Goal: Transaction & Acquisition: Obtain resource

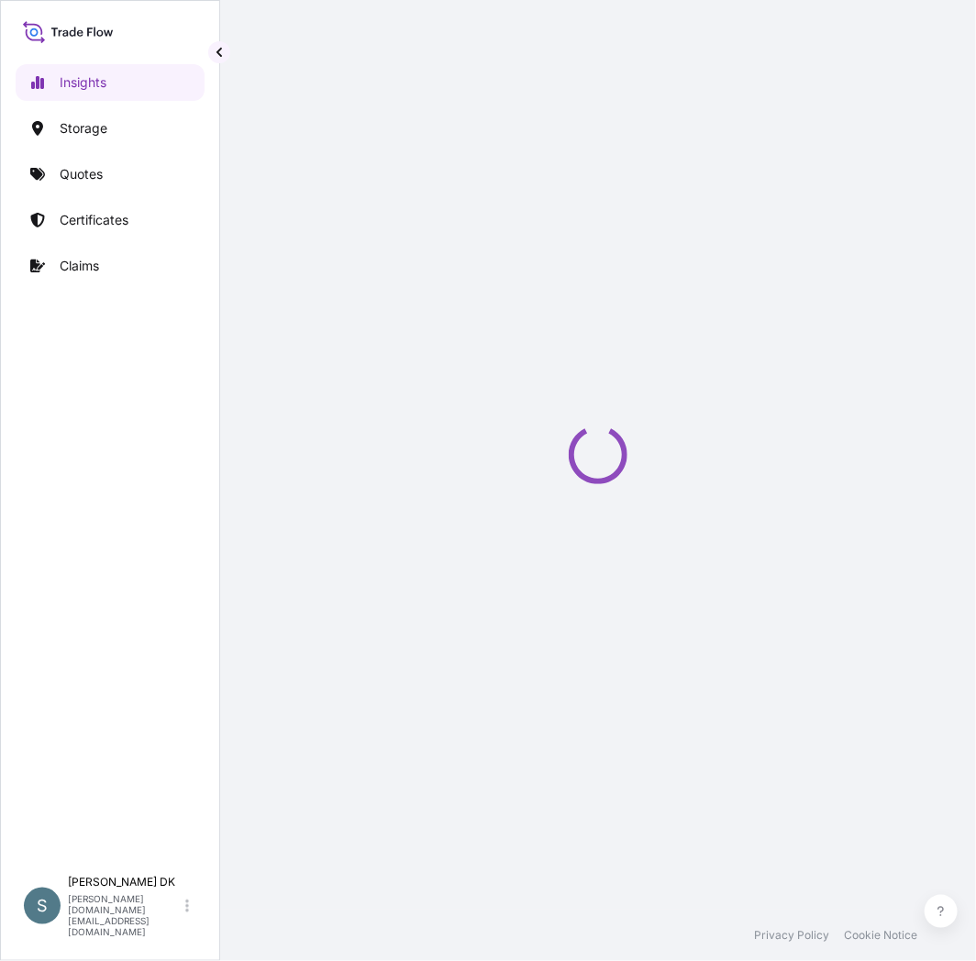
select select "2025"
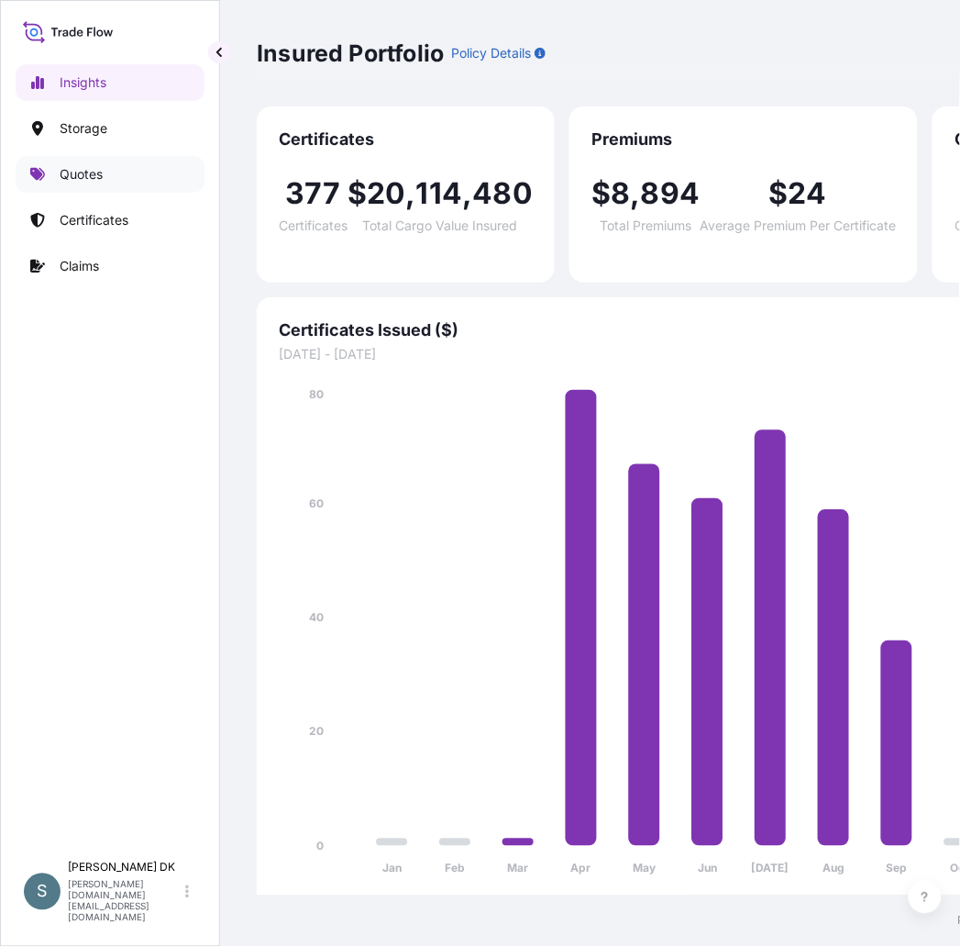
click at [83, 172] on p "Quotes" at bounding box center [81, 174] width 43 height 18
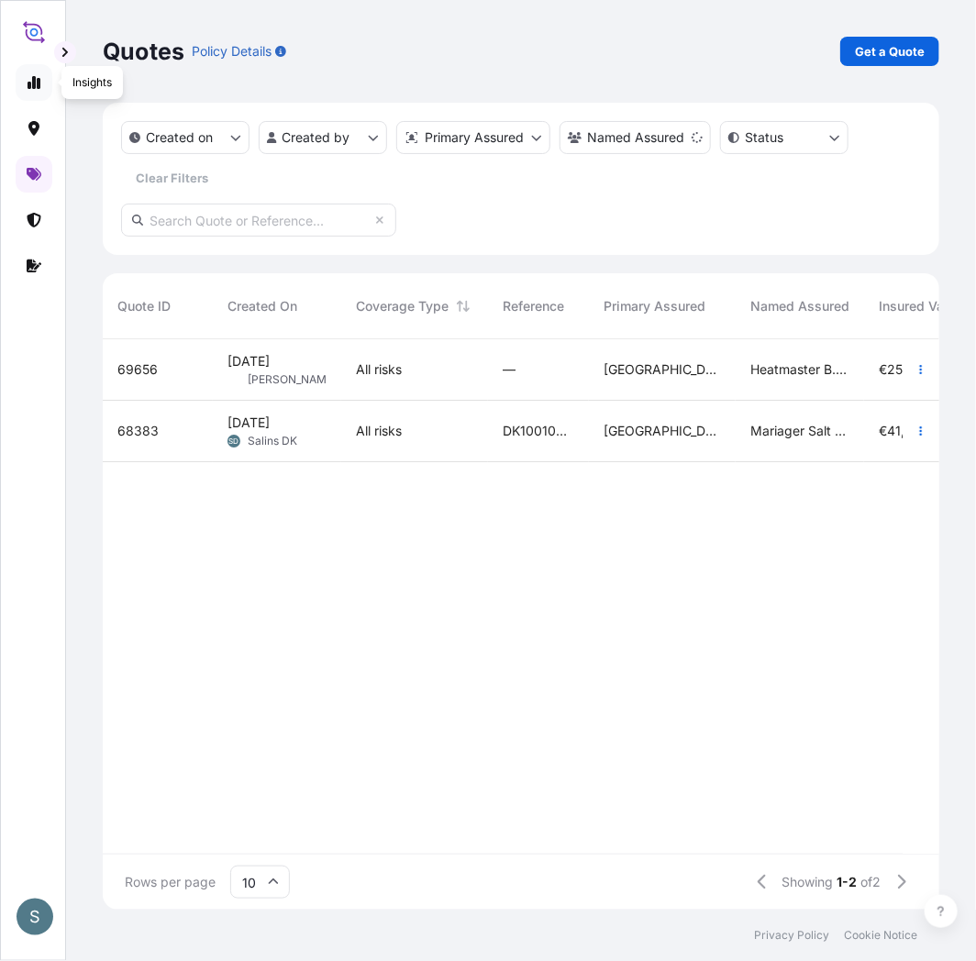
scroll to position [566, 821]
click at [23, 83] on link at bounding box center [34, 82] width 37 height 37
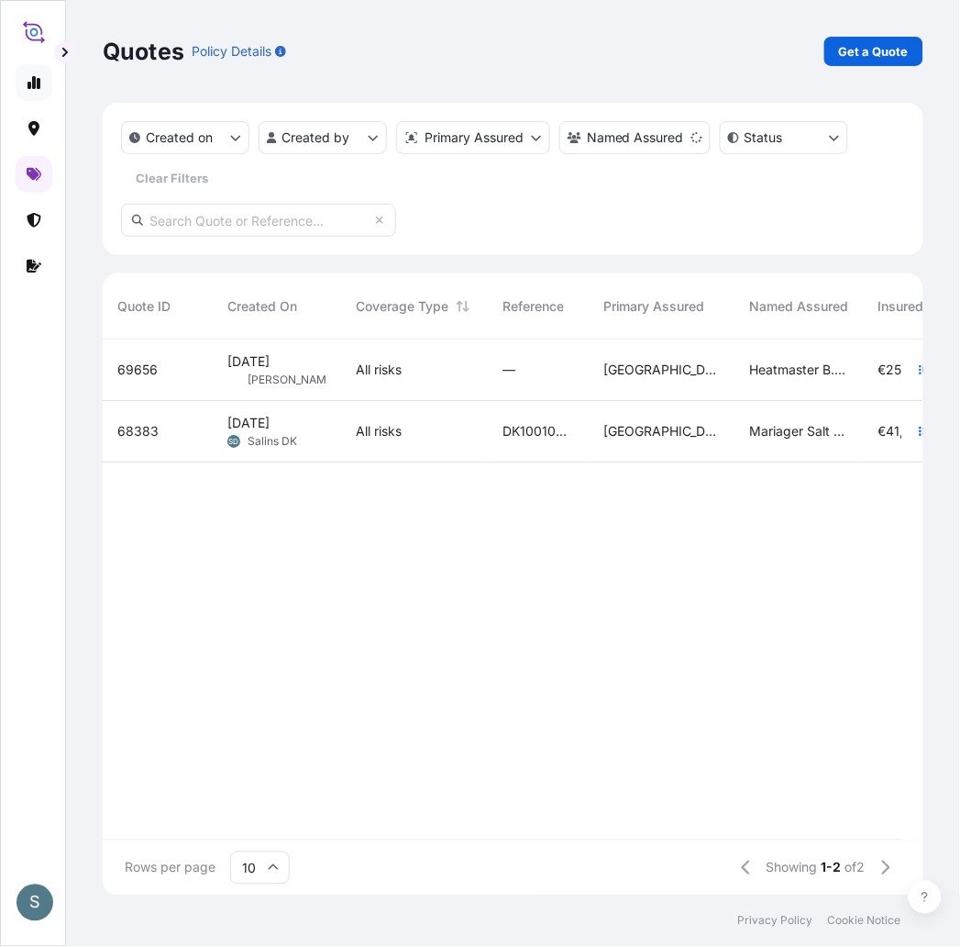
select select "2025"
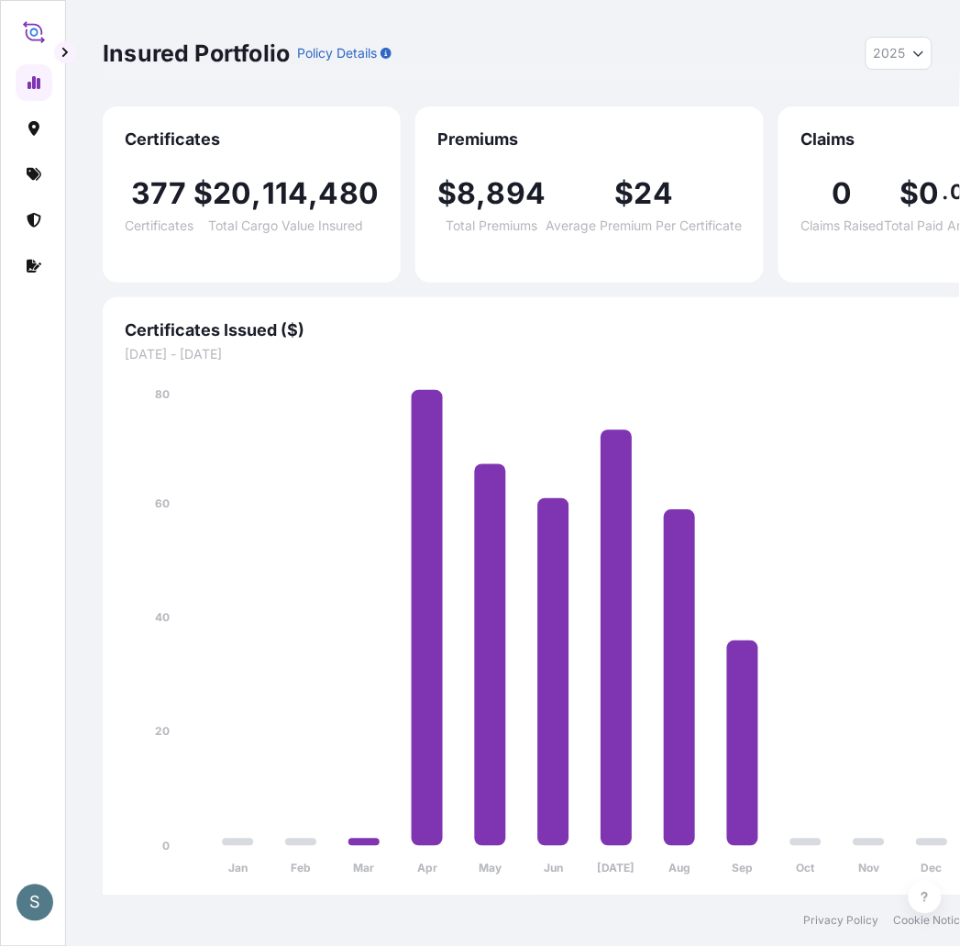
click at [26, 921] on div "S" at bounding box center [35, 902] width 37 height 37
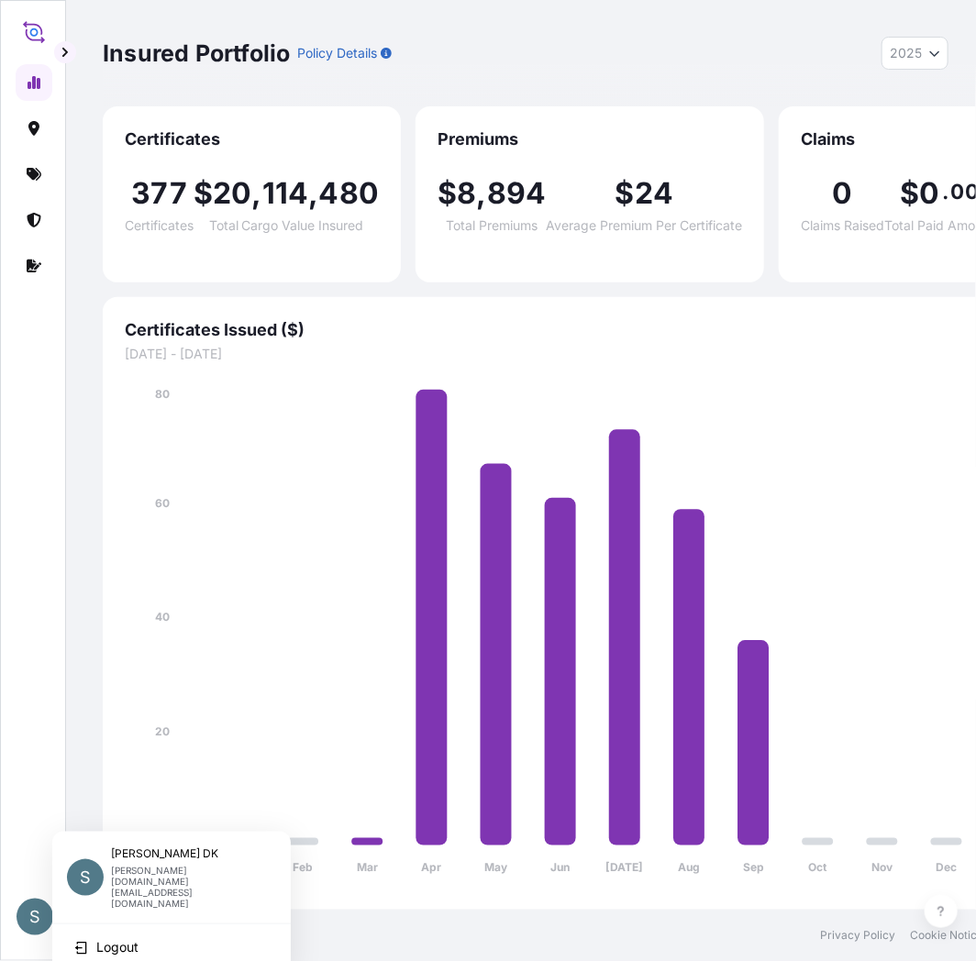
click at [26, 921] on div "S" at bounding box center [35, 917] width 37 height 37
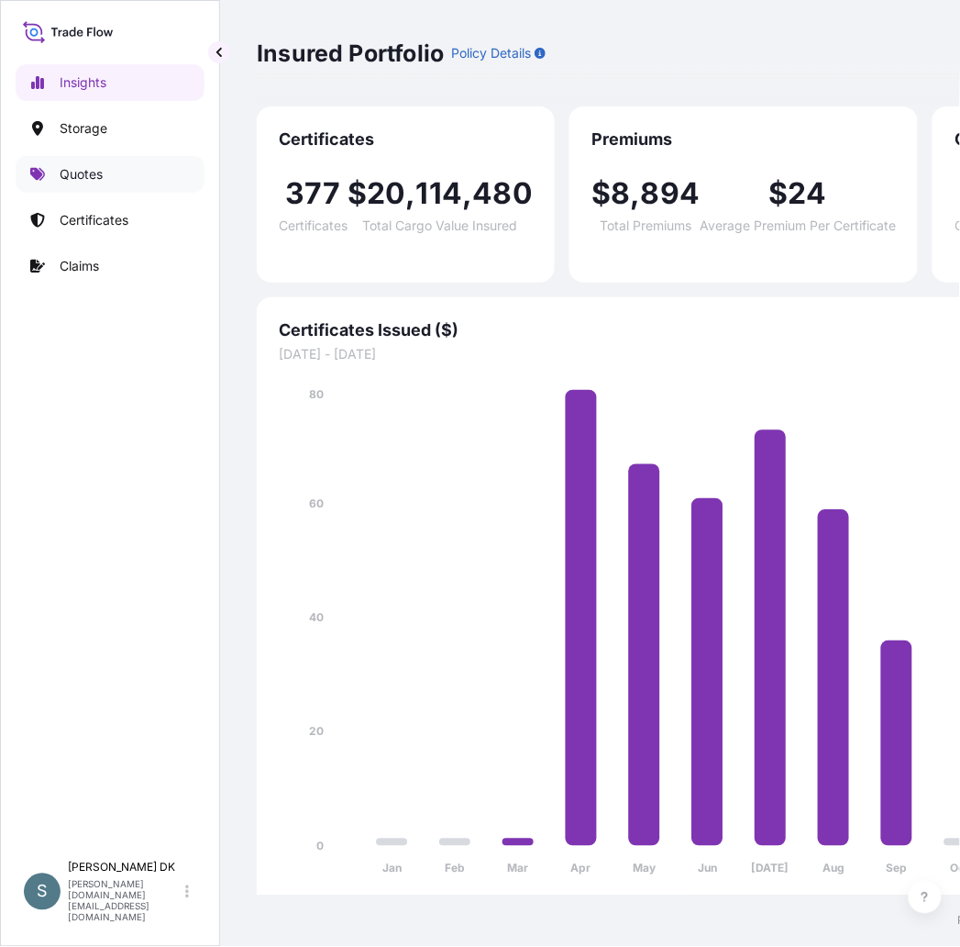
click at [113, 171] on link "Quotes" at bounding box center [110, 174] width 189 height 37
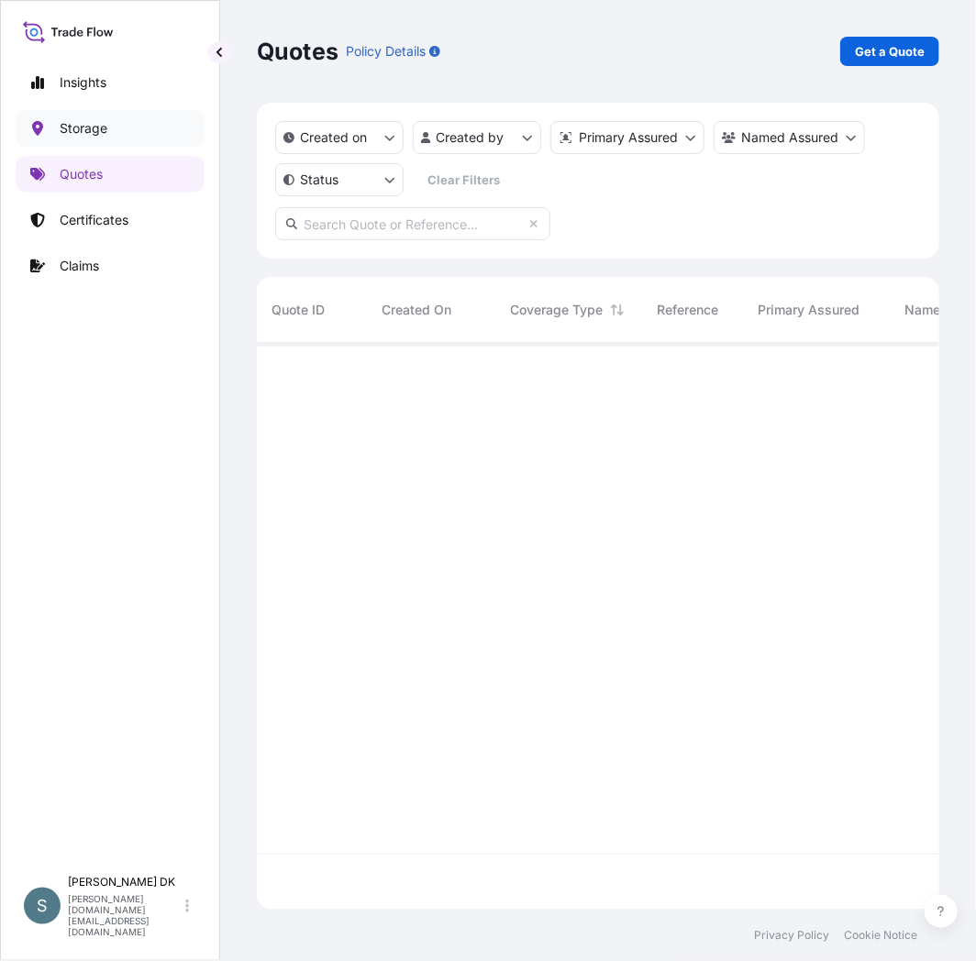
scroll to position [562, 667]
click at [213, 59] on button "button" at bounding box center [219, 52] width 22 height 22
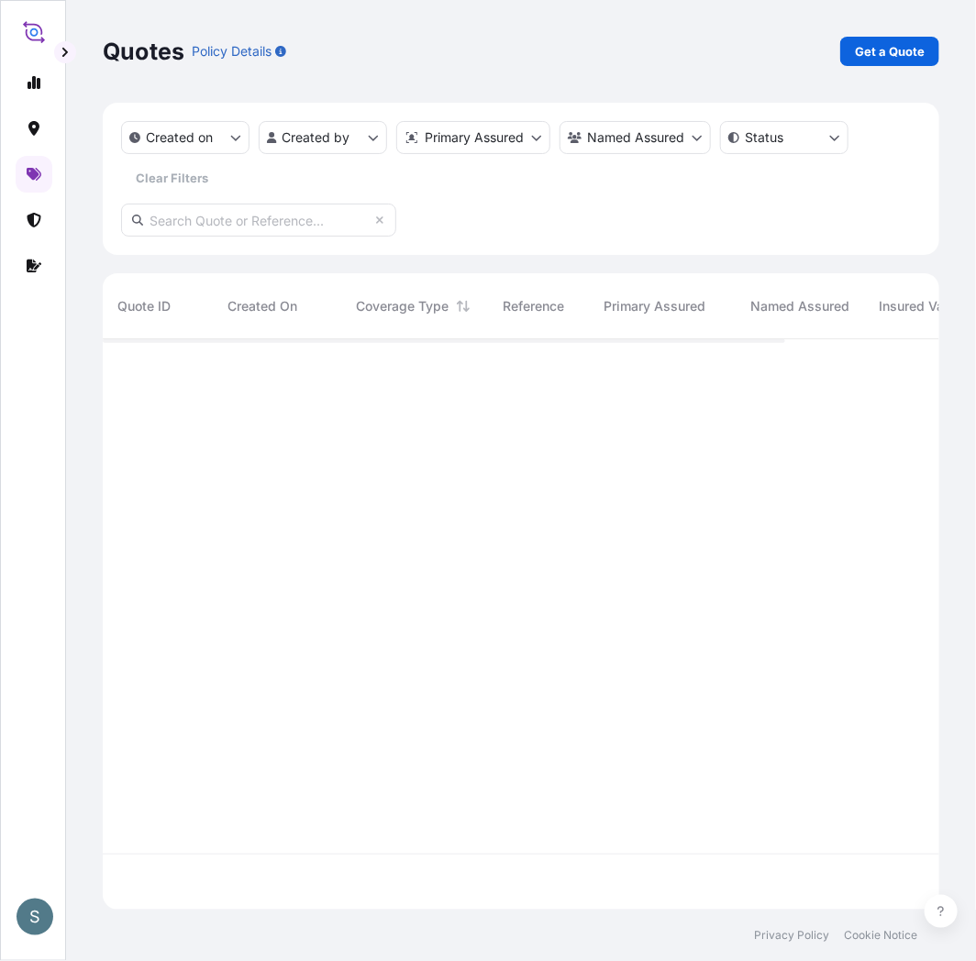
scroll to position [566, 821]
click at [892, 56] on p "Get a Quote" at bounding box center [890, 51] width 70 height 18
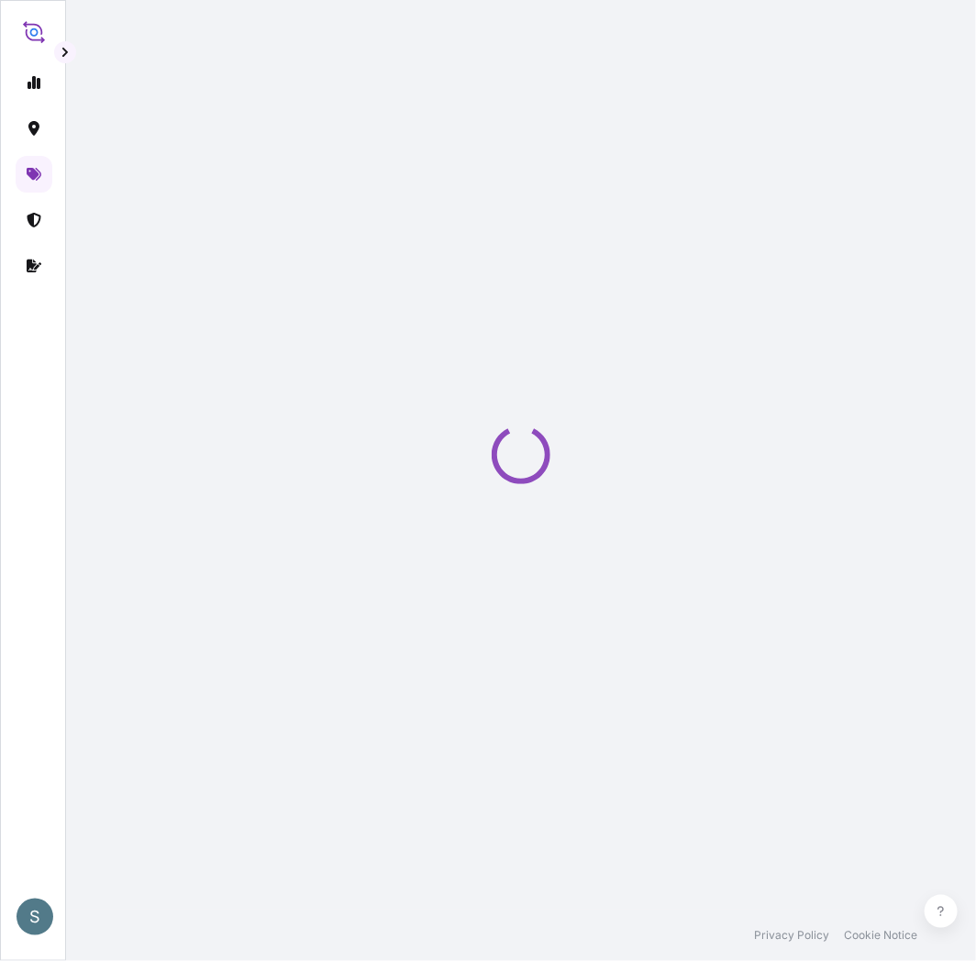
select select "Water"
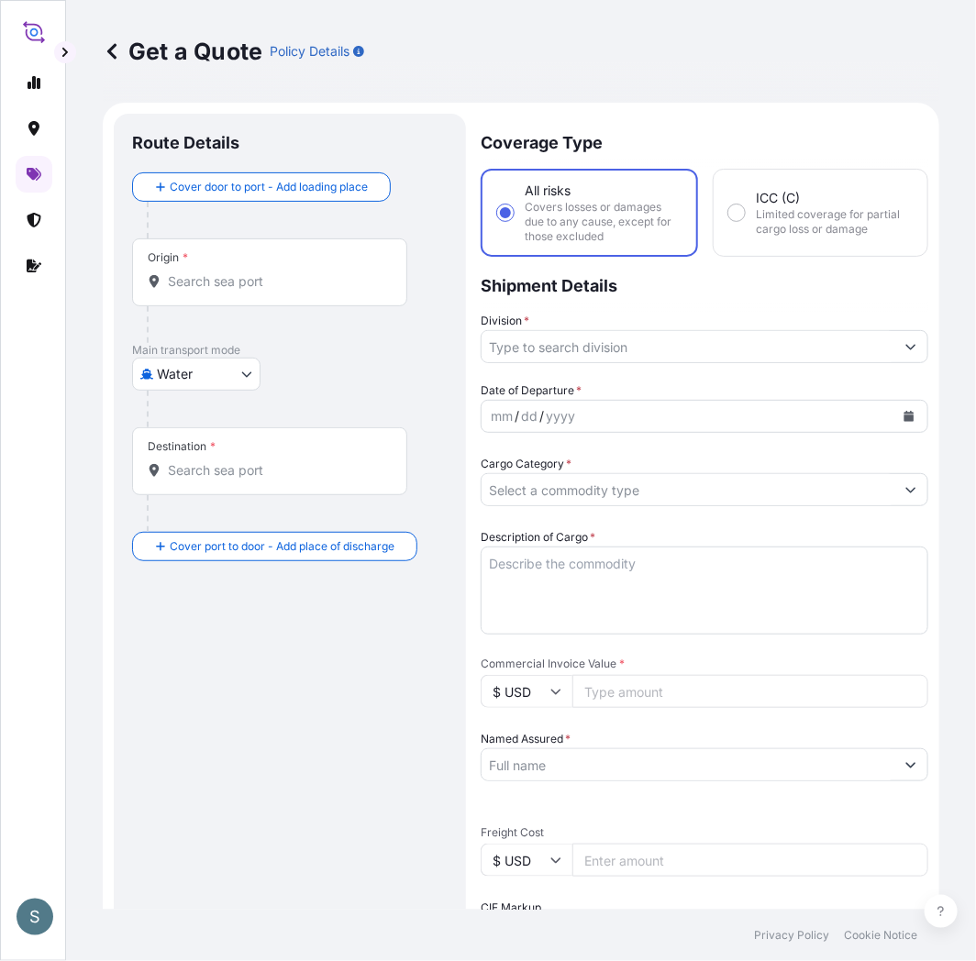
scroll to position [29, 0]
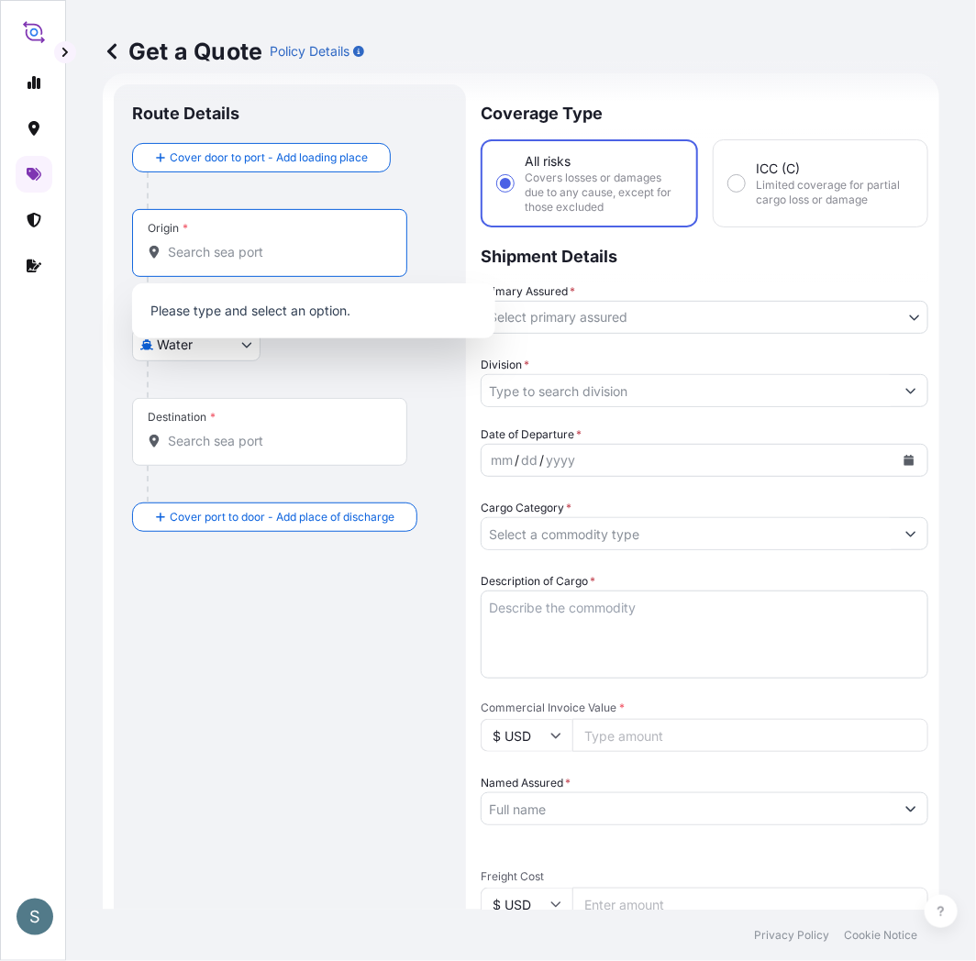
click at [258, 249] on input "Origin *" at bounding box center [276, 252] width 216 height 18
paste input "[GEOGRAPHIC_DATA], [GEOGRAPHIC_DATA]"
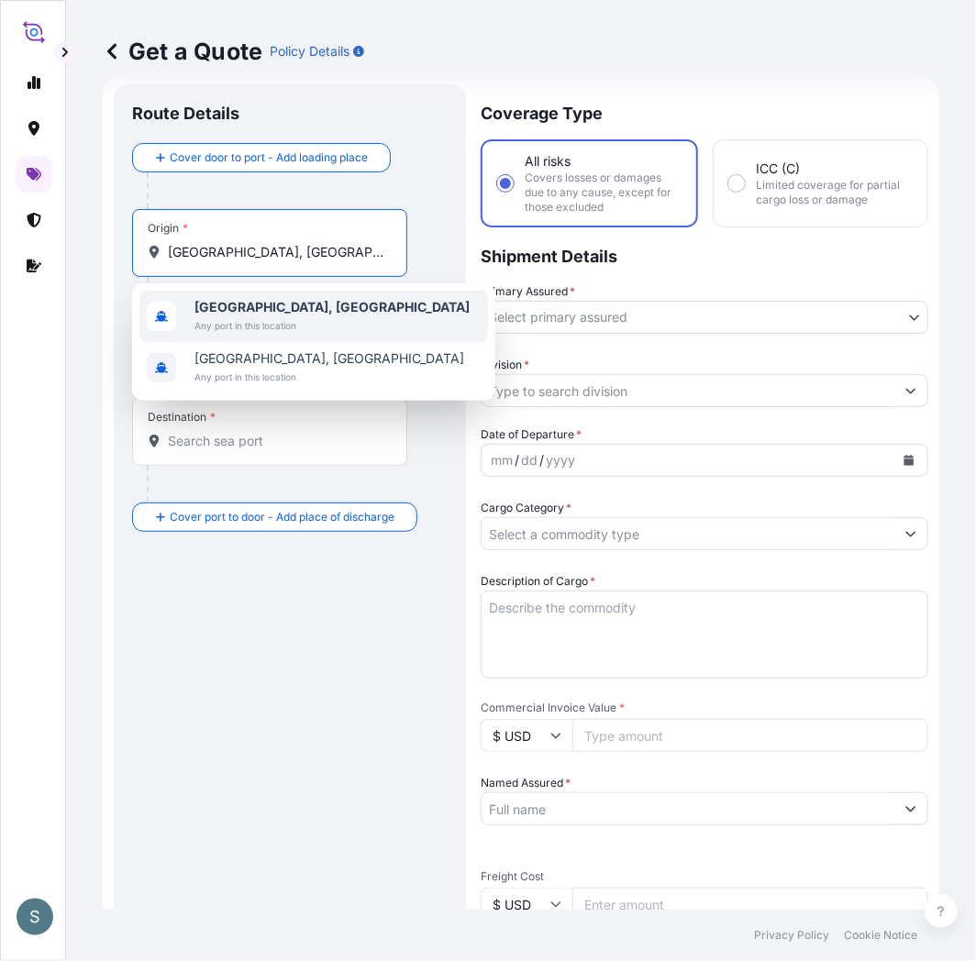
click at [282, 308] on b "[GEOGRAPHIC_DATA], [GEOGRAPHIC_DATA]" at bounding box center [331, 307] width 275 height 16
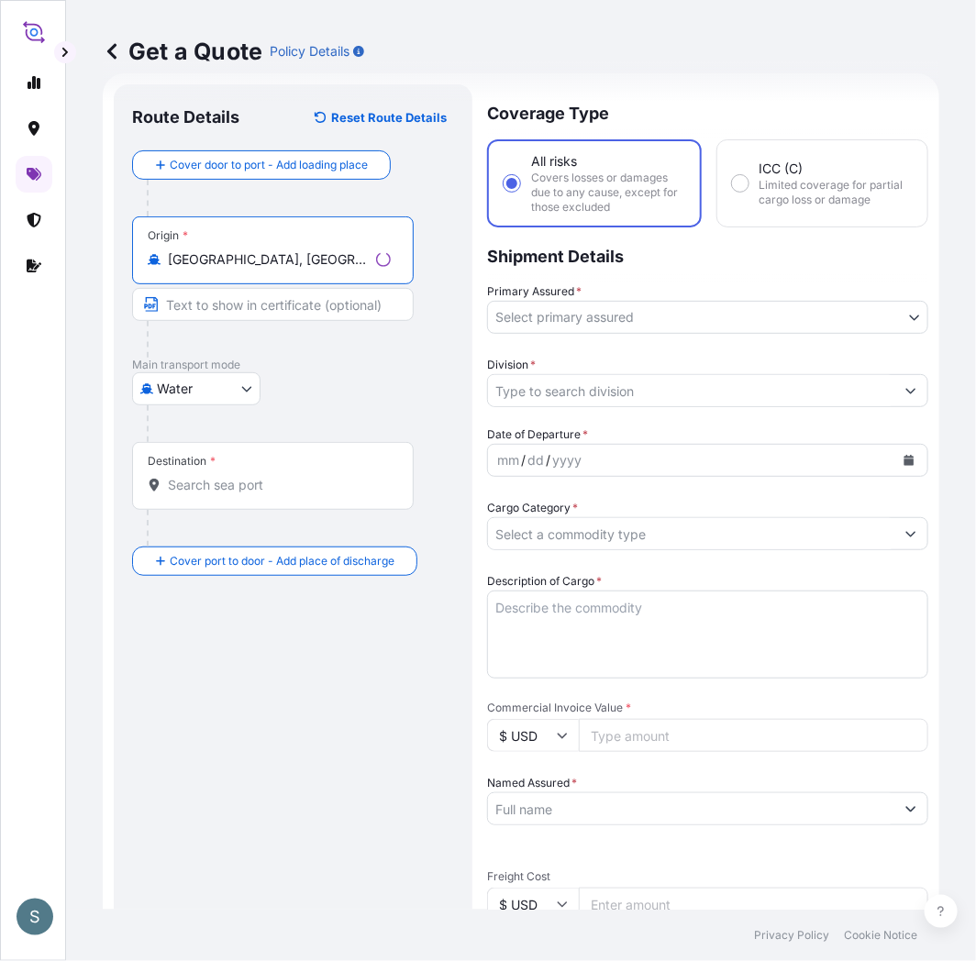
type input "[GEOGRAPHIC_DATA], [GEOGRAPHIC_DATA]"
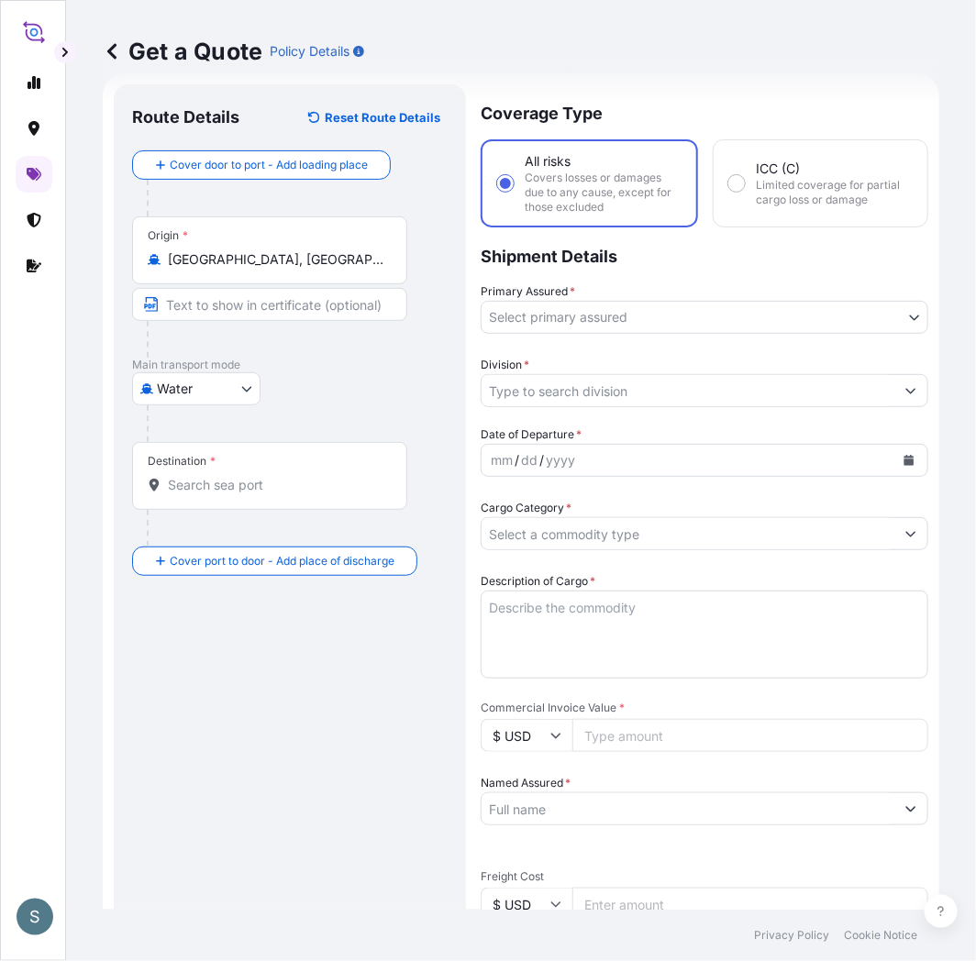
click at [240, 488] on input "Destination *" at bounding box center [276, 485] width 216 height 18
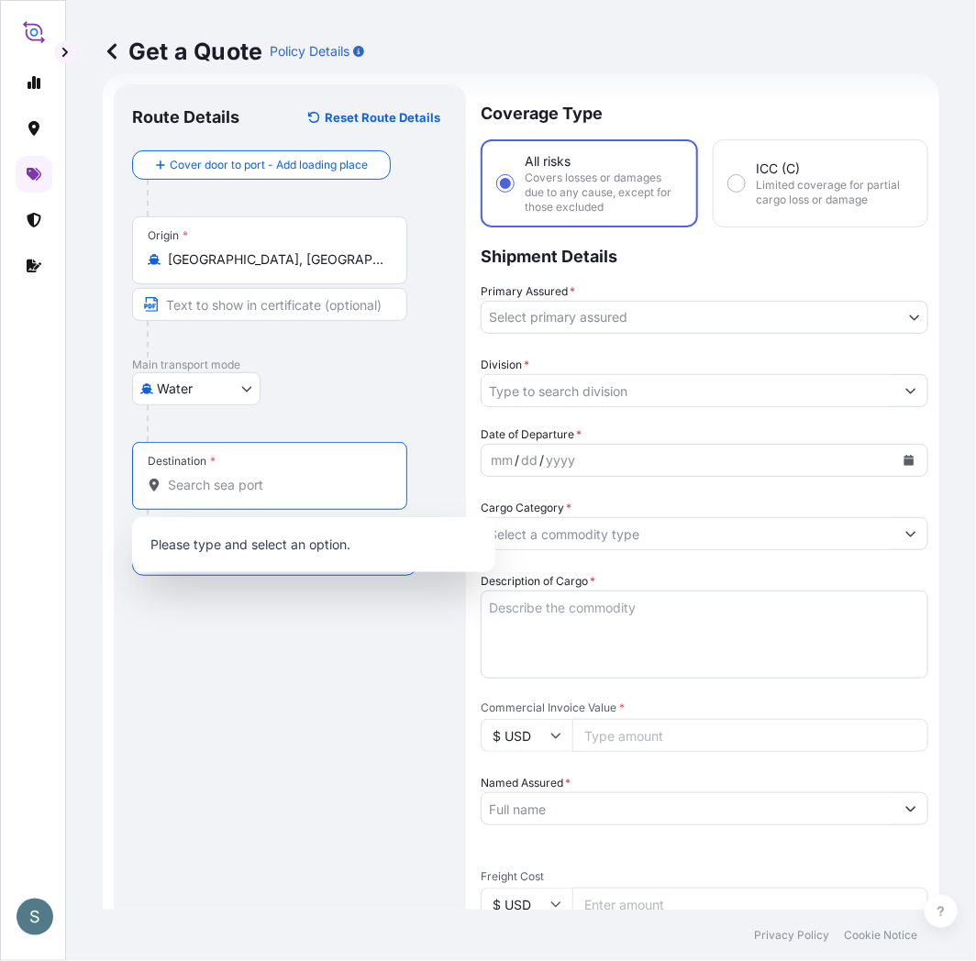
paste input "TAOYUAN, [GEOGRAPHIC_DATA]"
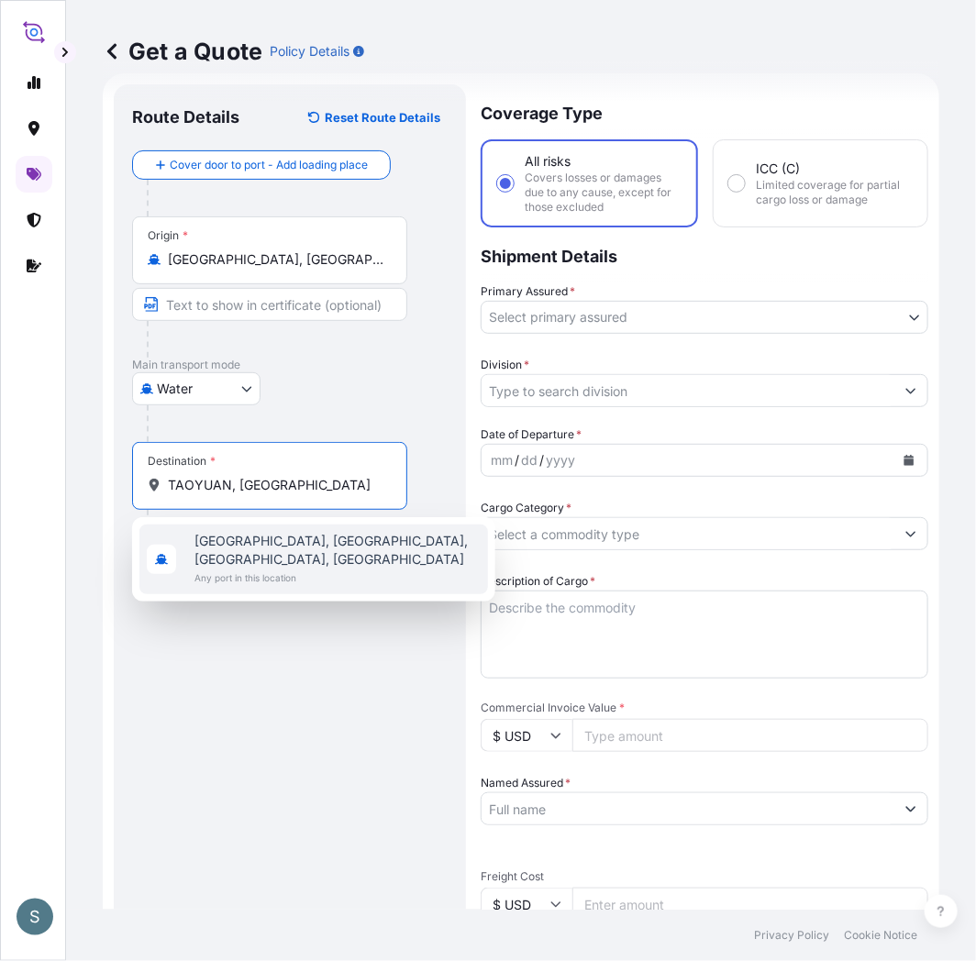
click at [273, 488] on input "TAOYUAN, [GEOGRAPHIC_DATA]" at bounding box center [276, 485] width 216 height 18
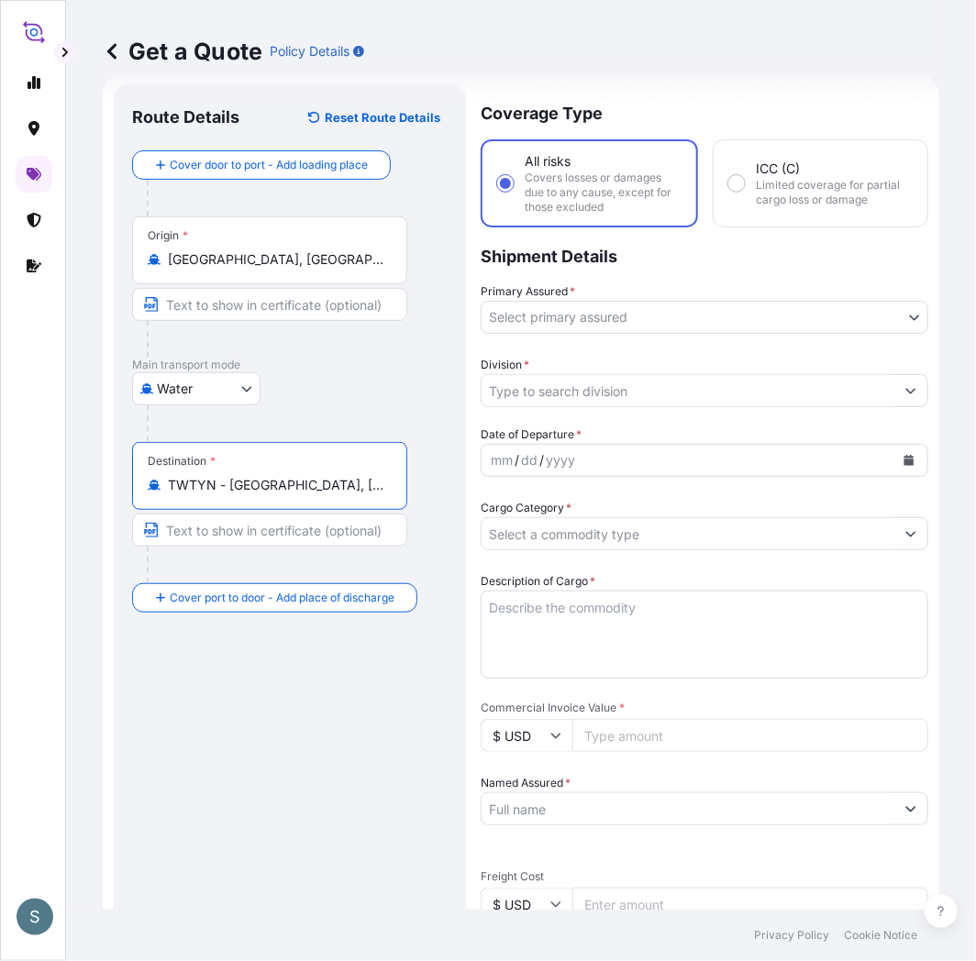
type input "TWTYN - [GEOGRAPHIC_DATA], [GEOGRAPHIC_DATA]"
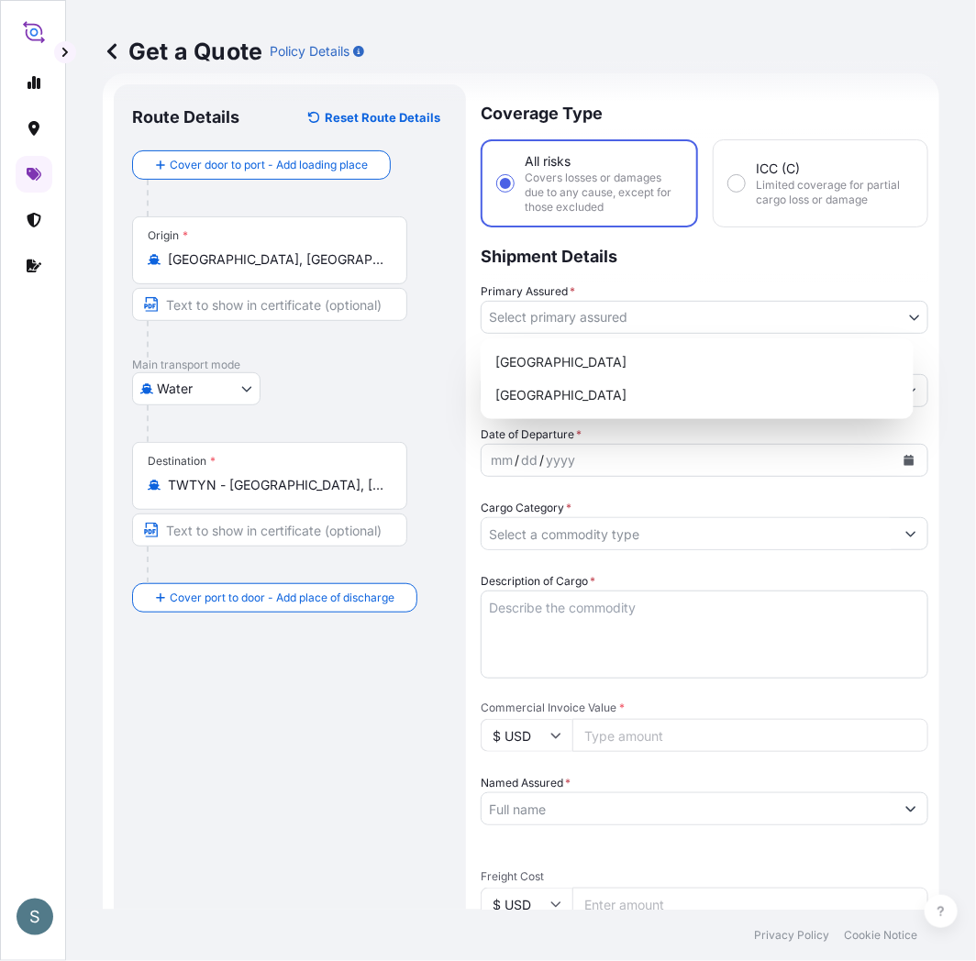
click at [529, 316] on body "2 options available. S Get a Quote Policy Details Route Details Reset Route Det…" at bounding box center [488, 480] width 976 height 961
click at [548, 359] on div "[GEOGRAPHIC_DATA]" at bounding box center [697, 362] width 418 height 33
select select "31589"
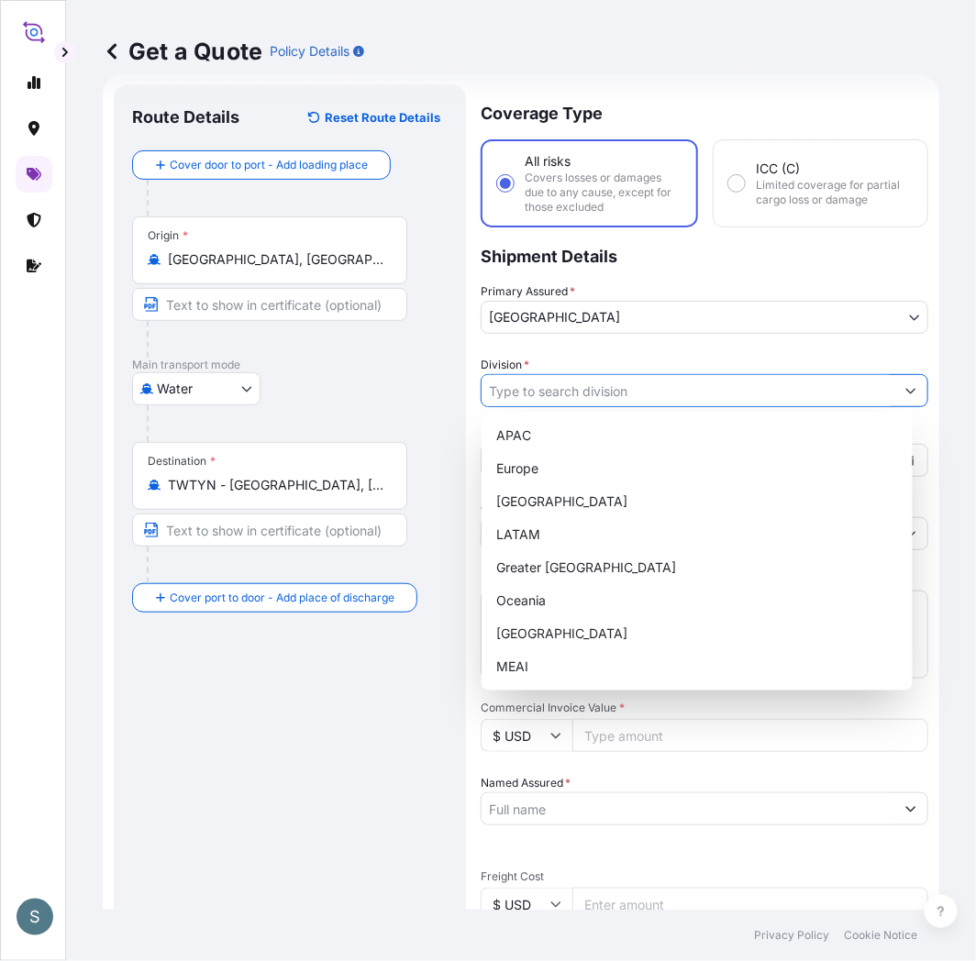
click at [548, 382] on input "Division *" at bounding box center [688, 390] width 413 height 33
click at [551, 465] on div "Europe" at bounding box center [697, 468] width 416 height 33
type input "Europe"
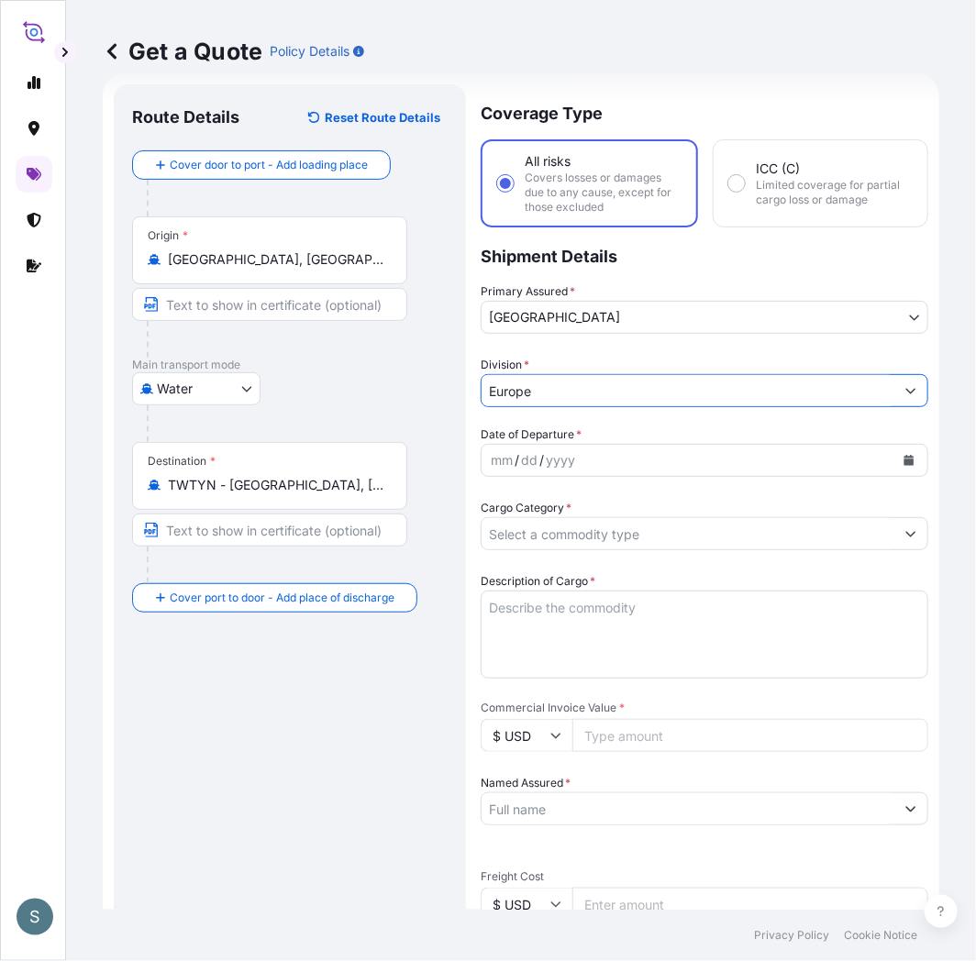
click at [335, 764] on div "Route Details Reset Route Details Cover door to port - Add loading place Place …" at bounding box center [290, 754] width 316 height 1303
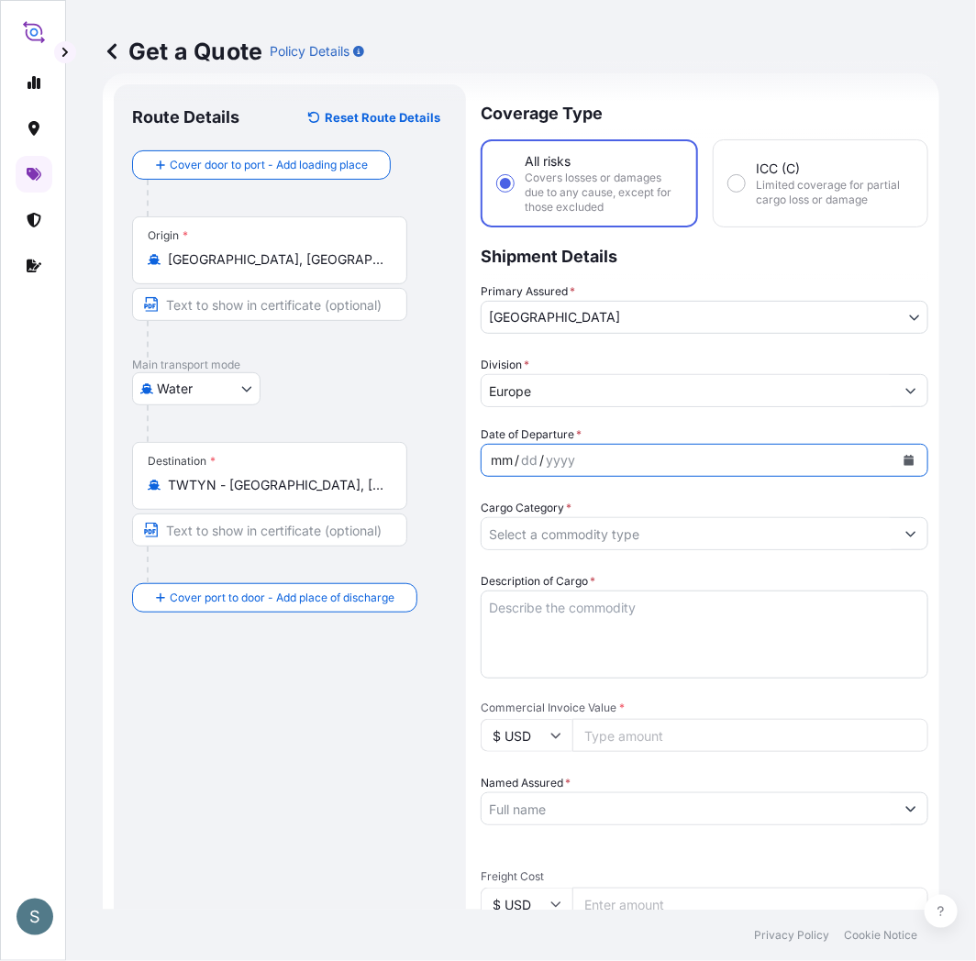
click at [621, 453] on div "mm / dd / yyyy" at bounding box center [688, 460] width 413 height 33
click at [904, 461] on icon "Calendar" at bounding box center [909, 460] width 10 height 11
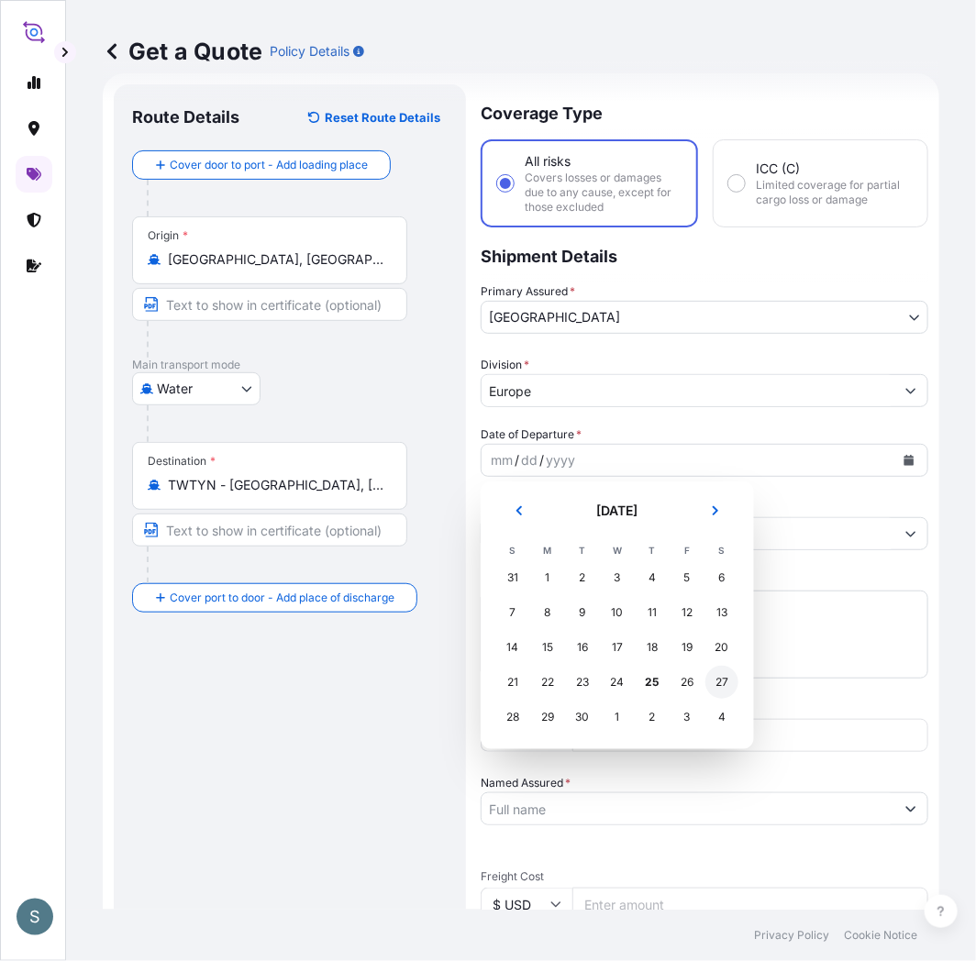
click at [715, 683] on div "27" at bounding box center [721, 682] width 33 height 33
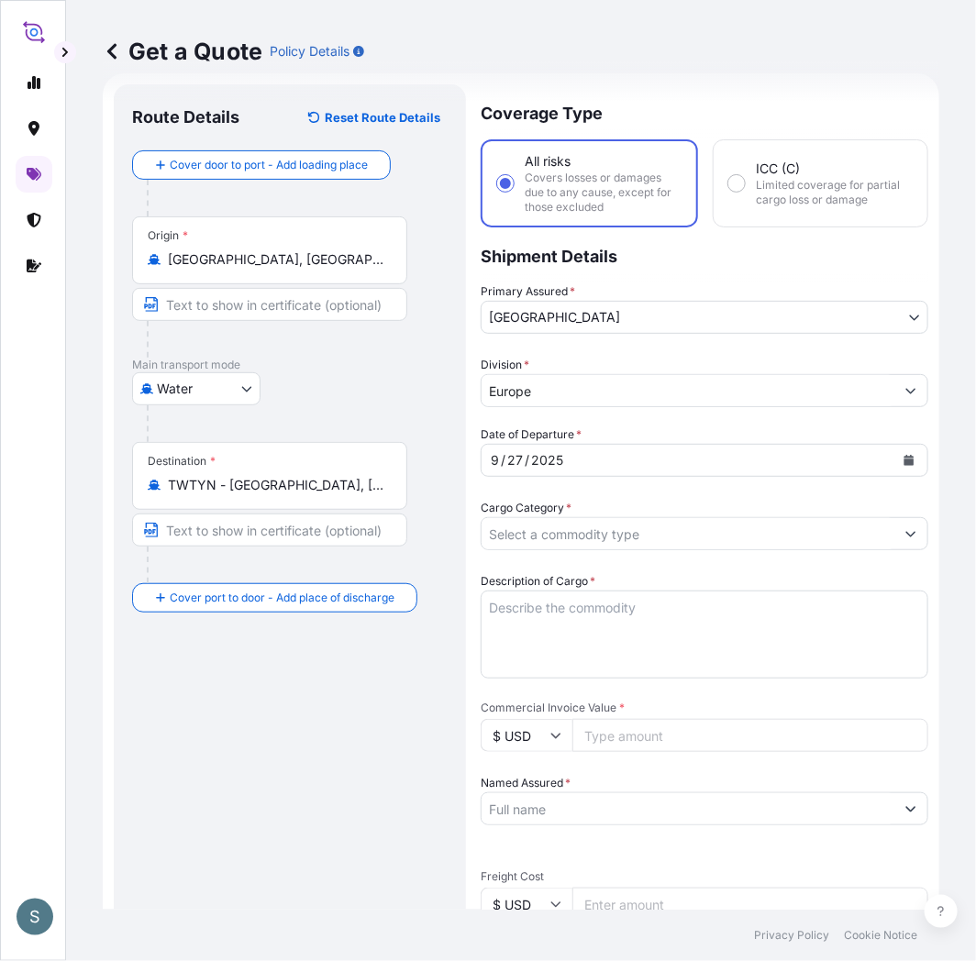
click at [328, 717] on div "Route Details Reset Route Details Cover door to port - Add loading place Place …" at bounding box center [290, 754] width 316 height 1303
click at [277, 773] on div "Route Details Reset Route Details Cover door to port - Add loading place Place …" at bounding box center [290, 754] width 316 height 1303
click at [534, 527] on input "Cargo Category *" at bounding box center [688, 533] width 413 height 33
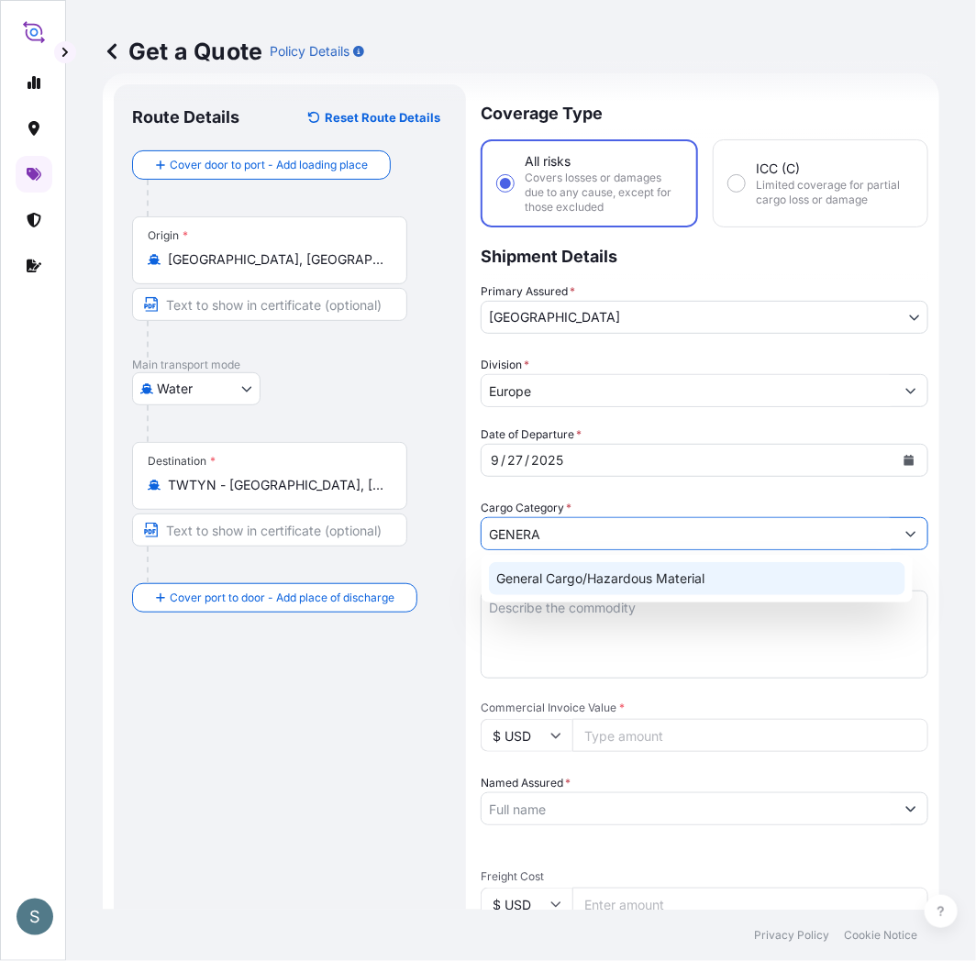
click at [541, 571] on div "General Cargo/Hazardous Material" at bounding box center [697, 578] width 416 height 33
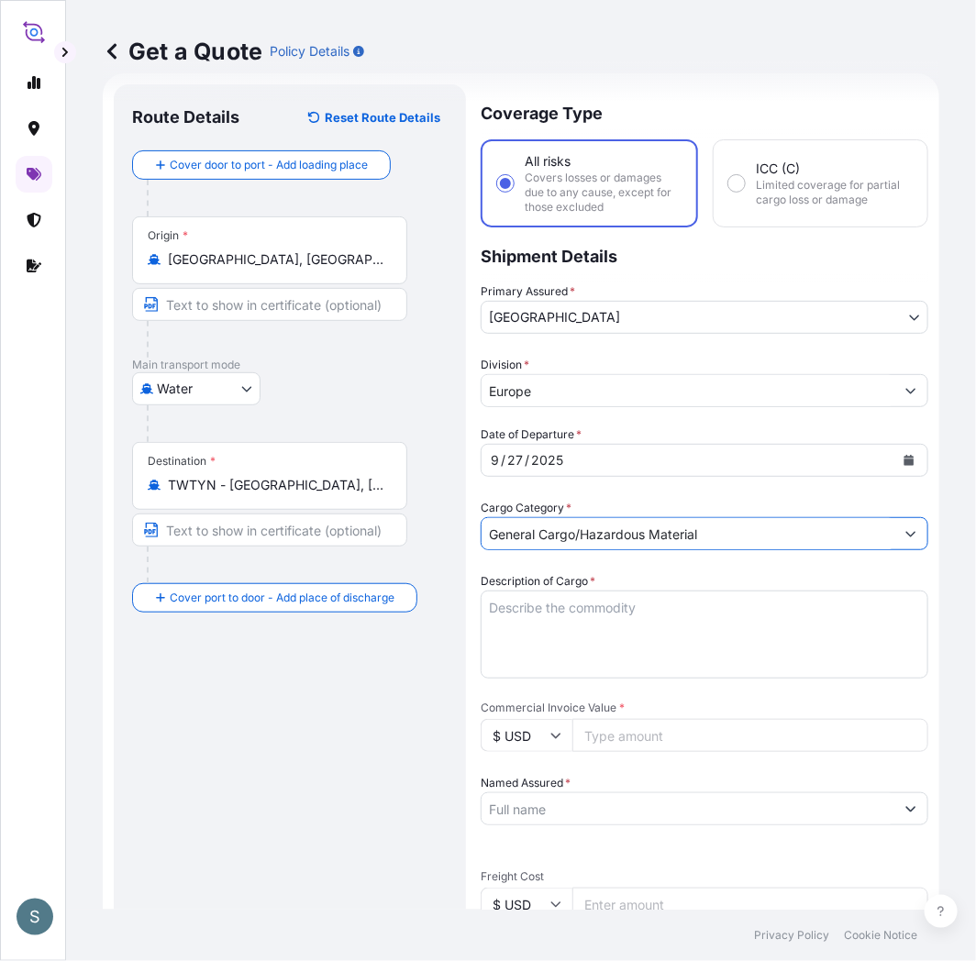
type input "General Cargo/Hazardous Material"
click at [373, 789] on div "Route Details Reset Route Details Cover door to port - Add loading place Place …" at bounding box center [290, 754] width 316 height 1303
click at [352, 682] on div "Route Details Reset Route Details Cover door to port - Add loading place Place …" at bounding box center [290, 754] width 316 height 1303
click at [224, 714] on div "Route Details Reset Route Details Cover door to port - Add loading place Place …" at bounding box center [290, 754] width 316 height 1303
click at [554, 656] on textarea "Description of Cargo *" at bounding box center [705, 635] width 448 height 88
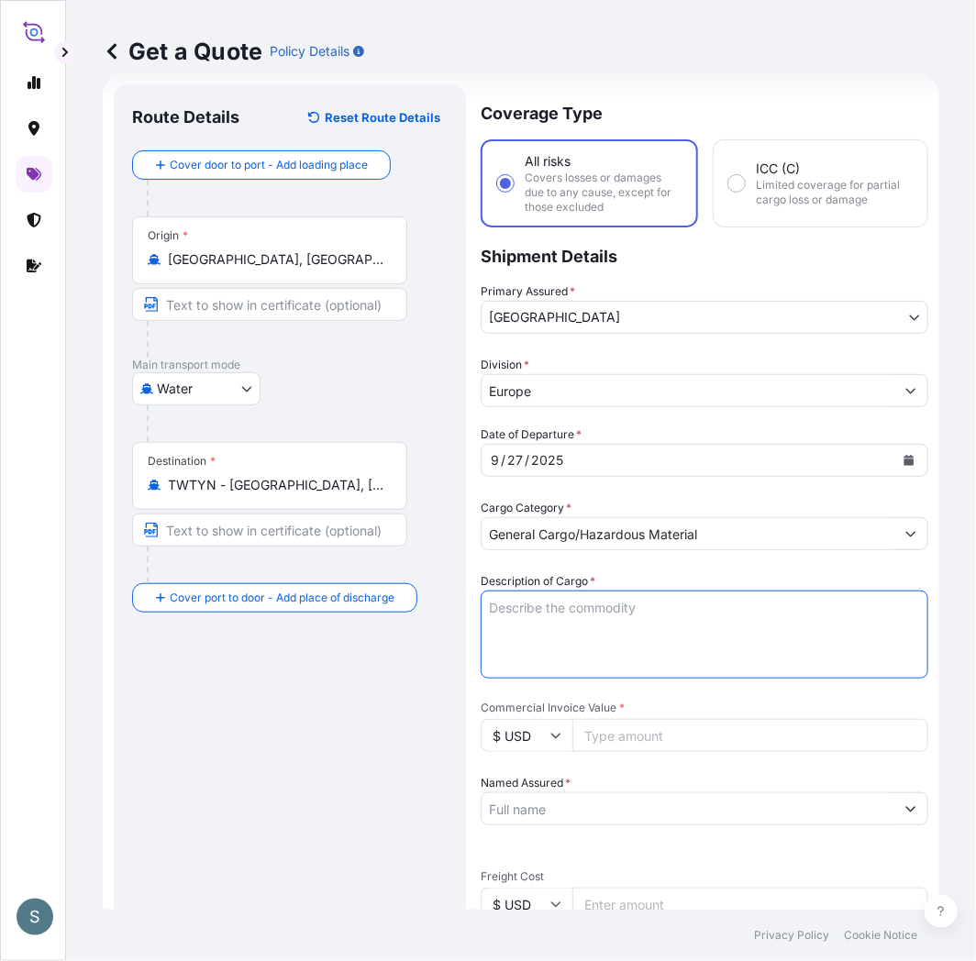
click at [291, 755] on div "Route Details Reset Route Details Cover door to port - Add loading place Place …" at bounding box center [290, 754] width 316 height 1303
click at [216, 682] on div "Route Details Reset Route Details Cover door to port - Add loading place Place …" at bounding box center [290, 754] width 316 height 1303
click at [588, 615] on textarea "Description of Cargo *" at bounding box center [705, 635] width 448 height 88
paste textarea "SANAL P, [MEDICAL_DATA], PHARMACEUTICAL QUALITY"
click at [487, 628] on textarea "SANAL P, [MEDICAL_DATA], PHARMACEUTICAL QUALITY" at bounding box center [705, 635] width 448 height 88
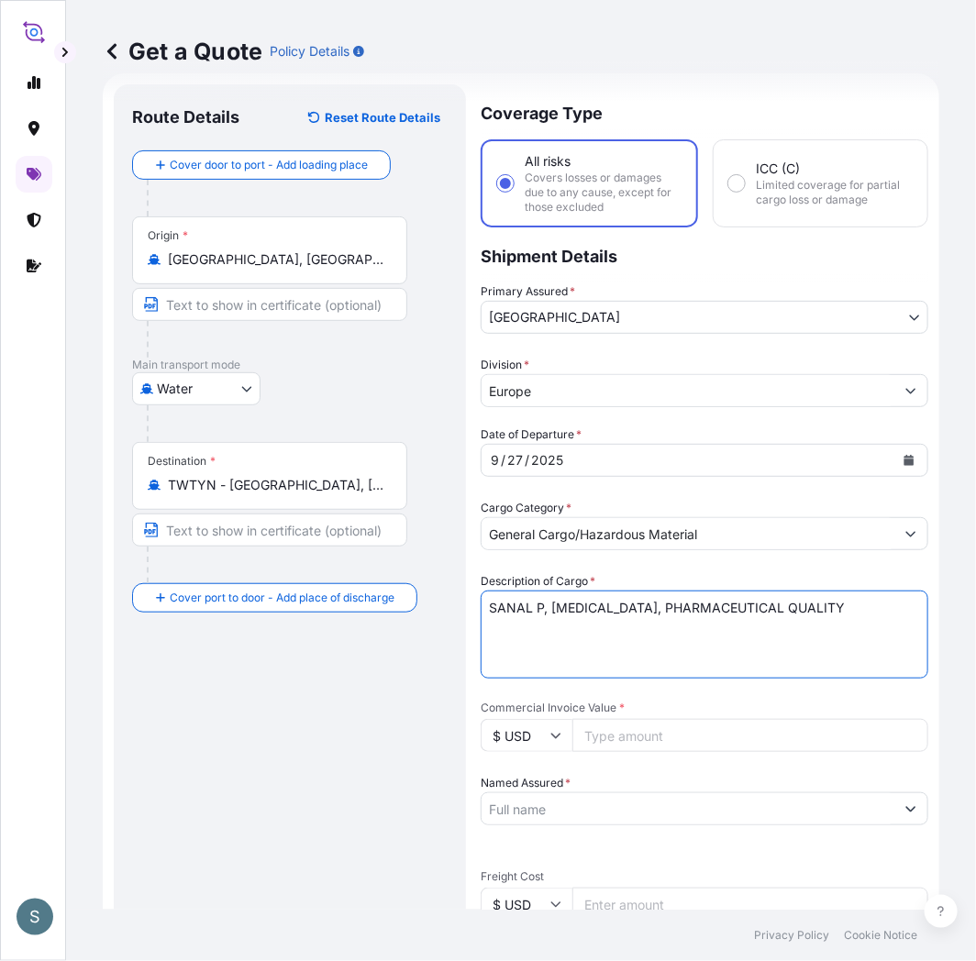
type textarea "SANAL P, [MEDICAL_DATA], PHARMACEUTICAL QUALITY"
click at [406, 725] on div "Route Details Reset Route Details Cover door to port - Add loading place Place …" at bounding box center [290, 754] width 316 height 1303
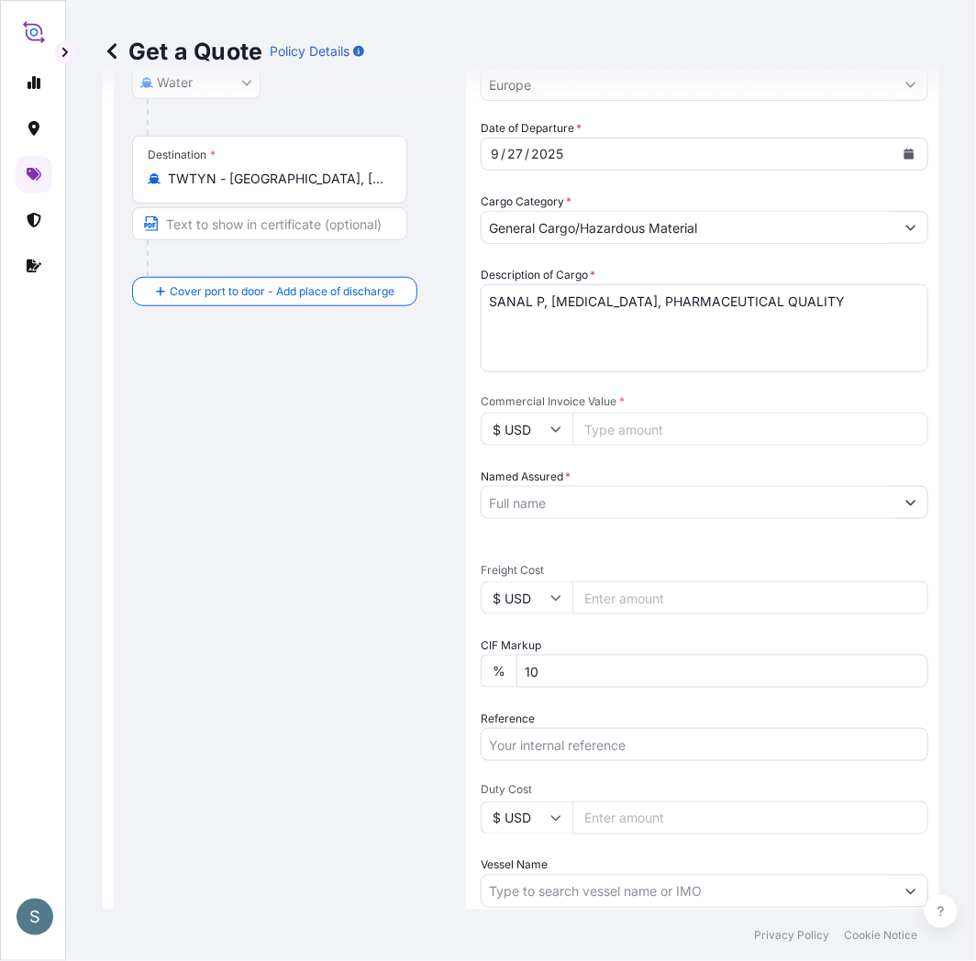
scroll to position [369, 0]
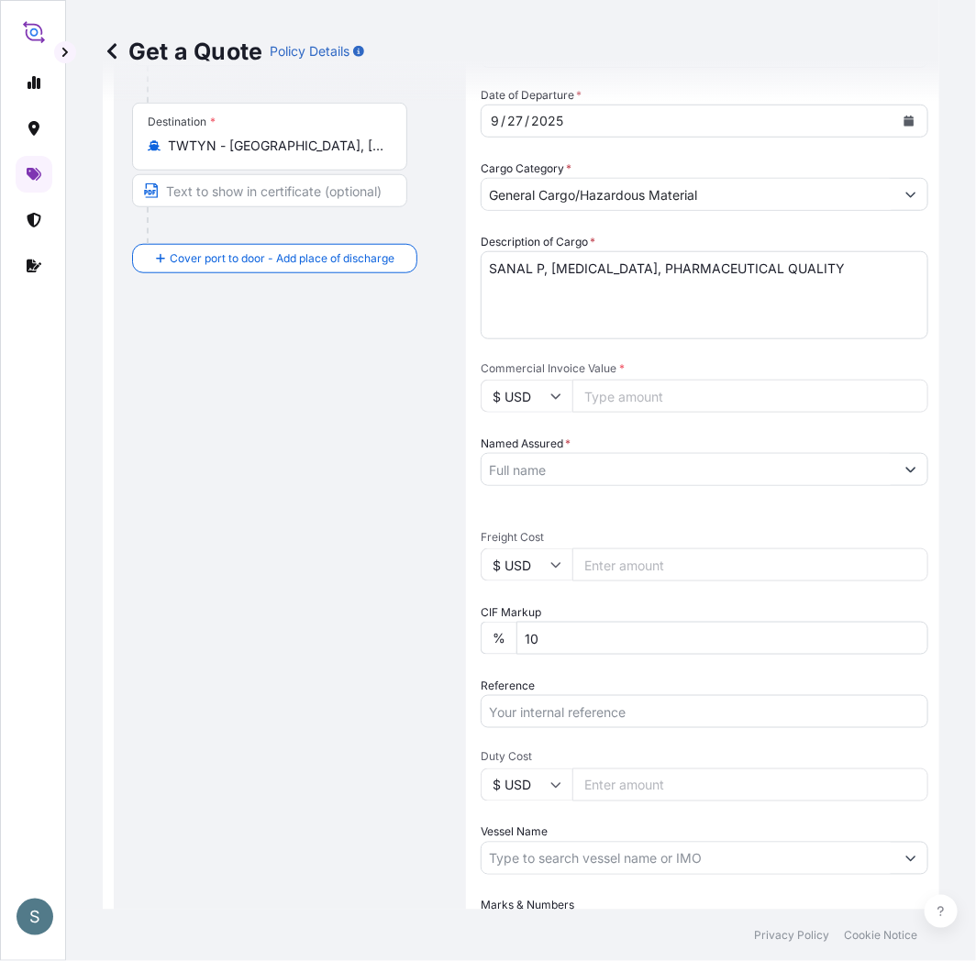
click at [543, 570] on input "$ USD" at bounding box center [527, 565] width 92 height 33
click at [536, 624] on div "€ EUR" at bounding box center [526, 613] width 77 height 35
type input "€ EUR"
click at [345, 615] on div "Route Details Reset Route Details Cover door to port - Add loading place Place …" at bounding box center [290, 414] width 316 height 1303
click at [539, 393] on input "$ USD" at bounding box center [527, 396] width 92 height 33
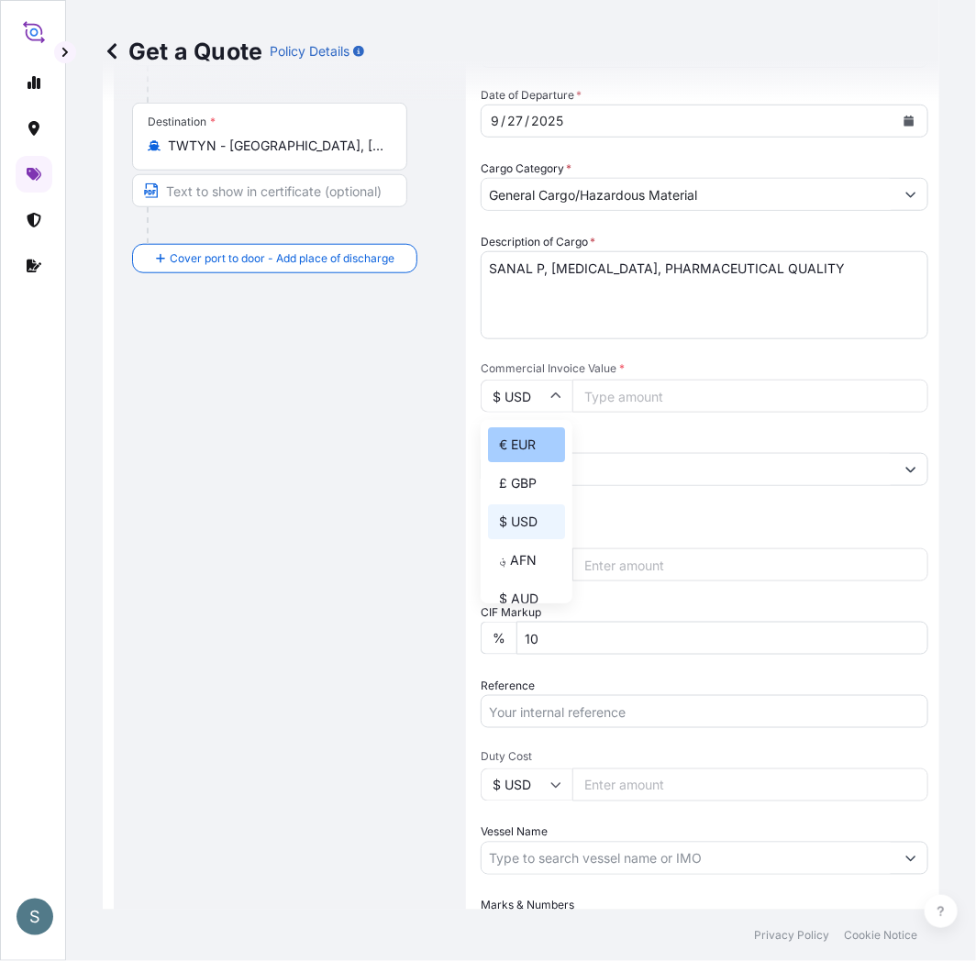
click at [538, 432] on div "€ EUR" at bounding box center [526, 444] width 77 height 35
type input "€ EUR"
click at [377, 539] on div "Route Details Reset Route Details Cover door to port - Add loading place Place …" at bounding box center [290, 414] width 316 height 1303
click at [600, 390] on input "Commercial Invoice Value *" at bounding box center [750, 396] width 356 height 33
paste input "27697.25"
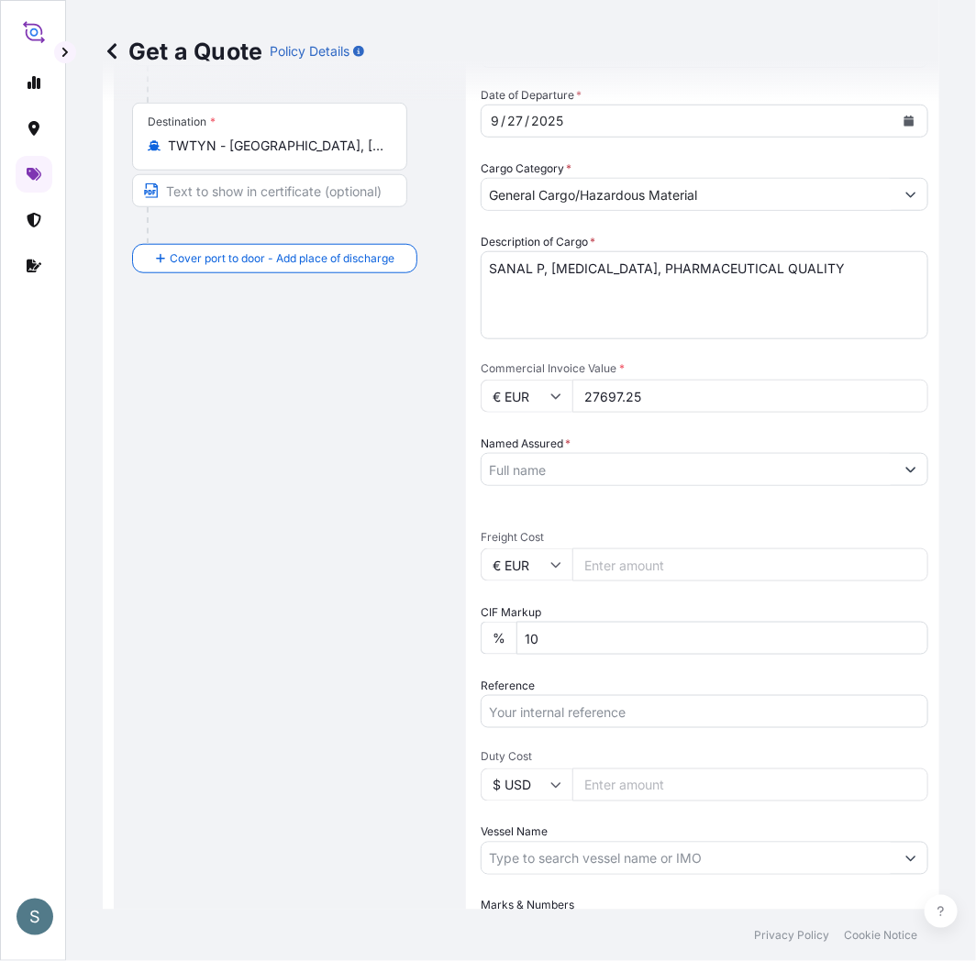
type input "27697.25"
click at [382, 453] on div "Route Details Reset Route Details Cover door to port - Add loading place Place …" at bounding box center [290, 414] width 316 height 1303
click at [560, 453] on div at bounding box center [705, 469] width 448 height 33
click at [560, 468] on input "Named Assured *" at bounding box center [688, 469] width 413 height 33
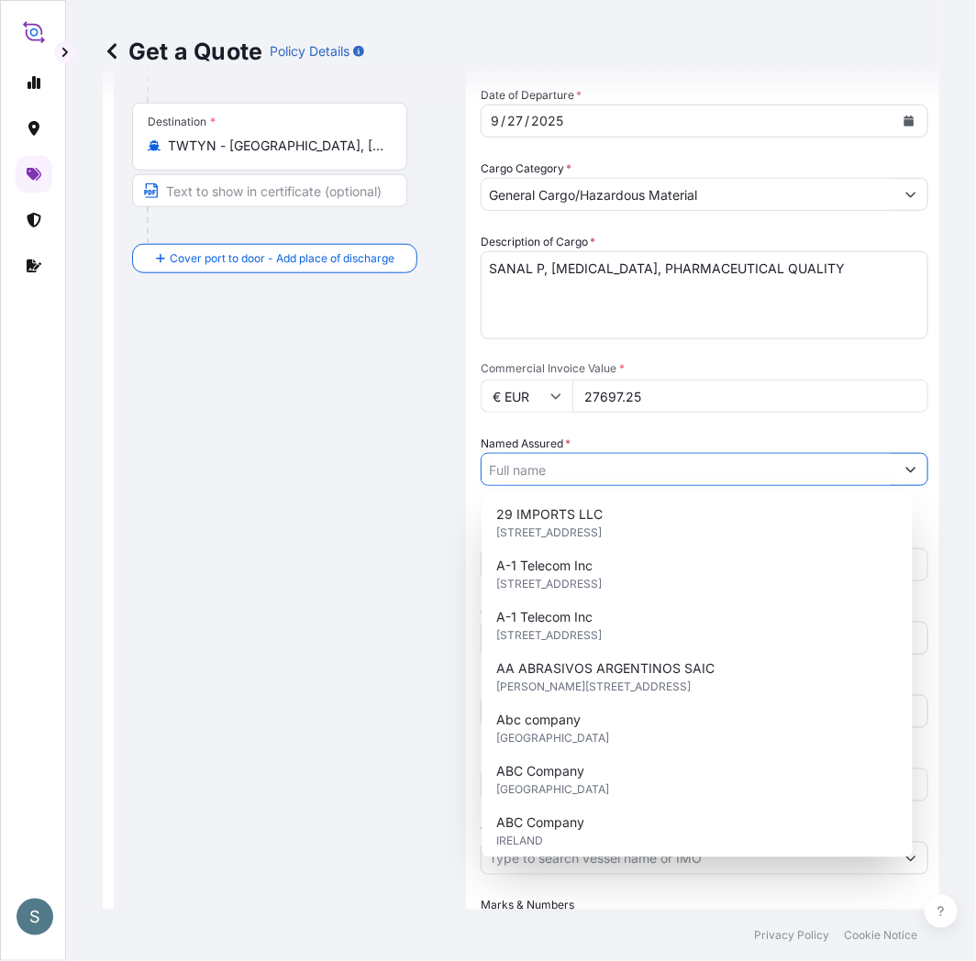
paste input "Mariager Salt Specialties A/S"
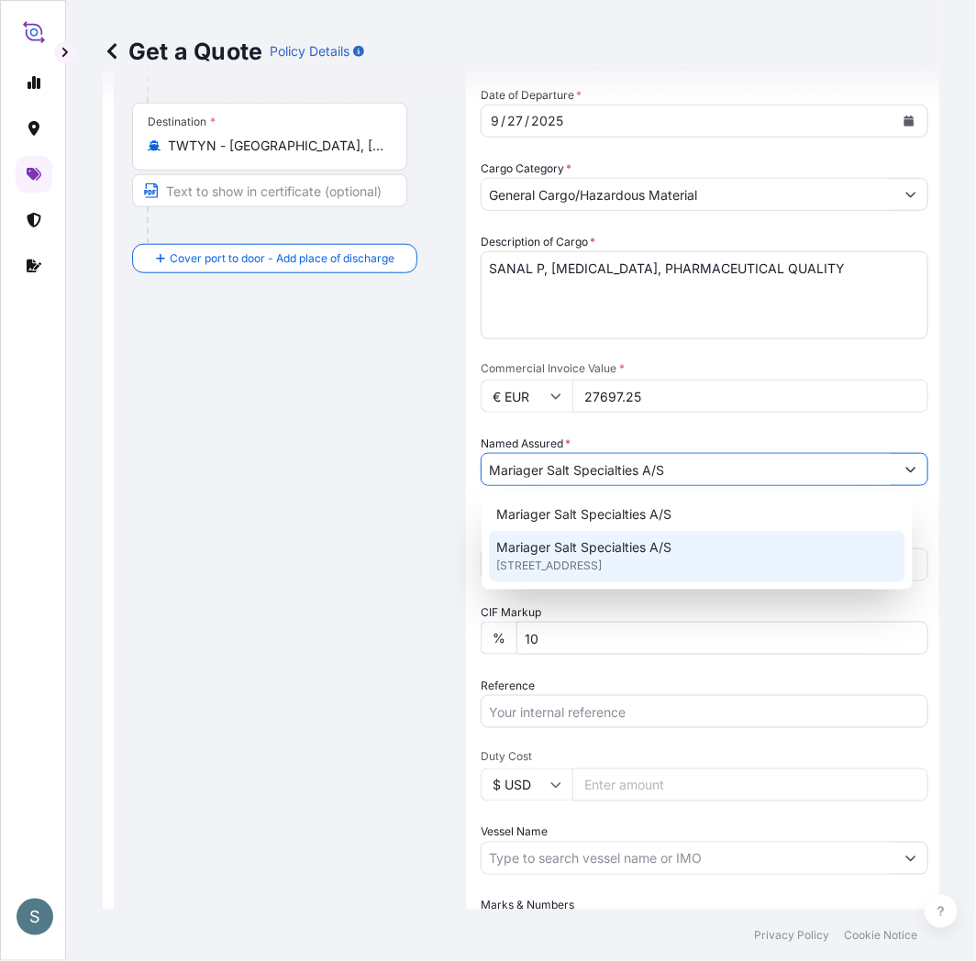
click at [600, 570] on span "[STREET_ADDRESS]" at bounding box center [548, 566] width 105 height 18
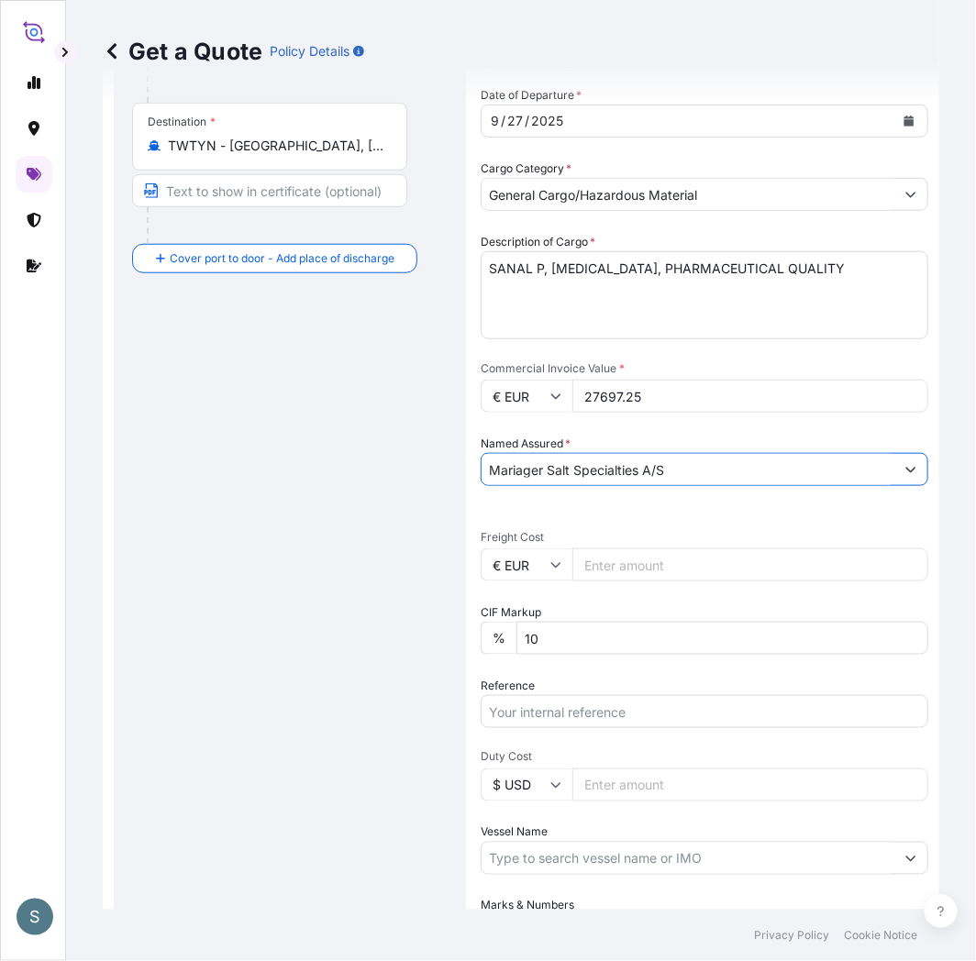
type input "Mariager Salt Specialties A/S"
click at [336, 616] on div "Route Details Reset Route Details Cover door to port - Add loading place Place …" at bounding box center [290, 414] width 316 height 1303
click at [609, 563] on input "Freight Cost" at bounding box center [750, 565] width 356 height 33
paste input "5093.20"
type input "5093.20"
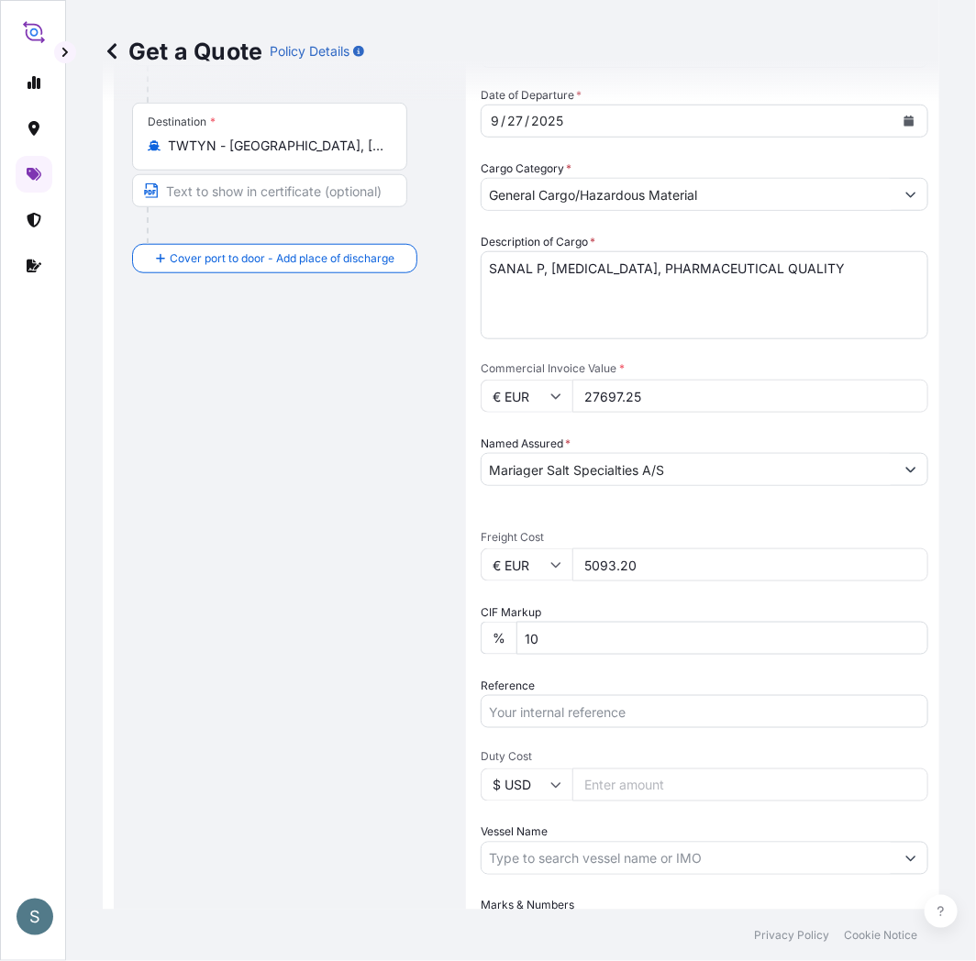
click at [397, 622] on div "Route Details Reset Route Details Cover door to port - Add loading place Place …" at bounding box center [290, 414] width 316 height 1303
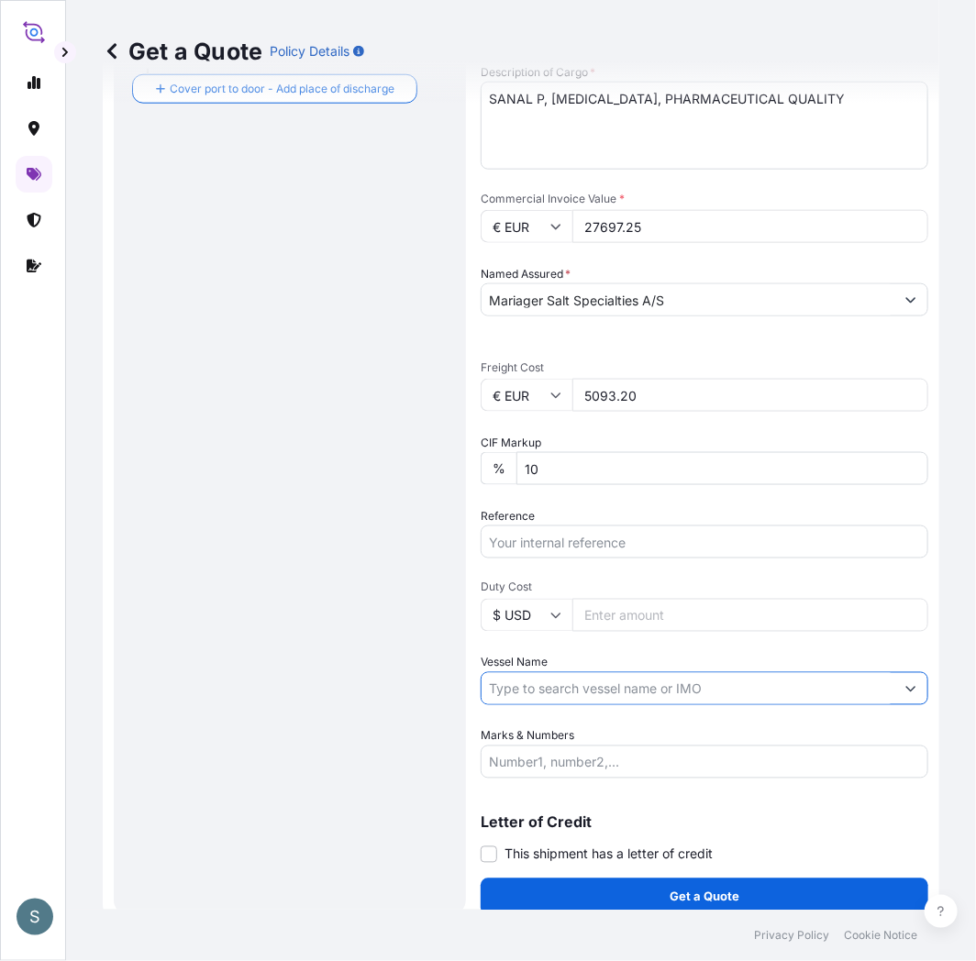
click at [553, 689] on input "Vessel Name" at bounding box center [688, 688] width 413 height 33
paste input "[PERSON_NAME]"
type input "[PERSON_NAME]"
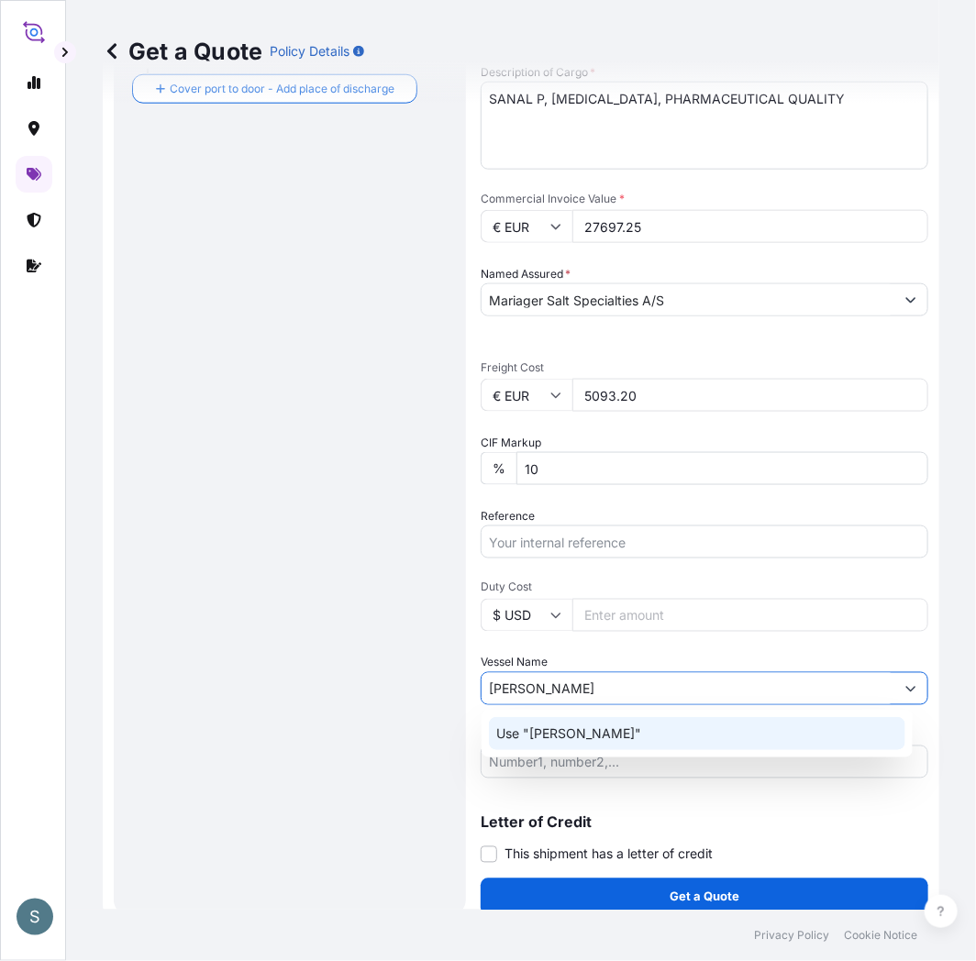
click at [558, 732] on p "Use "[PERSON_NAME]"" at bounding box center [568, 734] width 145 height 18
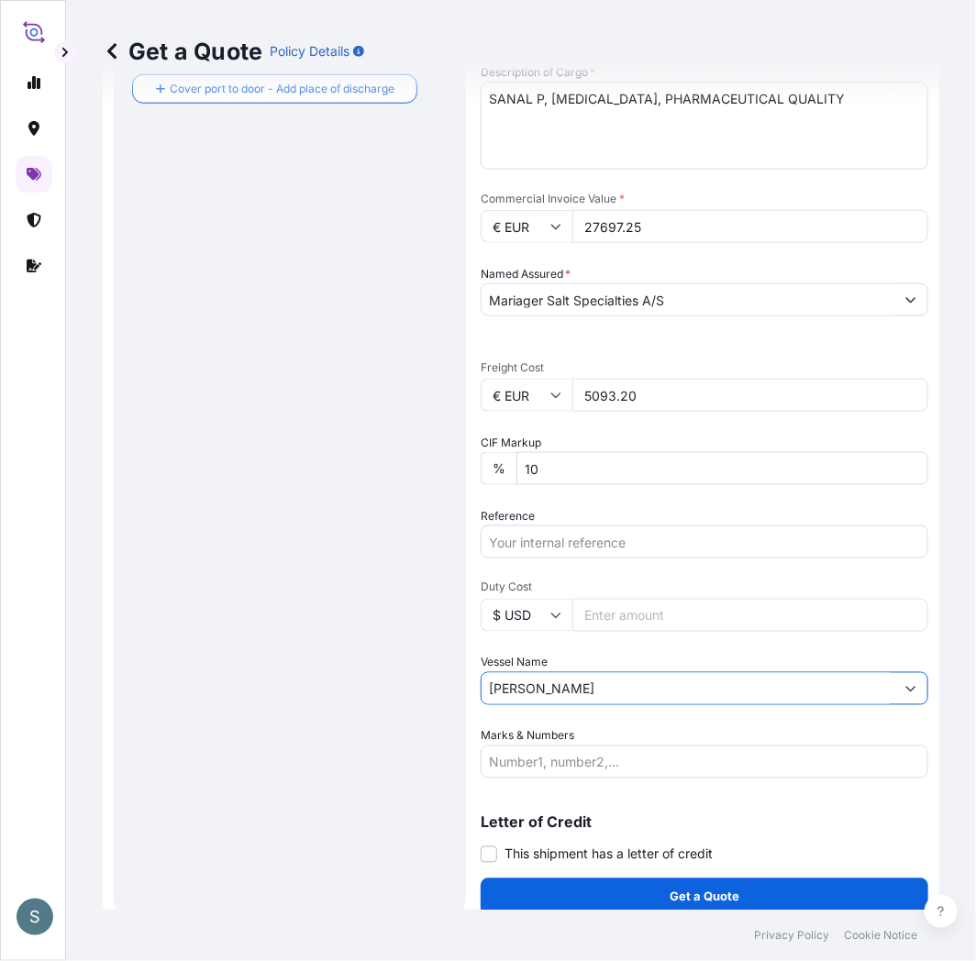
click at [547, 694] on input "[PERSON_NAME]" at bounding box center [688, 688] width 413 height 33
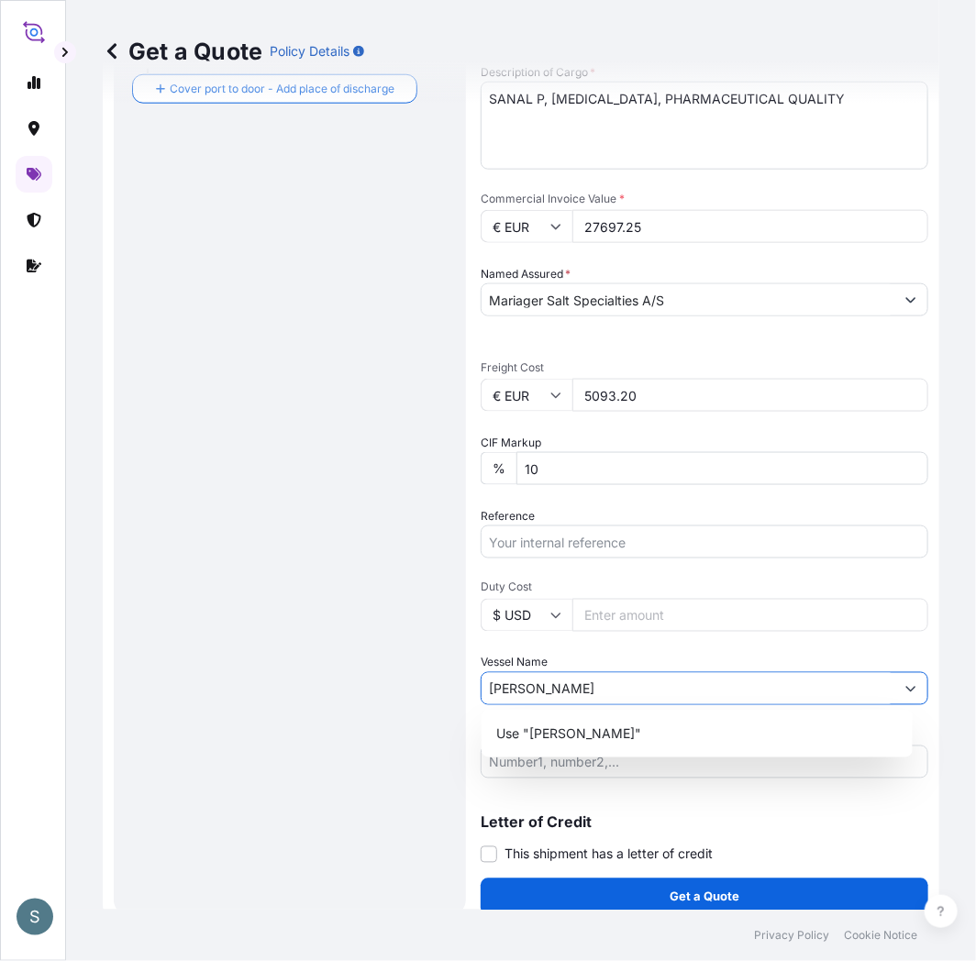
click at [894, 693] on button "Show suggestions" at bounding box center [910, 688] width 33 height 33
click at [905, 686] on icon "Show suggestions" at bounding box center [910, 688] width 11 height 11
drag, startPoint x: 550, startPoint y: 688, endPoint x: 463, endPoint y: 691, distance: 87.2
click at [463, 691] on form "Route Details Reset Route Details Cover door to port - Add loading place Place …" at bounding box center [521, 245] width 837 height 1362
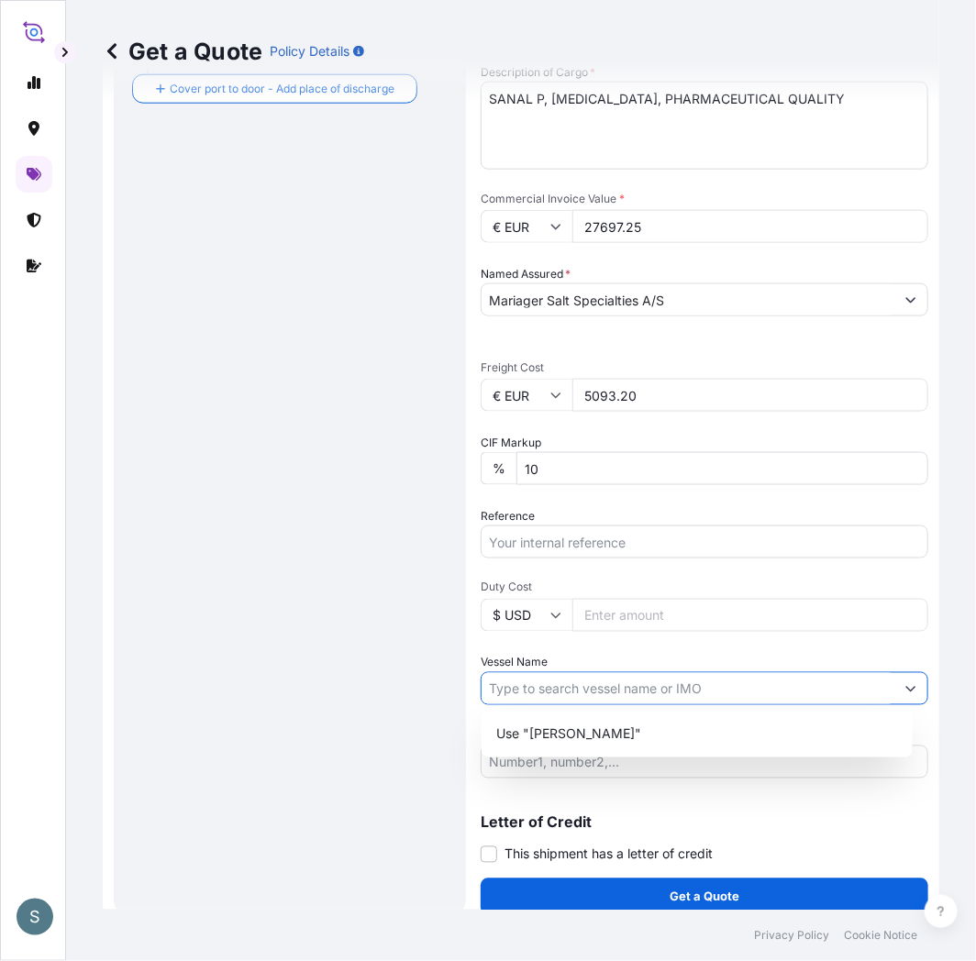
drag, startPoint x: 426, startPoint y: 698, endPoint x: 407, endPoint y: 693, distance: 18.9
click at [425, 698] on div "Route Details Reset Route Details Cover door to port - Add loading place Place …" at bounding box center [290, 245] width 316 height 1303
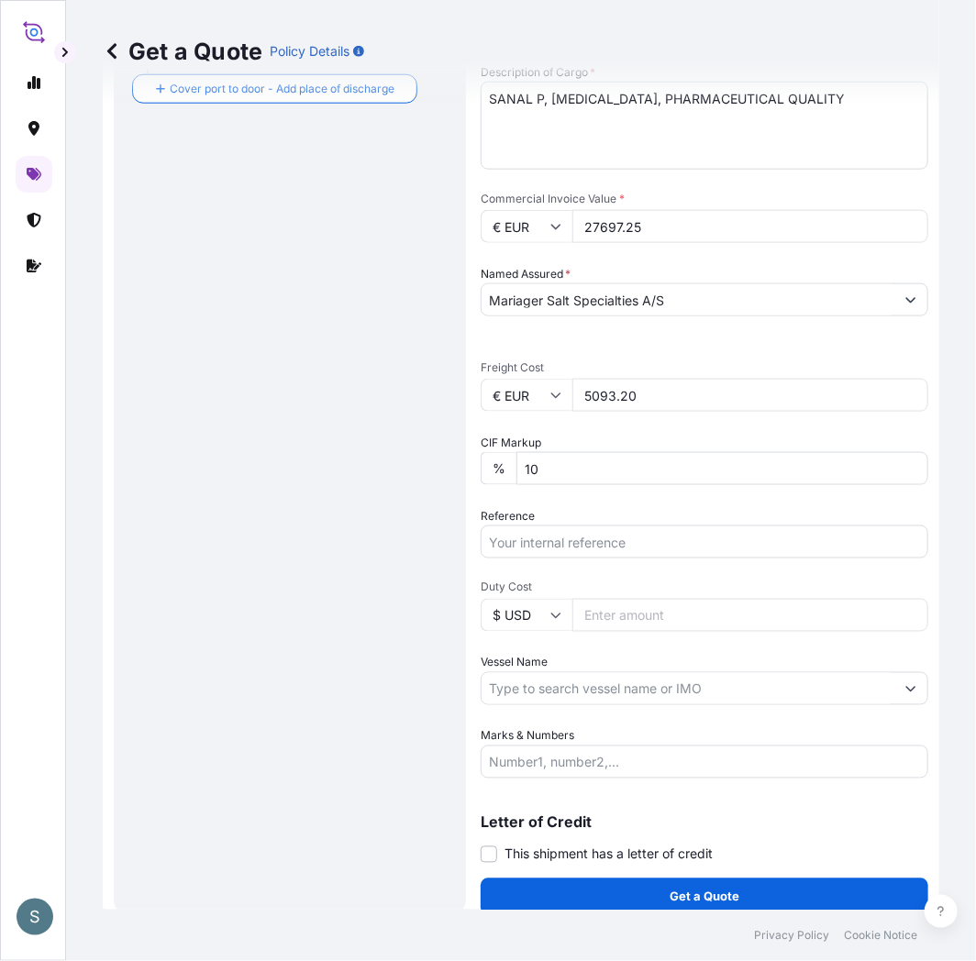
click at [563, 688] on input "Vessel Name" at bounding box center [688, 688] width 413 height 33
paste input "[PERSON_NAME]"
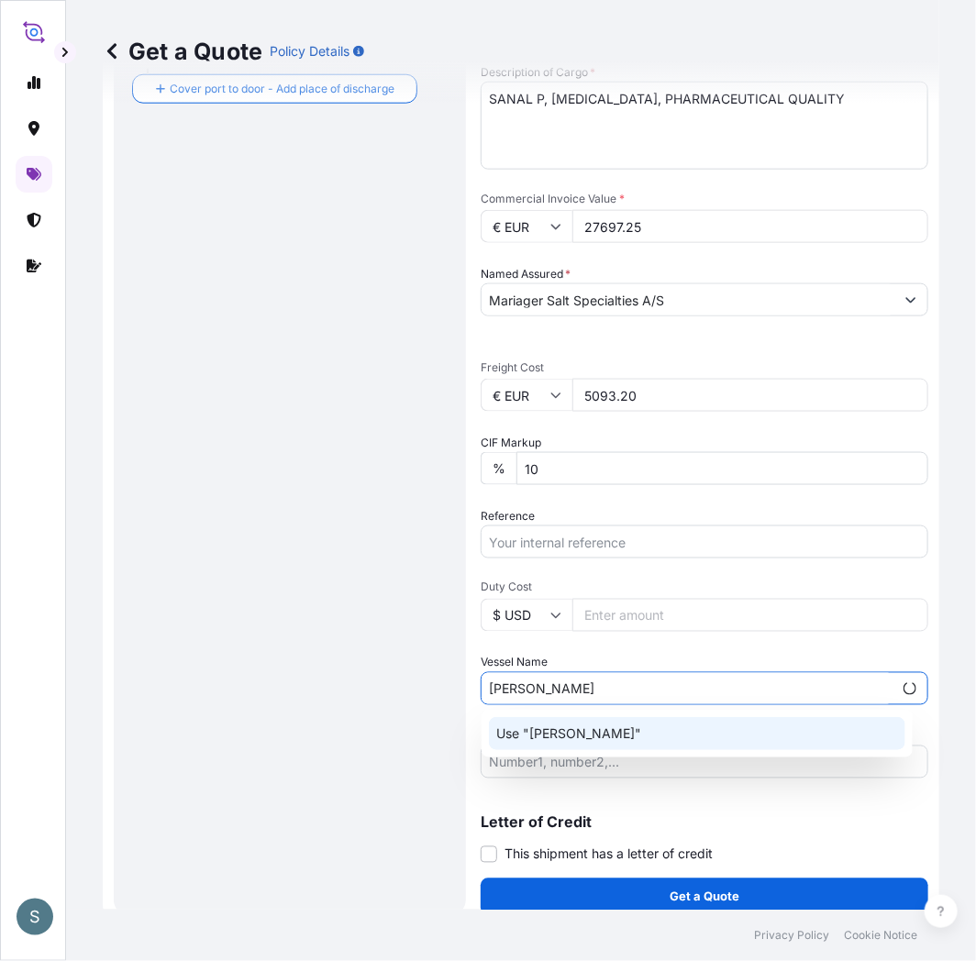
click at [572, 732] on div "Use "[PERSON_NAME]"" at bounding box center [697, 733] width 416 height 33
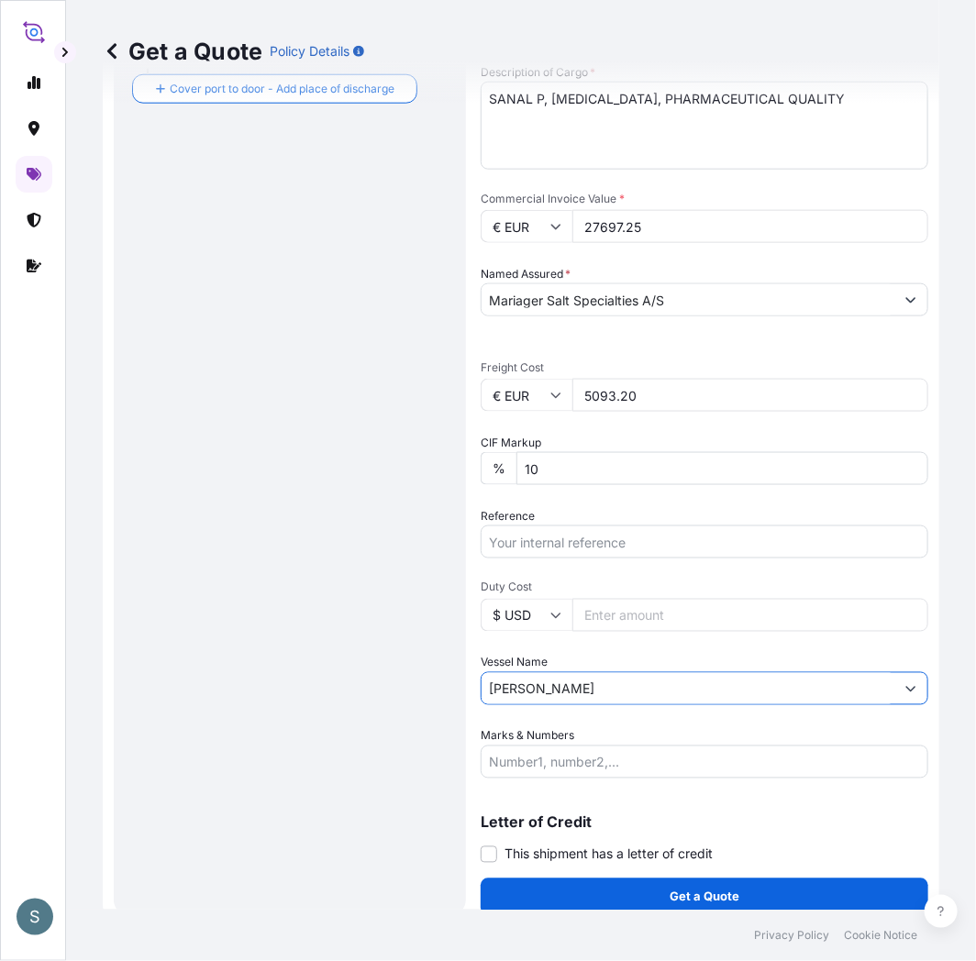
type input "[PERSON_NAME]"
click at [460, 763] on div "Route Details Reset Route Details Cover door to port - Add loading place Place …" at bounding box center [290, 245] width 352 height 1340
click at [312, 675] on div "Route Details Reset Route Details Cover door to port - Add loading place Place …" at bounding box center [290, 245] width 316 height 1303
click at [576, 690] on input "[PERSON_NAME]" at bounding box center [688, 688] width 413 height 33
click at [894, 686] on button "Show suggestions" at bounding box center [910, 688] width 33 height 33
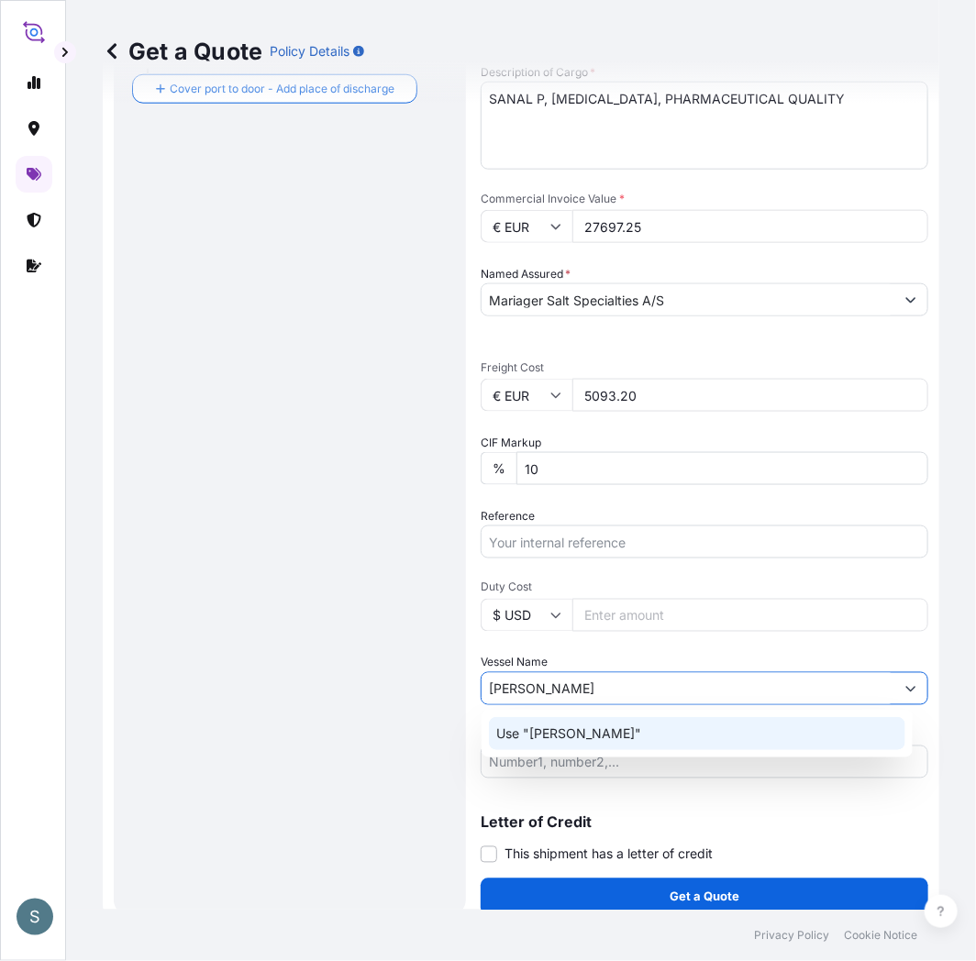
click at [605, 748] on div "Use "[PERSON_NAME]"" at bounding box center [697, 733] width 416 height 33
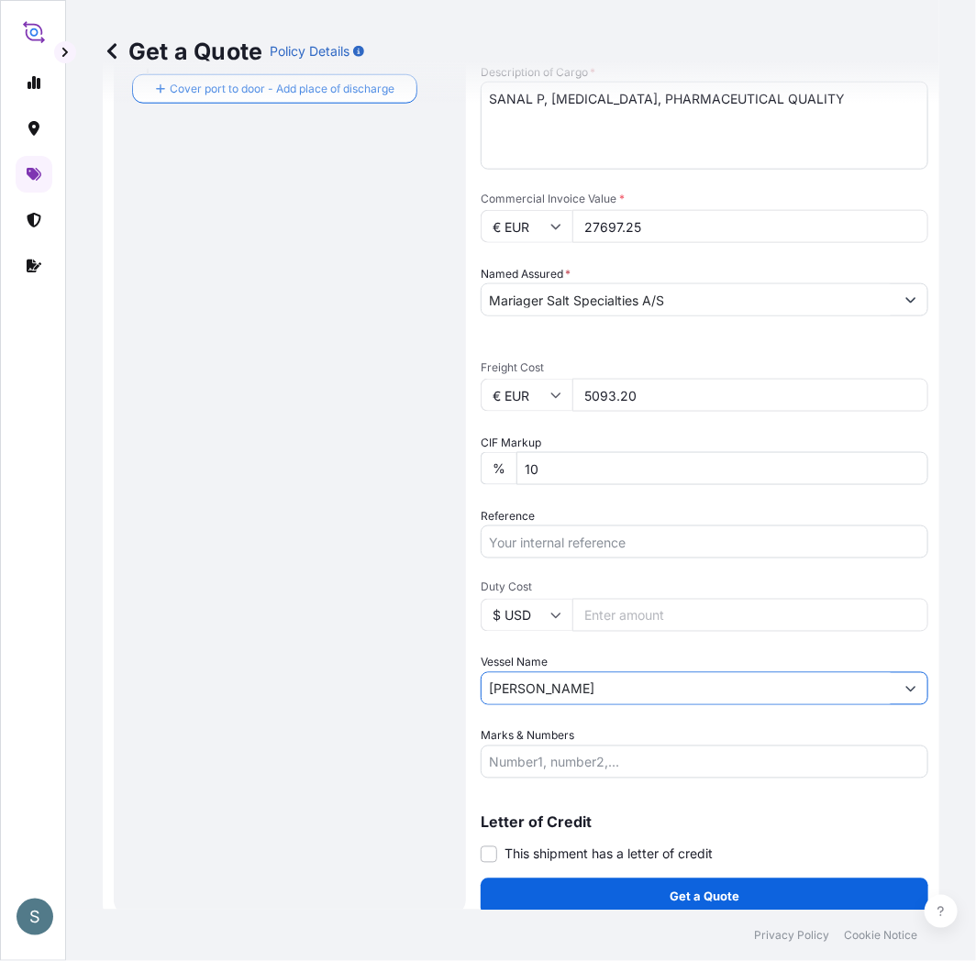
click at [309, 732] on div "Route Details Reset Route Details Cover door to port - Add loading place Place …" at bounding box center [290, 245] width 316 height 1303
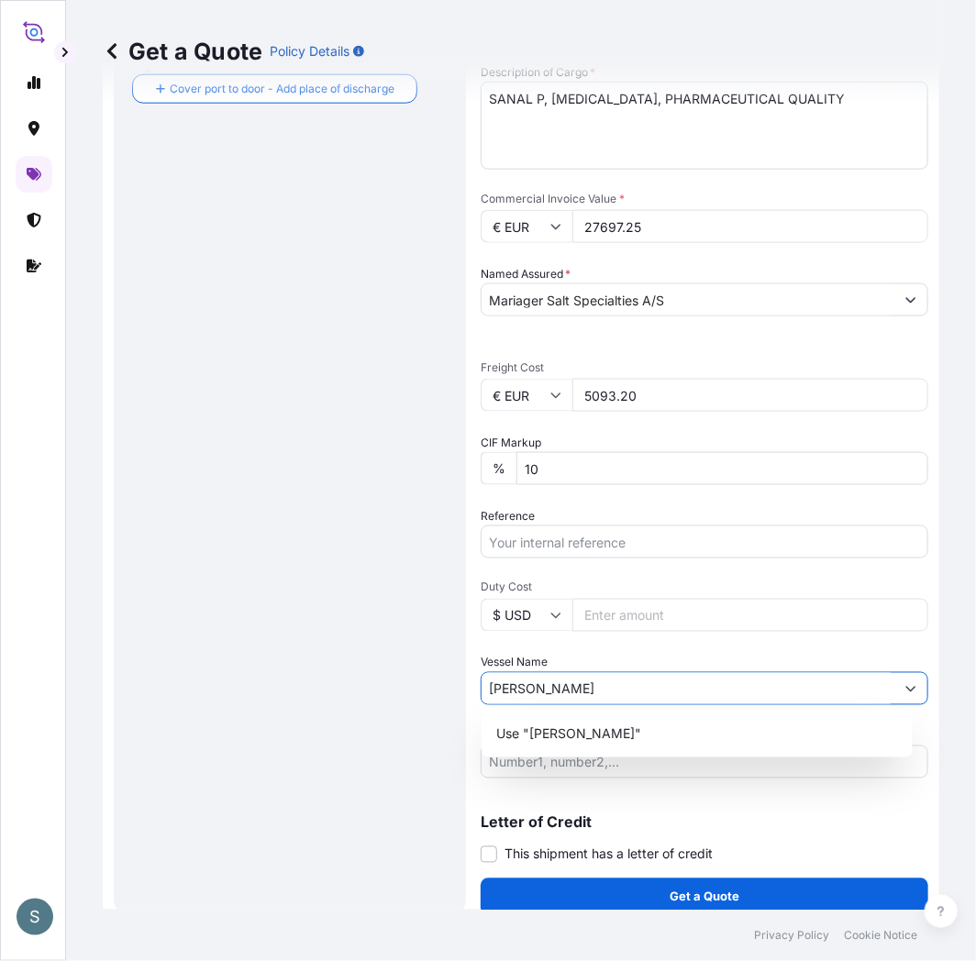
click at [894, 694] on button "Show suggestions" at bounding box center [910, 688] width 33 height 33
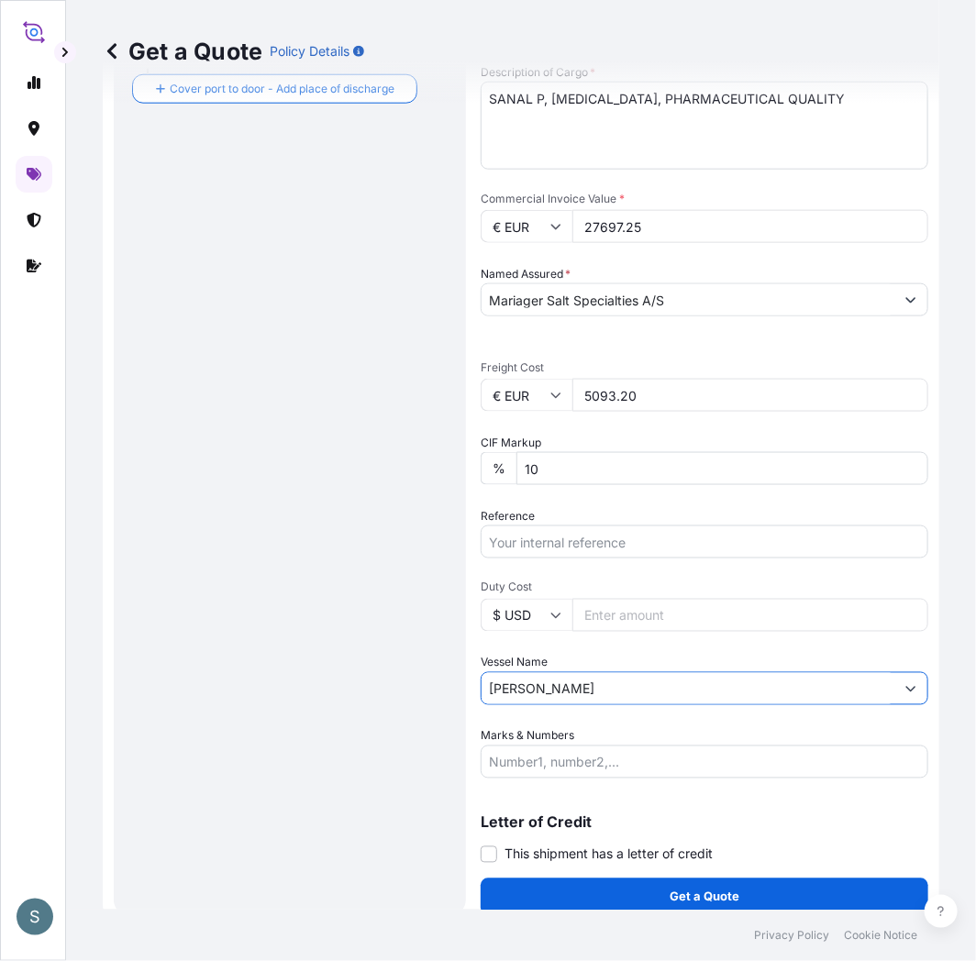
click at [562, 690] on input "[PERSON_NAME]" at bounding box center [688, 688] width 413 height 33
click at [900, 693] on button "Show suggestions" at bounding box center [910, 688] width 33 height 33
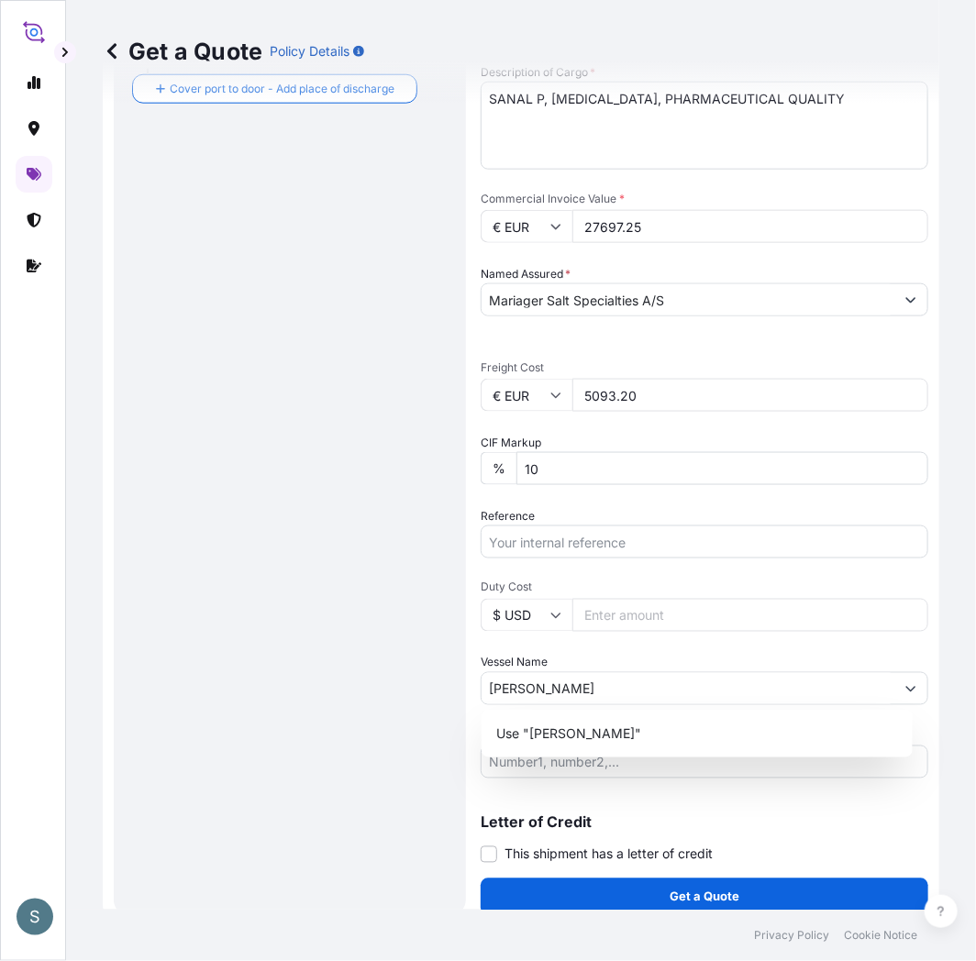
click at [343, 662] on div "Route Details Reset Route Details Cover door to port - Add loading place Place …" at bounding box center [290, 245] width 316 height 1303
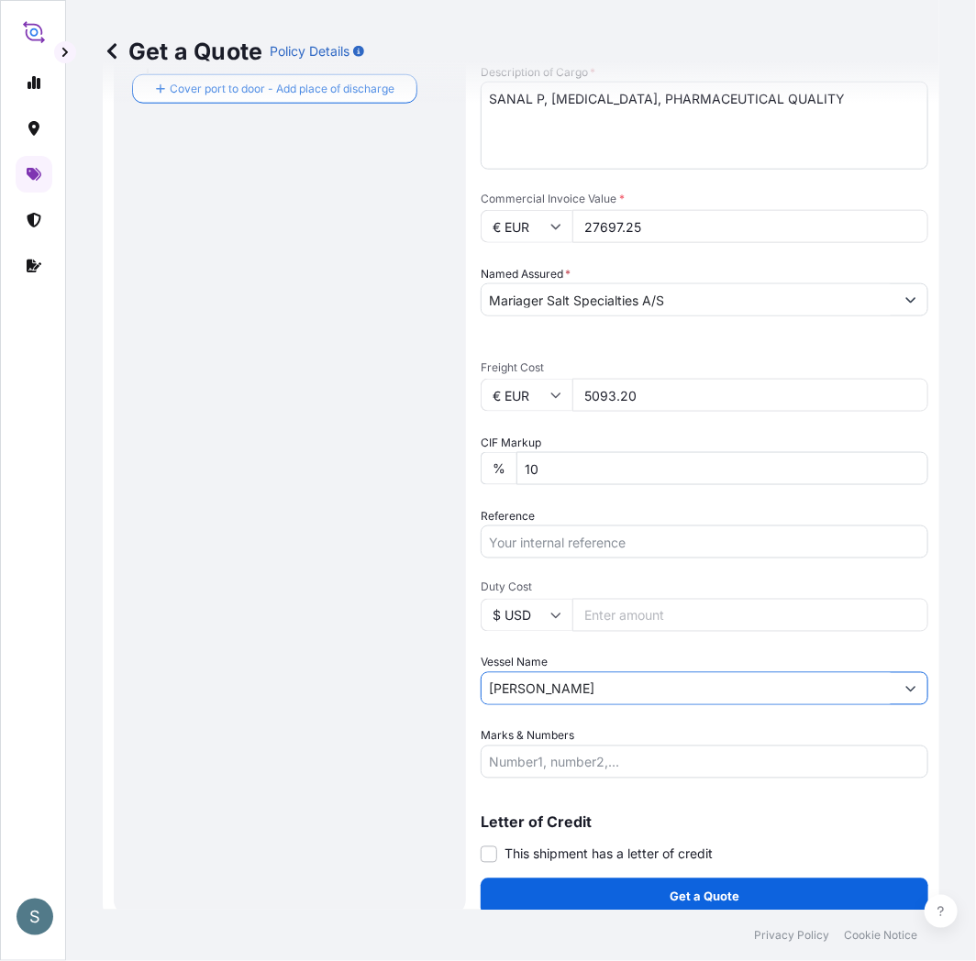
drag, startPoint x: 571, startPoint y: 679, endPoint x: 457, endPoint y: 682, distance: 113.8
click at [457, 682] on form "Route Details Reset Route Details Cover door to port - Add loading place Place …" at bounding box center [521, 245] width 837 height 1362
click at [365, 698] on div "Route Details Reset Route Details Cover door to port - Add loading place Place …" at bounding box center [290, 245] width 316 height 1303
click at [562, 693] on input "[PERSON_NAME]" at bounding box center [688, 688] width 413 height 33
click at [354, 712] on div "Route Details Reset Route Details Cover door to port - Add loading place Place …" at bounding box center [290, 245] width 316 height 1303
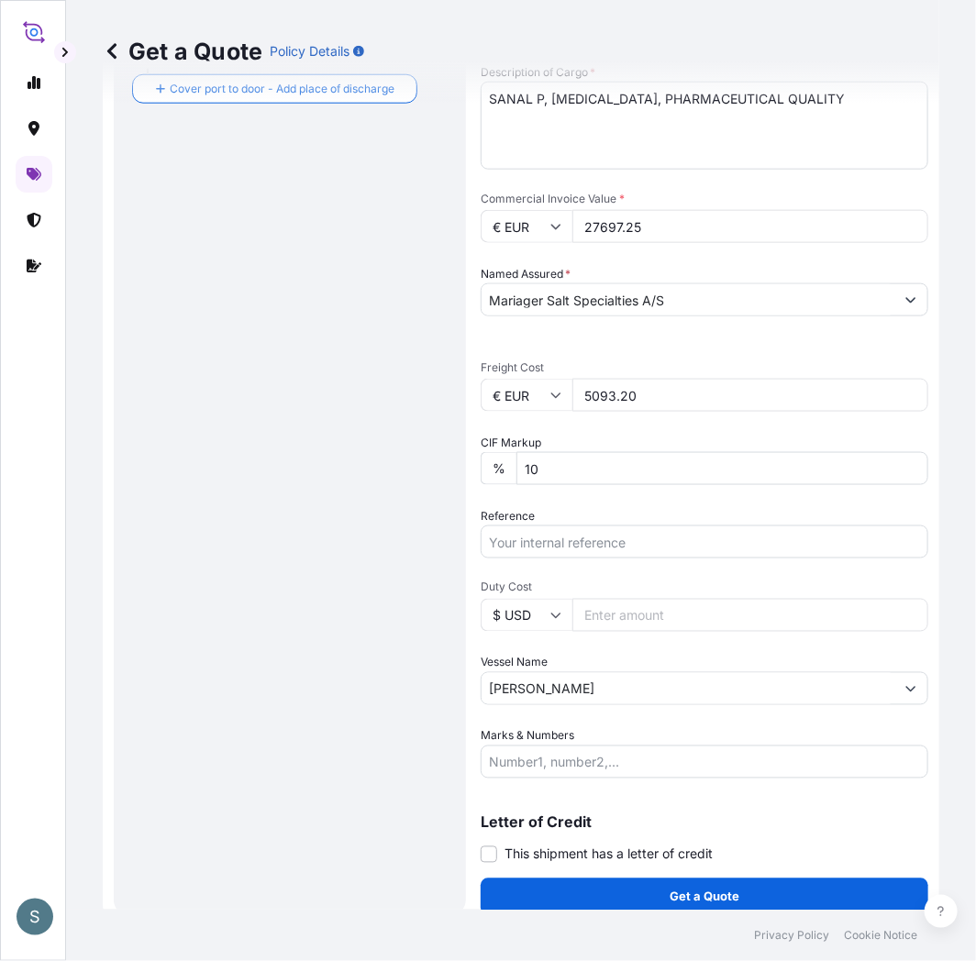
click at [584, 538] on input "Reference" at bounding box center [705, 542] width 448 height 33
paste input "DK1001020498 2582068"
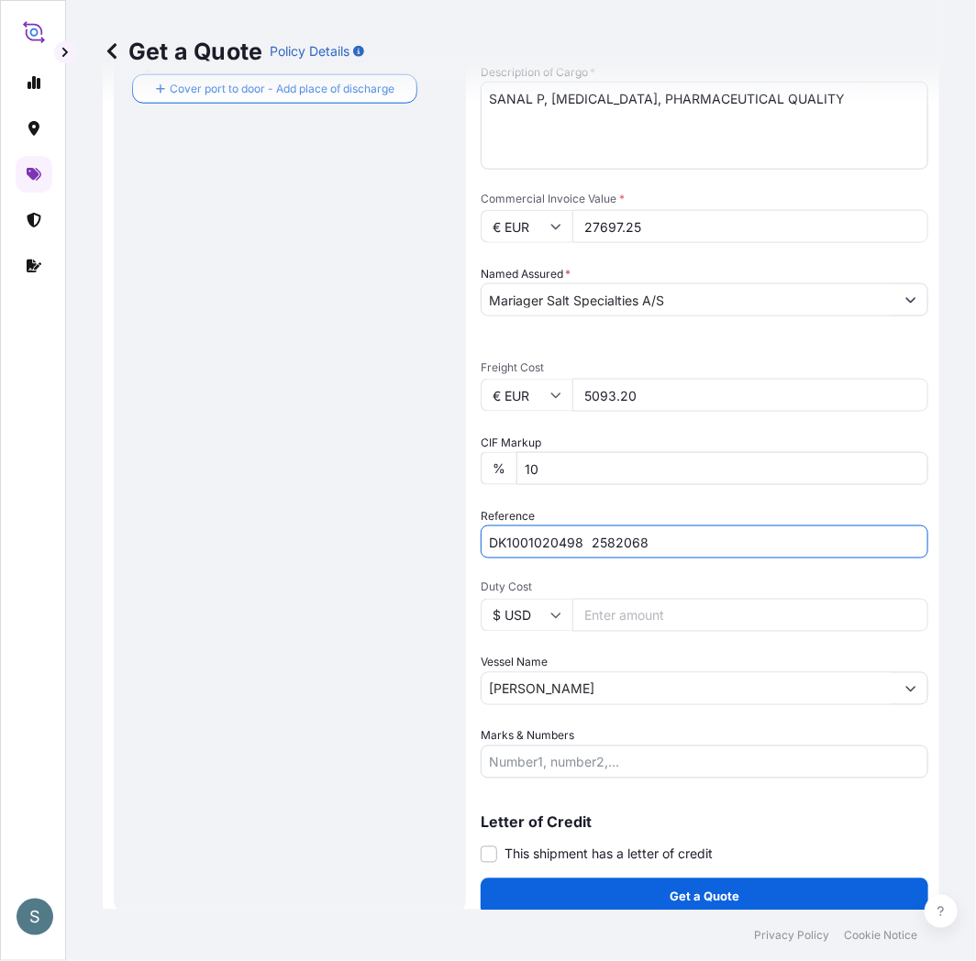
click at [594, 543] on input "DK1001020498 2582068" at bounding box center [705, 542] width 448 height 33
click at [589, 543] on input "DK1001020498 2582068" at bounding box center [705, 542] width 448 height 33
type input "DK1001020498 - 2582068"
click at [398, 663] on div "Route Details Reset Route Details Cover door to port - Add loading place Place …" at bounding box center [290, 245] width 316 height 1303
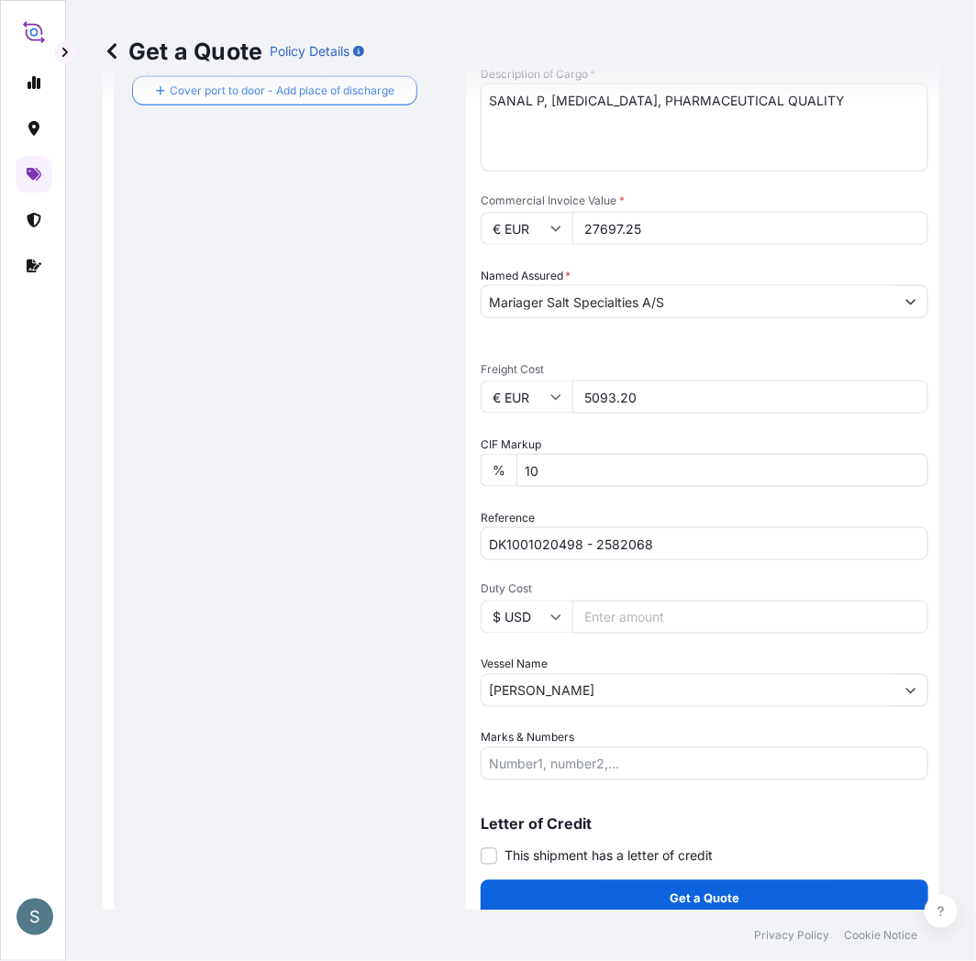
scroll to position [552, 0]
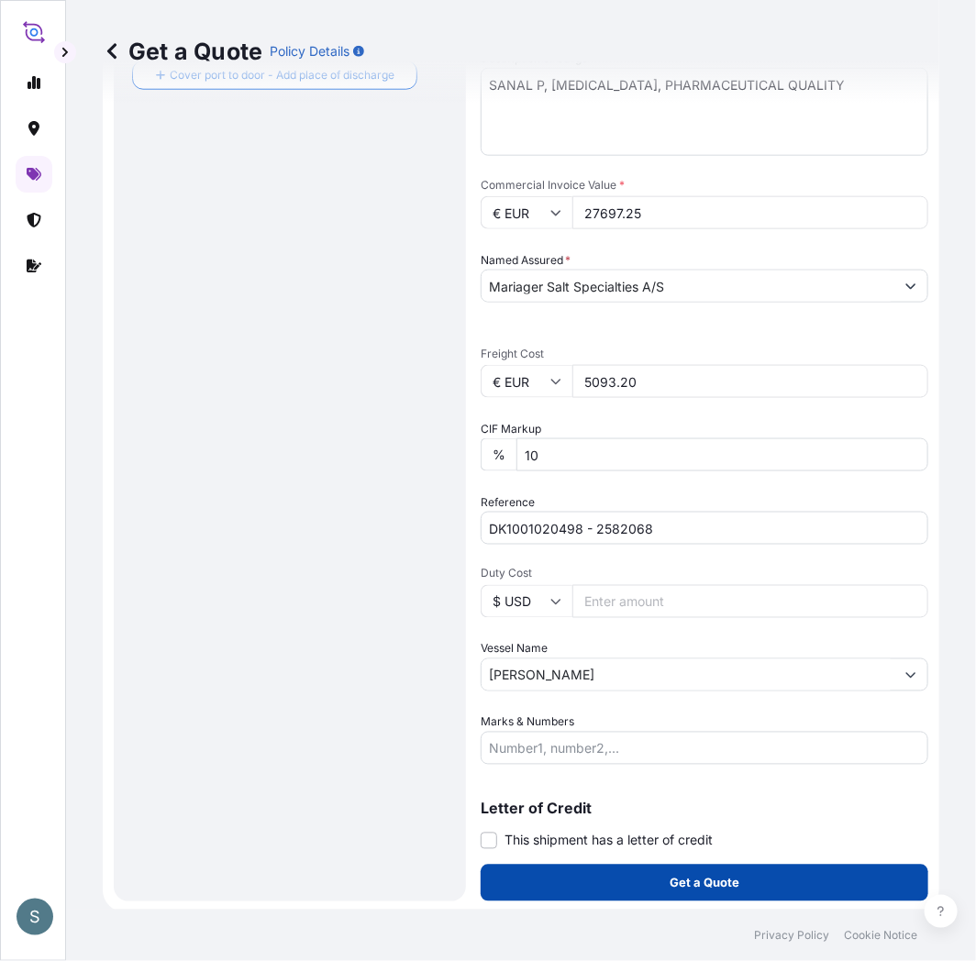
click at [608, 865] on button "Get a Quote" at bounding box center [705, 883] width 448 height 37
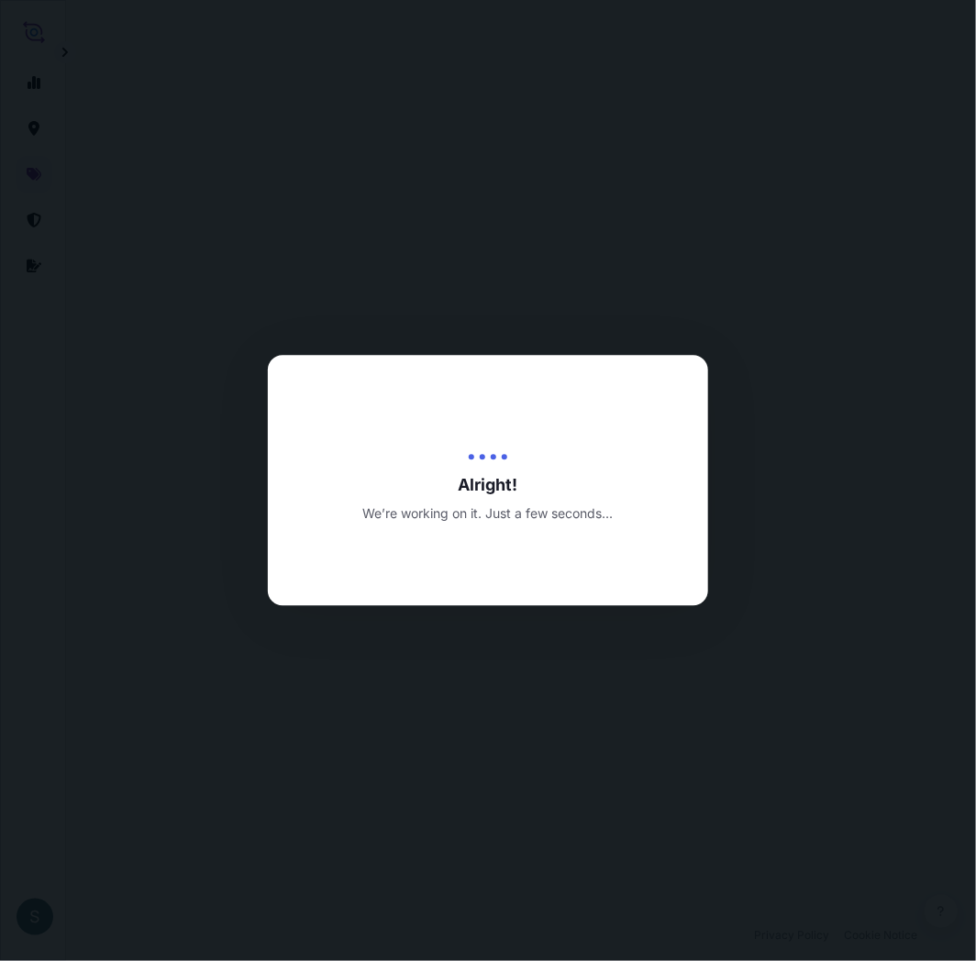
select select "Water"
select select "31589"
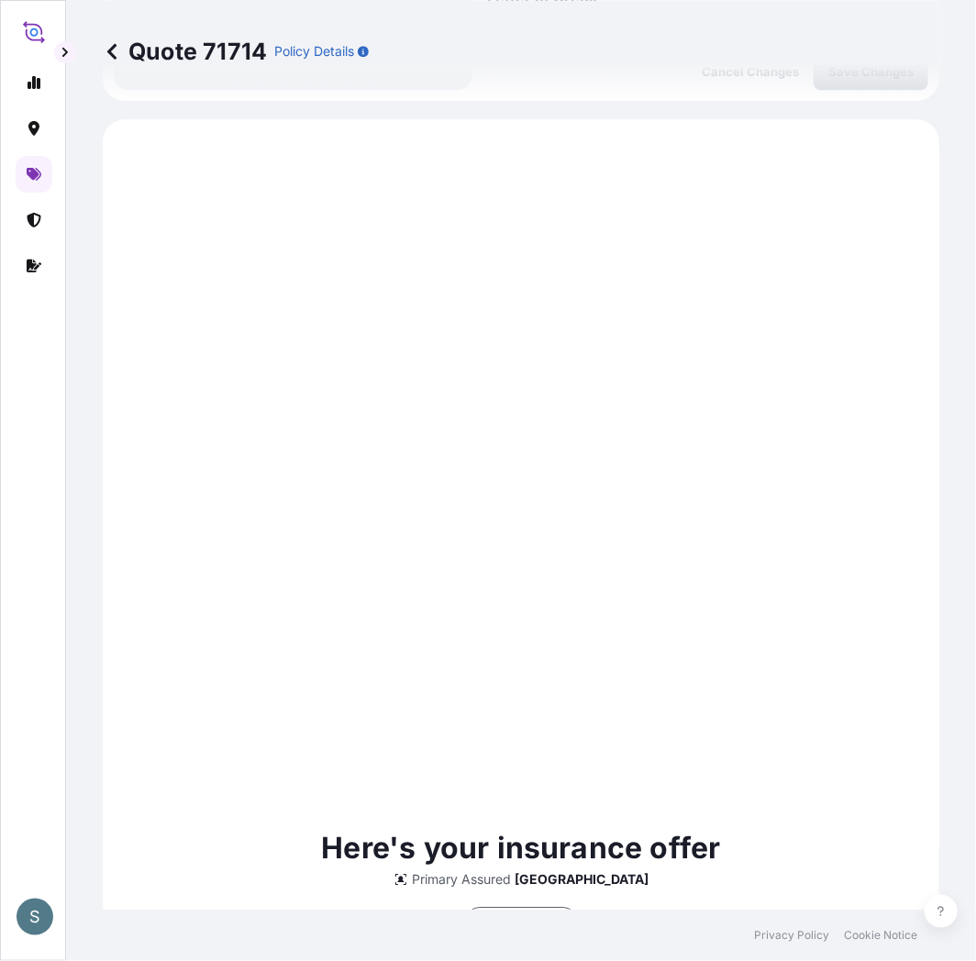
scroll to position [1390, 0]
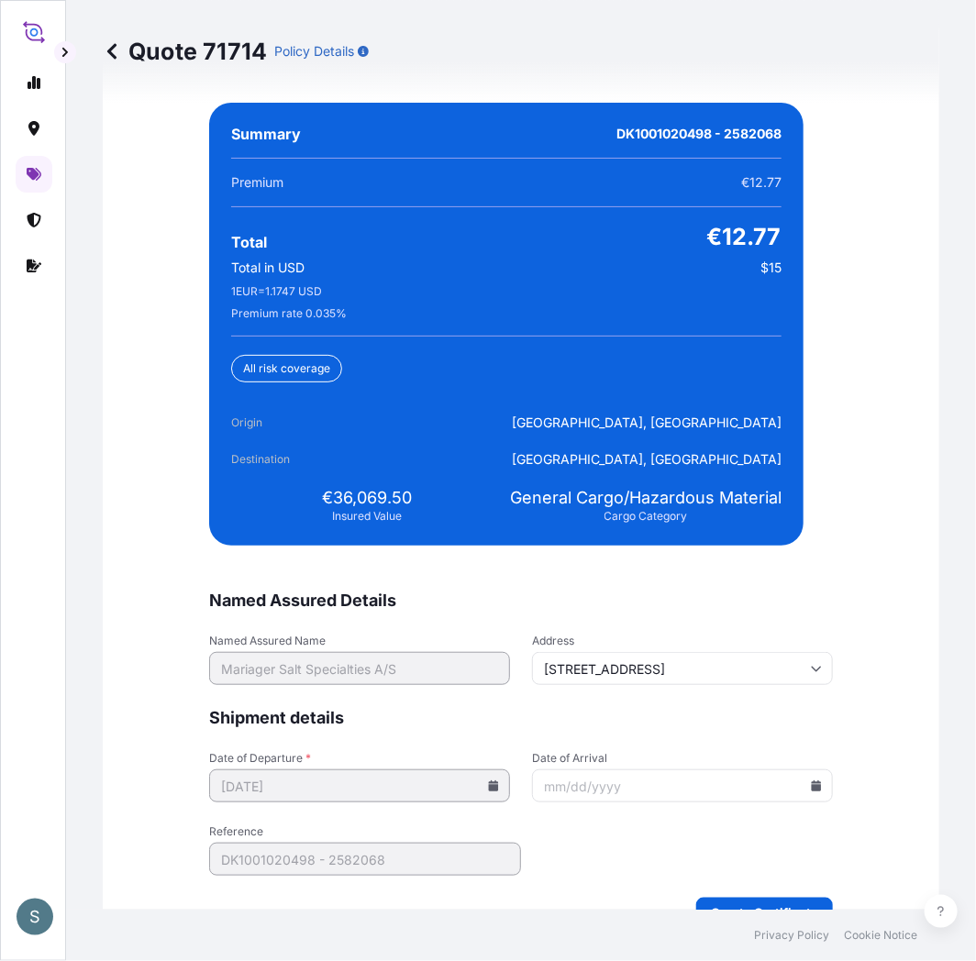
scroll to position [4415, 0]
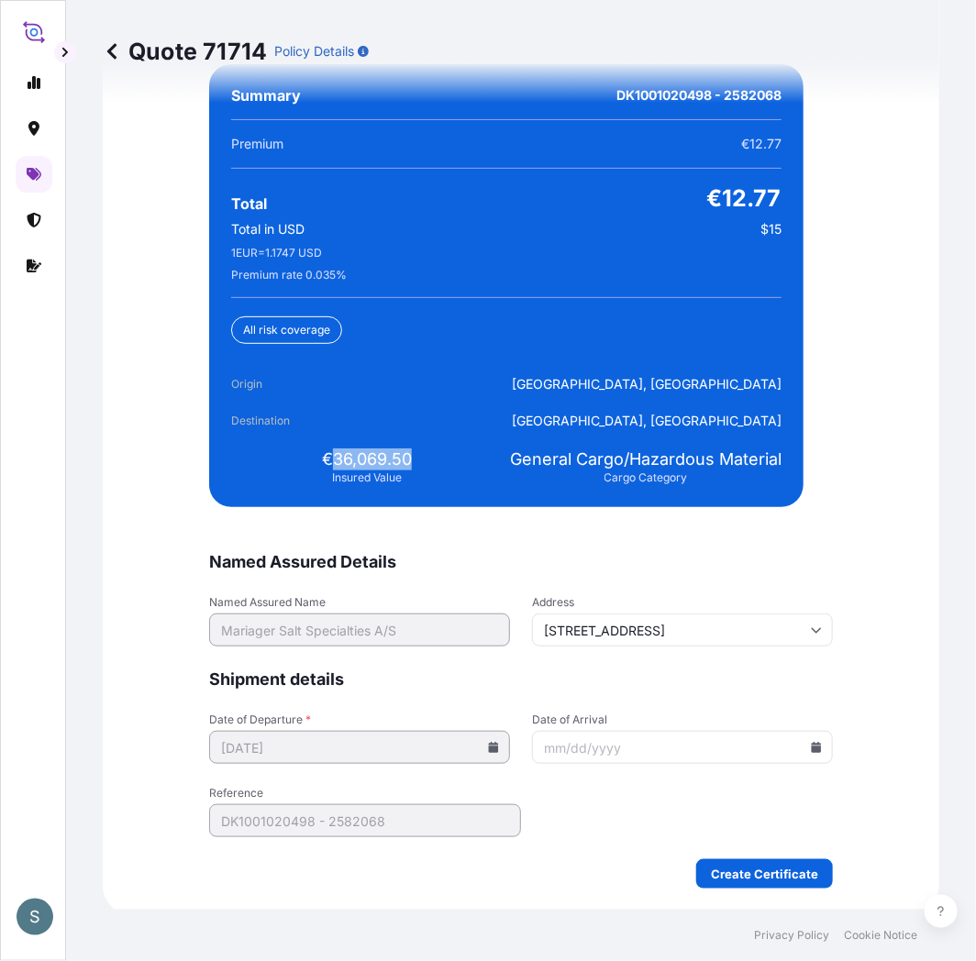
drag, startPoint x: 325, startPoint y: 454, endPoint x: 405, endPoint y: 454, distance: 80.7
click at [405, 454] on div "€36,069.50 Insured Value" at bounding box center [367, 467] width 272 height 37
copy span "36,069.50"
click at [475, 449] on div "€36,069.50 Insured Value" at bounding box center [367, 467] width 272 height 37
drag, startPoint x: 325, startPoint y: 451, endPoint x: 409, endPoint y: 454, distance: 84.4
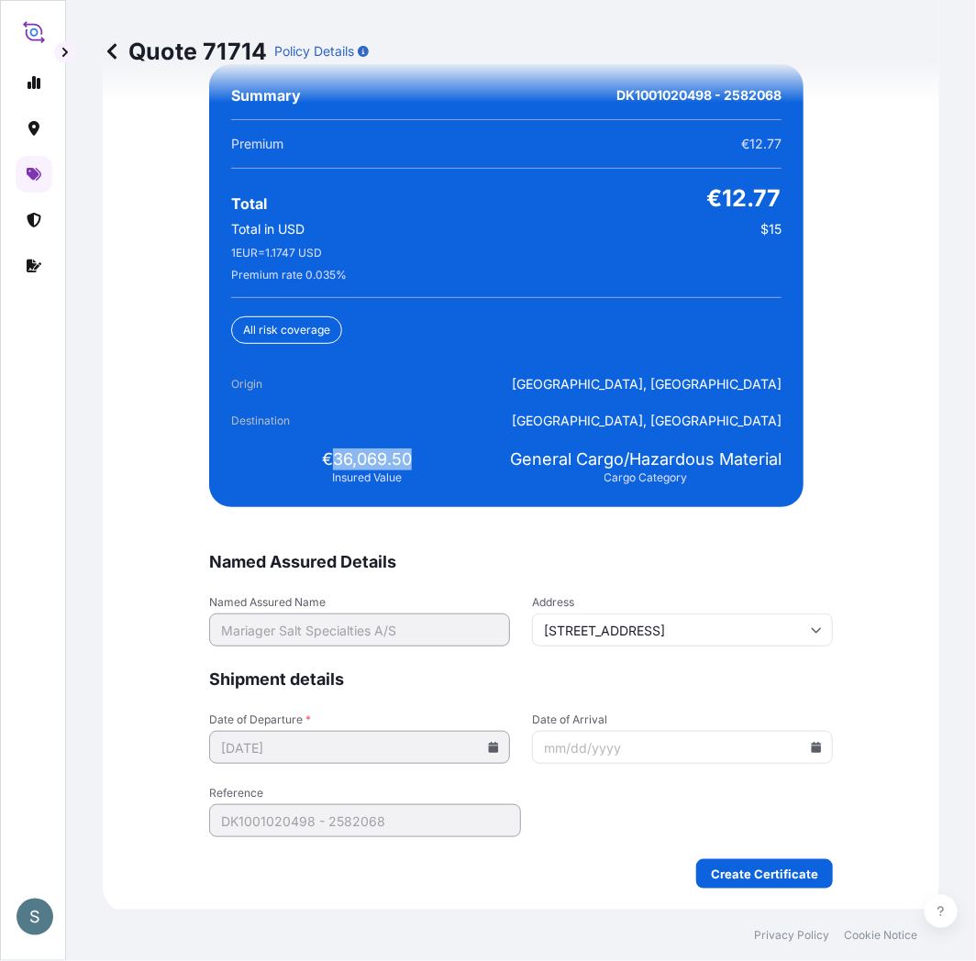
click at [409, 454] on div "€36,069.50 Insured Value" at bounding box center [367, 467] width 272 height 37
copy span "36,069.50"
drag, startPoint x: 448, startPoint y: 461, endPoint x: 425, endPoint y: 461, distance: 22.9
click at [448, 461] on div "€36,069.50 Insured Value" at bounding box center [367, 467] width 272 height 37
drag, startPoint x: 327, startPoint y: 451, endPoint x: 405, endPoint y: 451, distance: 78.9
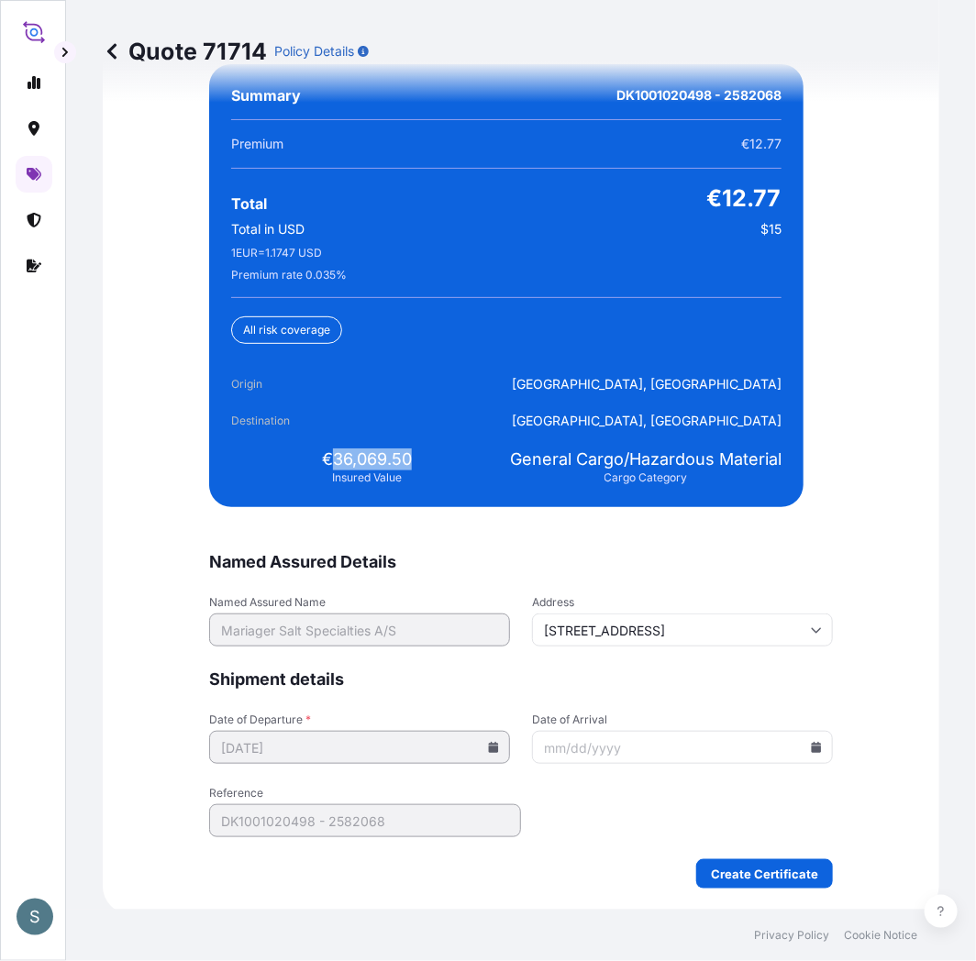
click at [405, 451] on div "€36,069.50 Insured Value" at bounding box center [367, 467] width 272 height 37
copy span "36,069.50"
click at [502, 527] on div "Named Assured Details Named Assured Name Mariager Salt Specialties A/S Address …" at bounding box center [521, 476] width 624 height 825
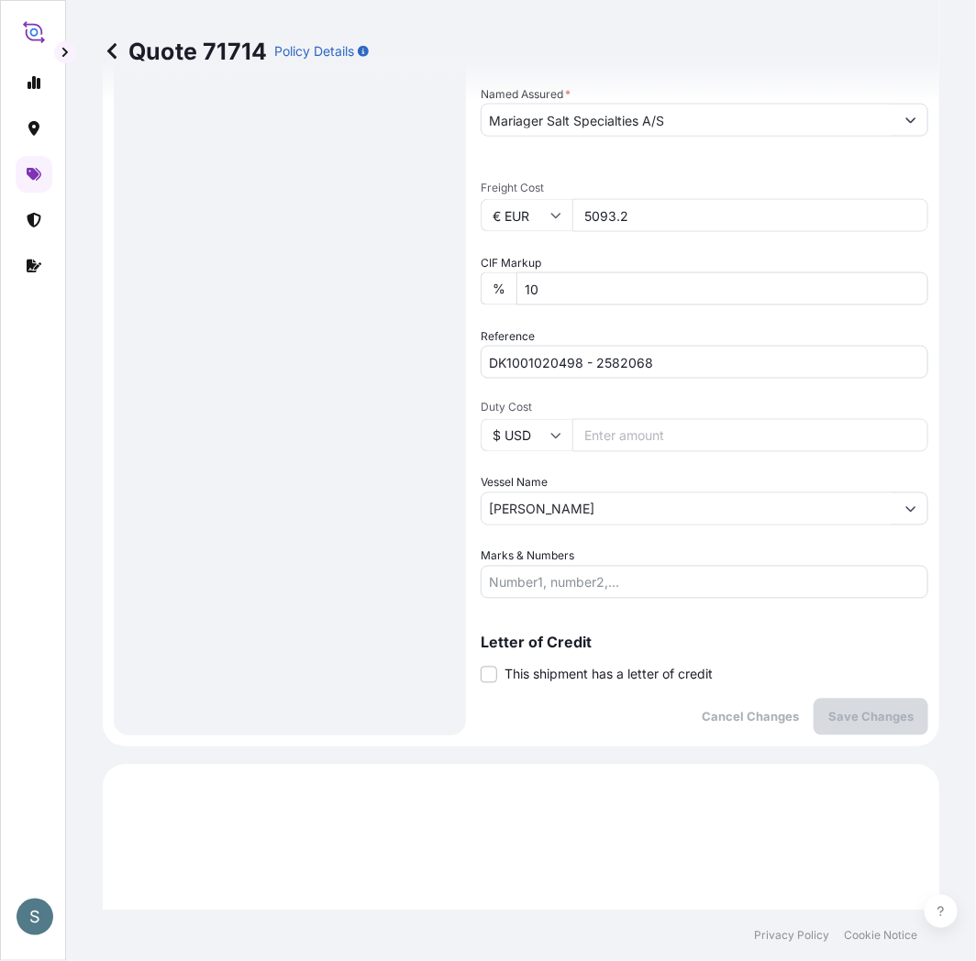
scroll to position [677, 0]
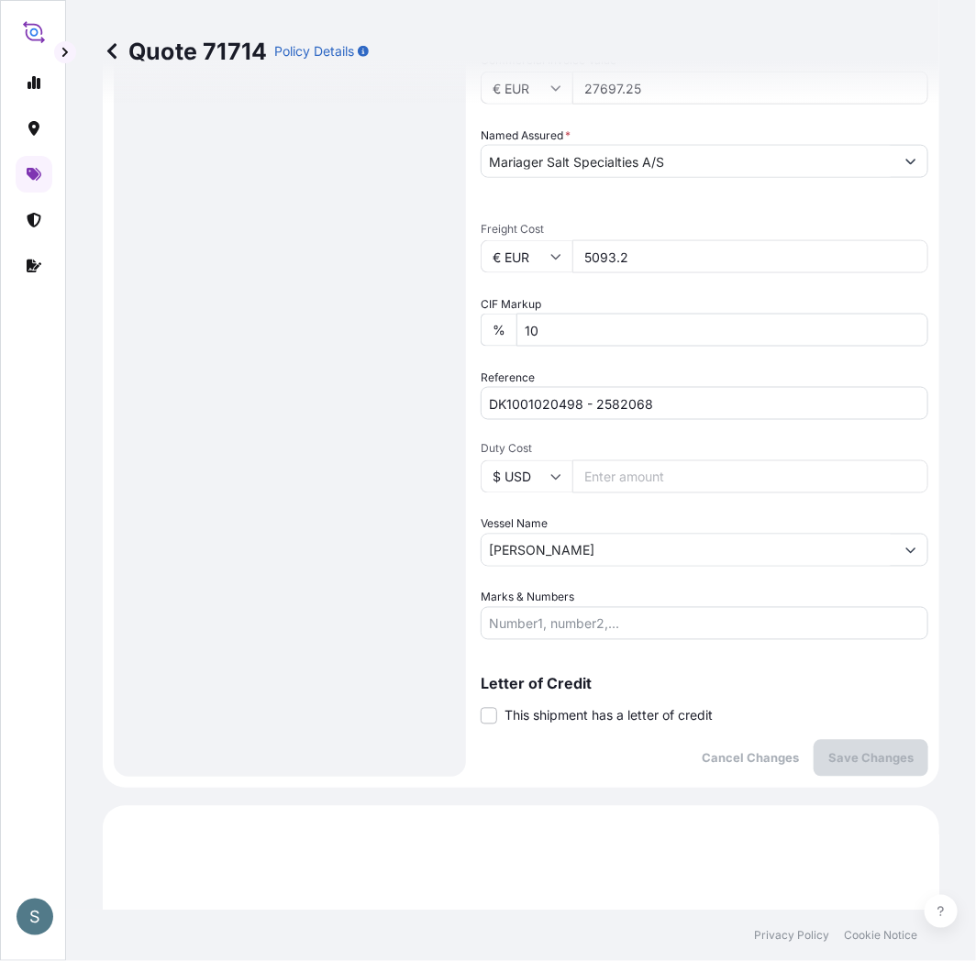
click at [546, 535] on input "[PERSON_NAME]" at bounding box center [688, 550] width 413 height 33
click at [900, 538] on button "Show suggestions" at bounding box center [910, 550] width 33 height 33
click at [684, 617] on input "Marks & Numbers" at bounding box center [705, 623] width 448 height 33
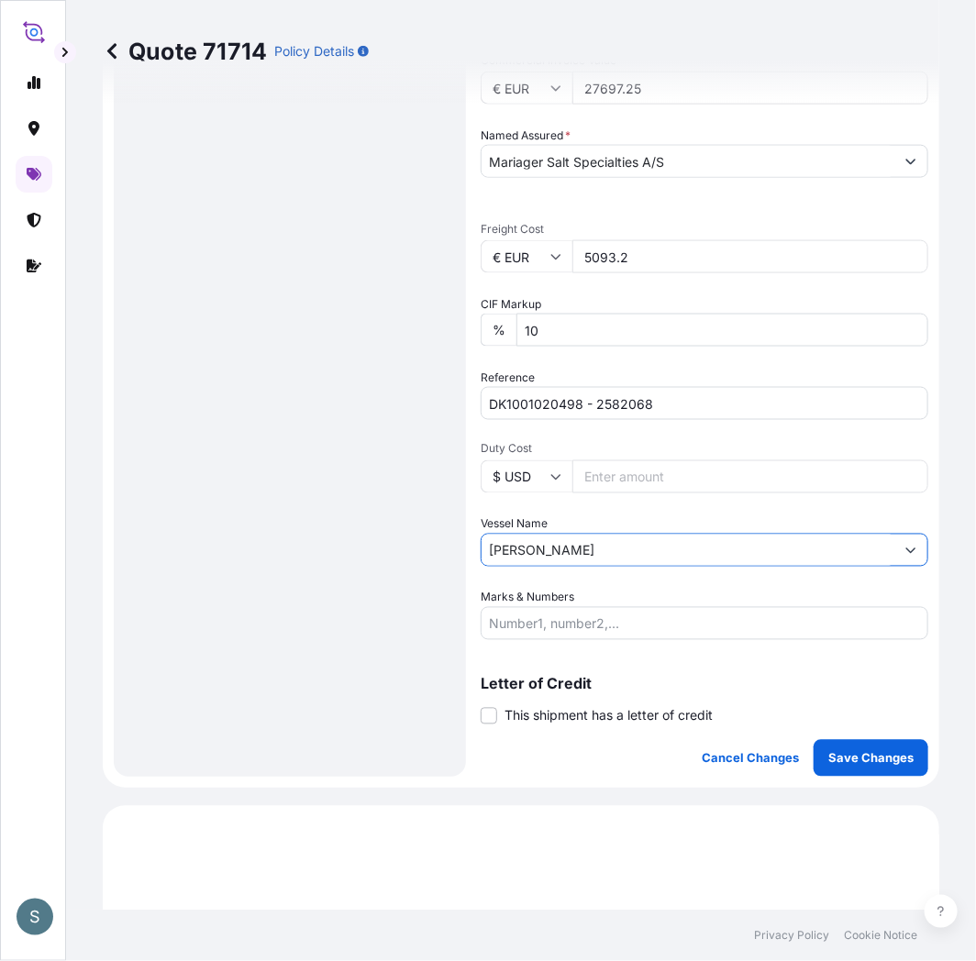
click at [637, 554] on input "[PERSON_NAME]" at bounding box center [688, 550] width 413 height 33
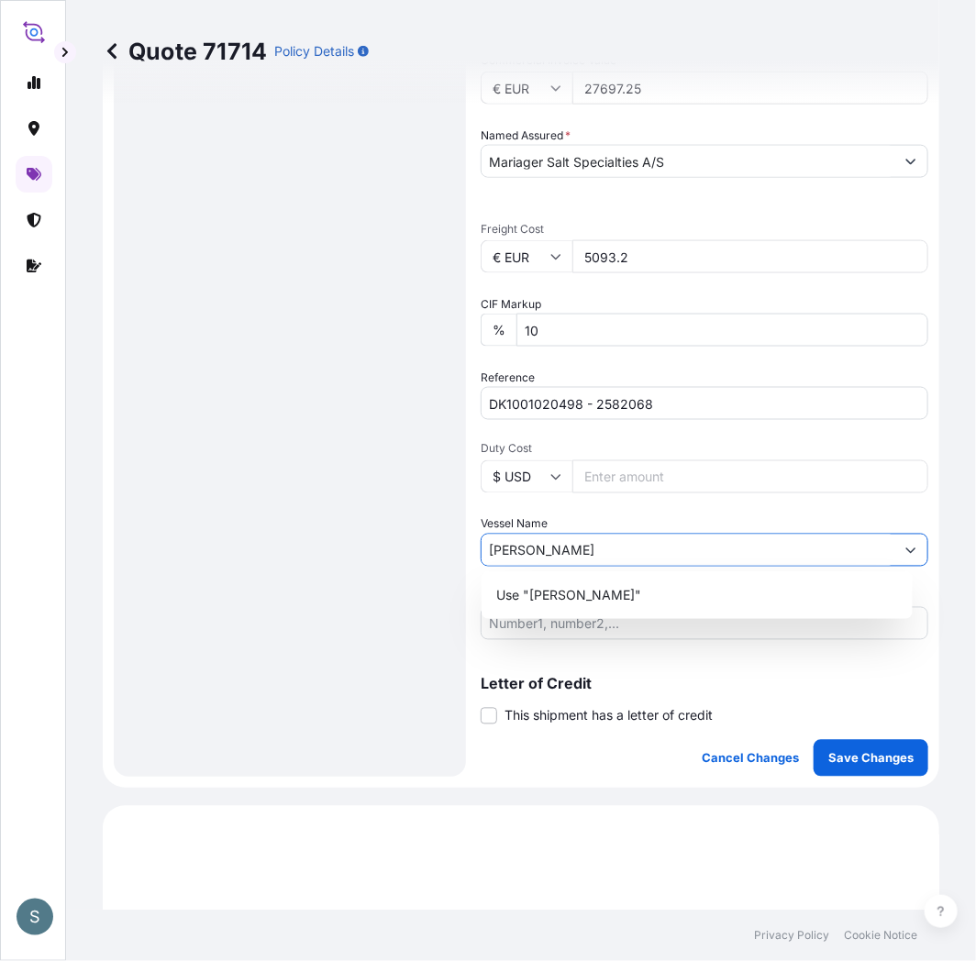
click at [894, 534] on button "Show suggestions" at bounding box center [910, 550] width 33 height 33
click at [401, 640] on div "Route Details Cover door to port - Add loading place Place of loading Road / [G…" at bounding box center [290, 106] width 316 height 1303
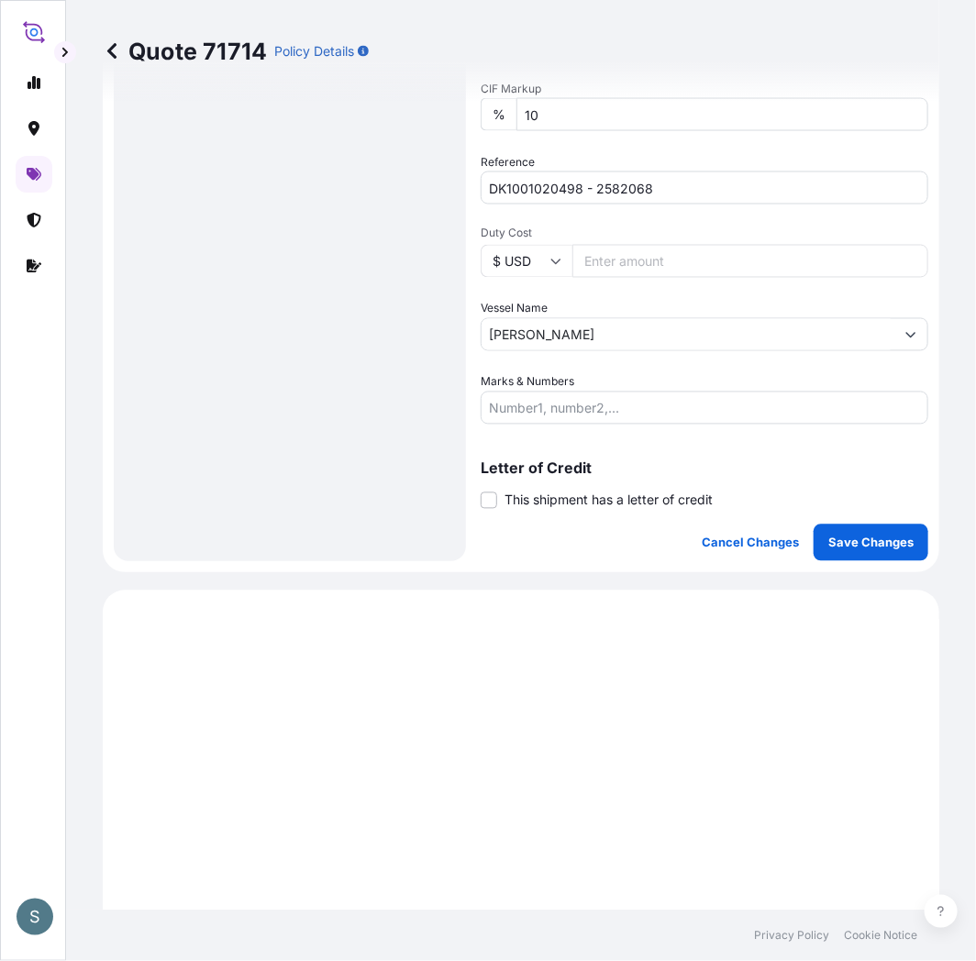
scroll to position [848, 0]
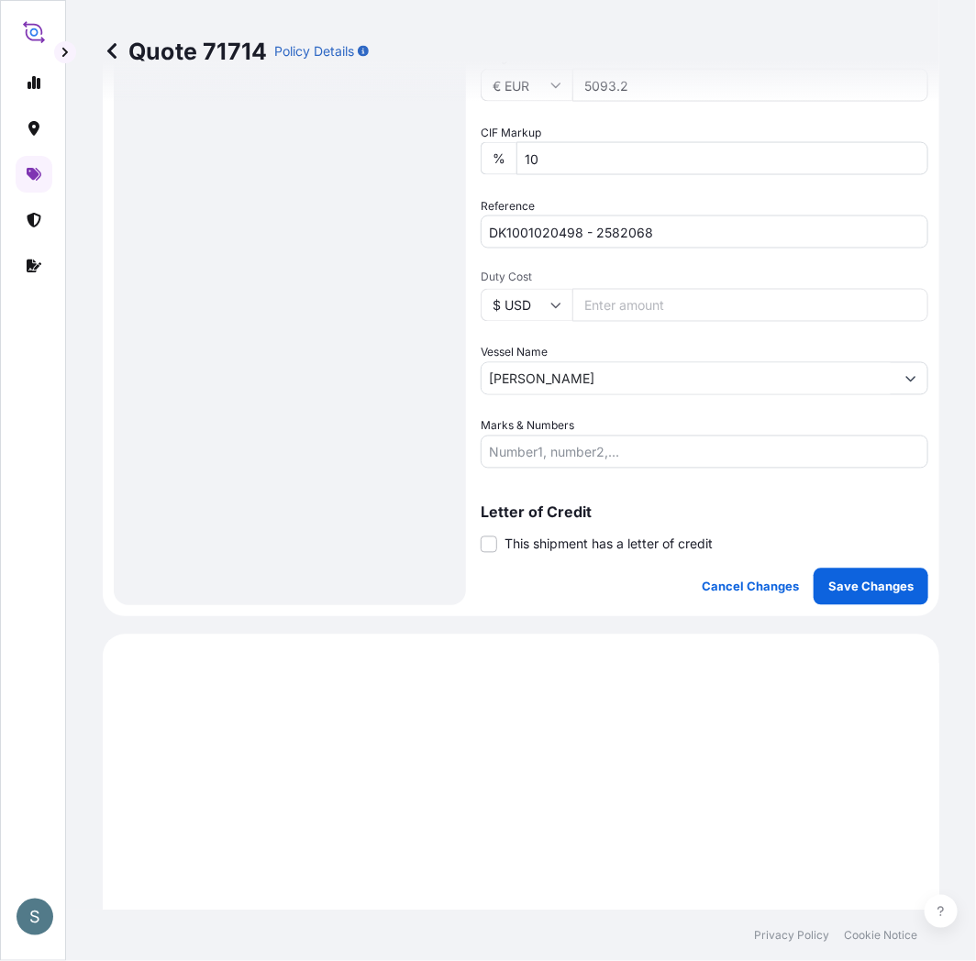
click at [905, 373] on icon "Show suggestions" at bounding box center [910, 378] width 11 height 11
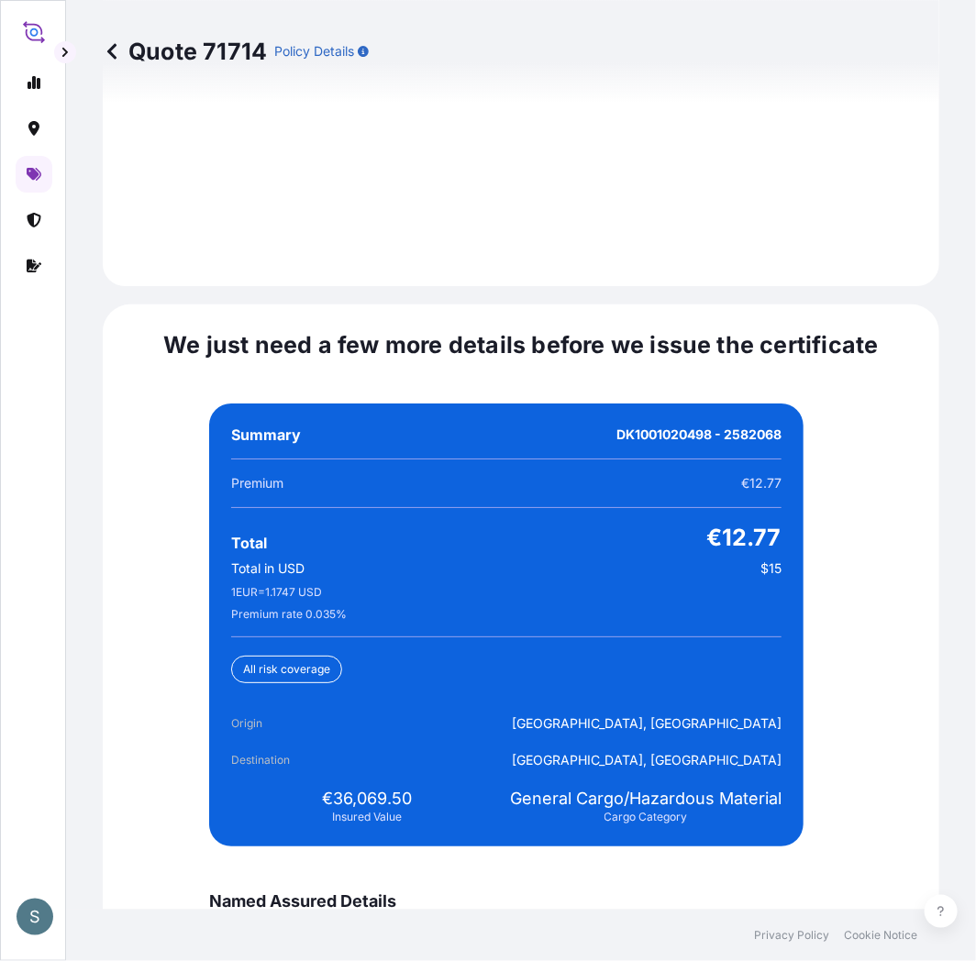
scroll to position [4415, 0]
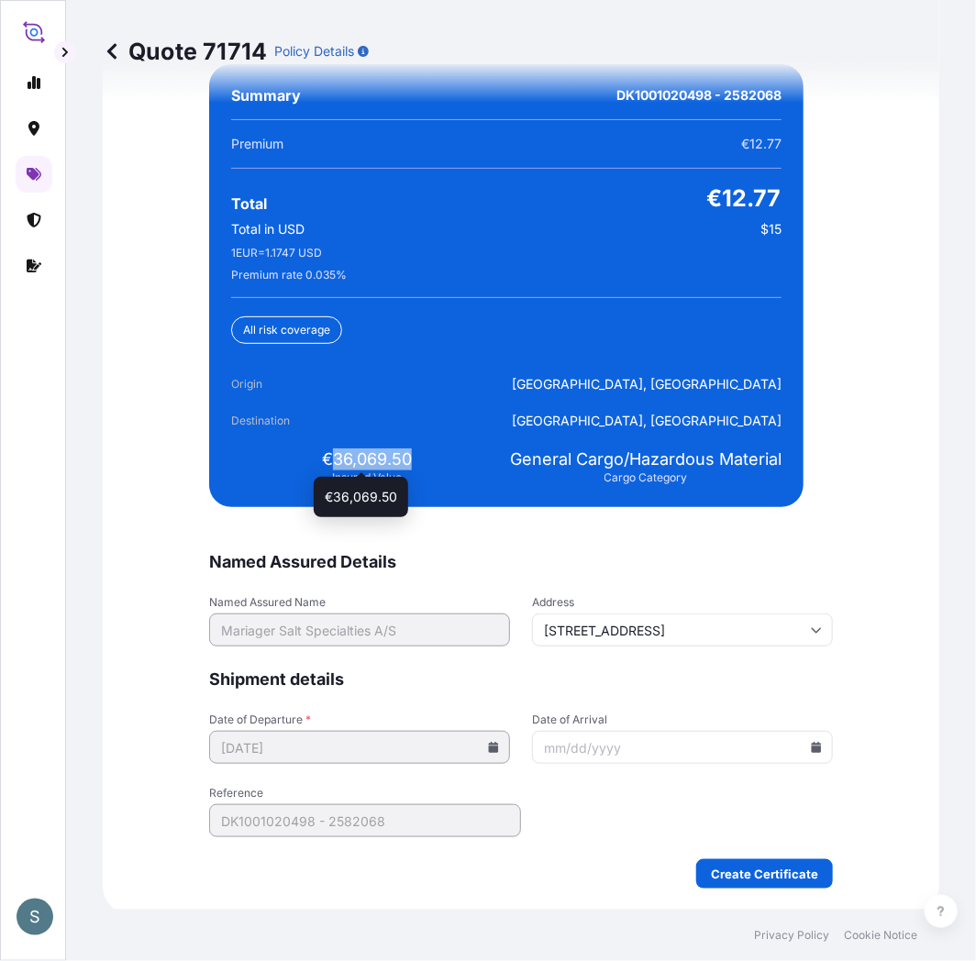
drag, startPoint x: 328, startPoint y: 456, endPoint x: 405, endPoint y: 456, distance: 76.1
click at [405, 456] on span "€36,069.50" at bounding box center [367, 460] width 90 height 22
copy span "36,069.50"
click at [556, 515] on div "Named Assured Details Named Assured Name Mariager Salt Specialties A/S Address …" at bounding box center [521, 476] width 624 height 825
click at [601, 958] on footer "Privacy Policy Cookie Notice" at bounding box center [521, 935] width 910 height 51
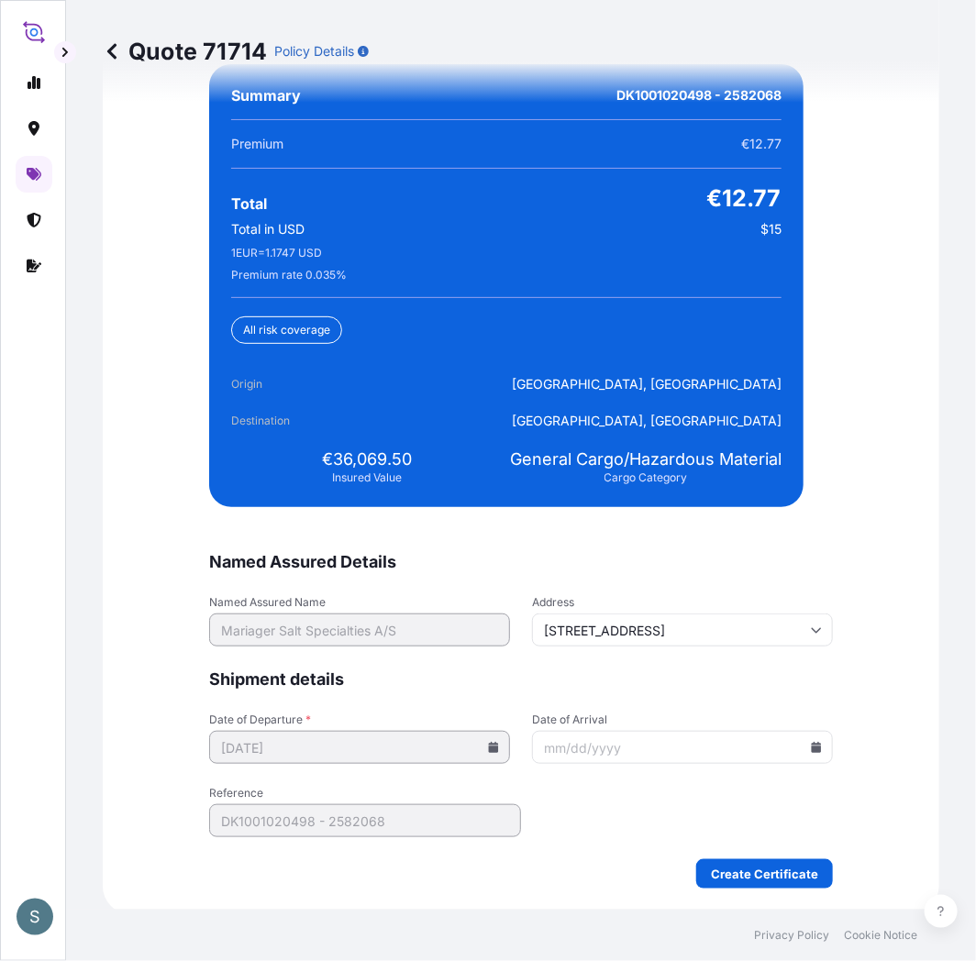
click at [489, 684] on span "Shipment details" at bounding box center [521, 680] width 624 height 22
click at [810, 755] on input "Date of Arrival" at bounding box center [682, 747] width 301 height 33
click at [808, 750] on input "Date of Arrival" at bounding box center [682, 747] width 301 height 33
click at [812, 742] on icon at bounding box center [817, 747] width 10 height 11
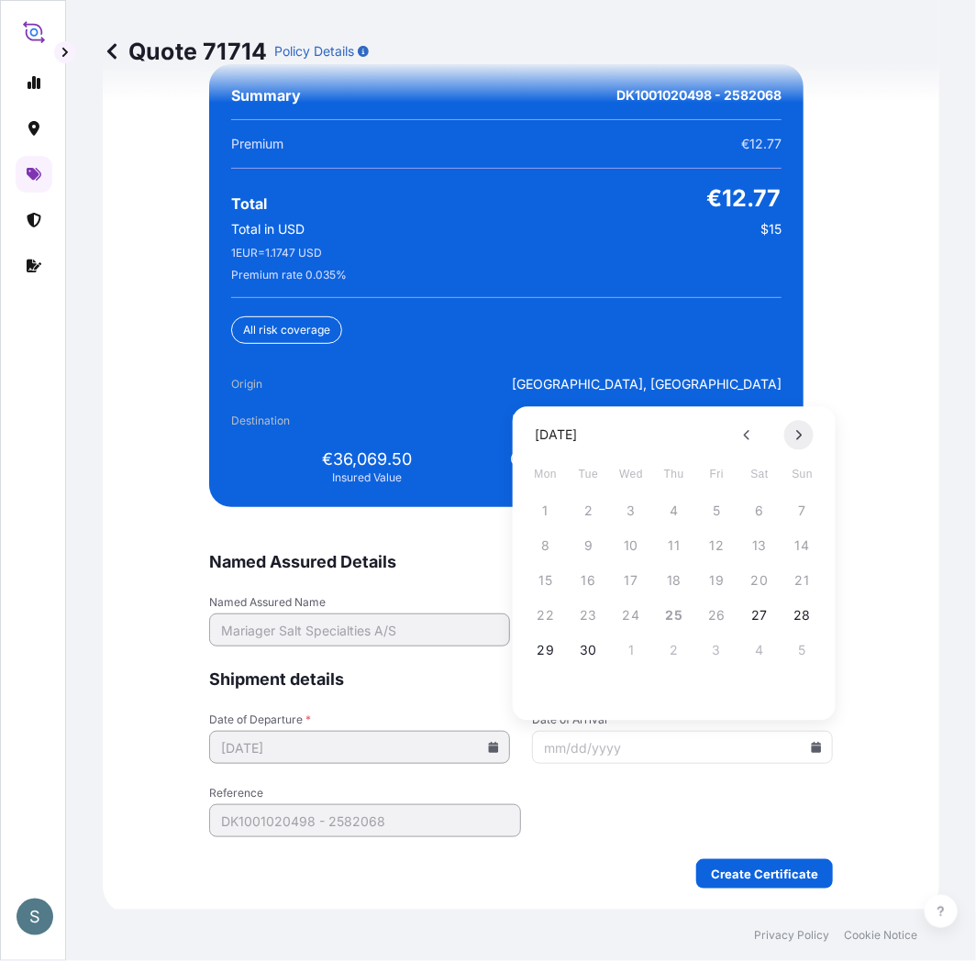
click at [798, 437] on icon at bounding box center [798, 435] width 7 height 11
click at [682, 544] on button "11" at bounding box center [674, 546] width 29 height 29
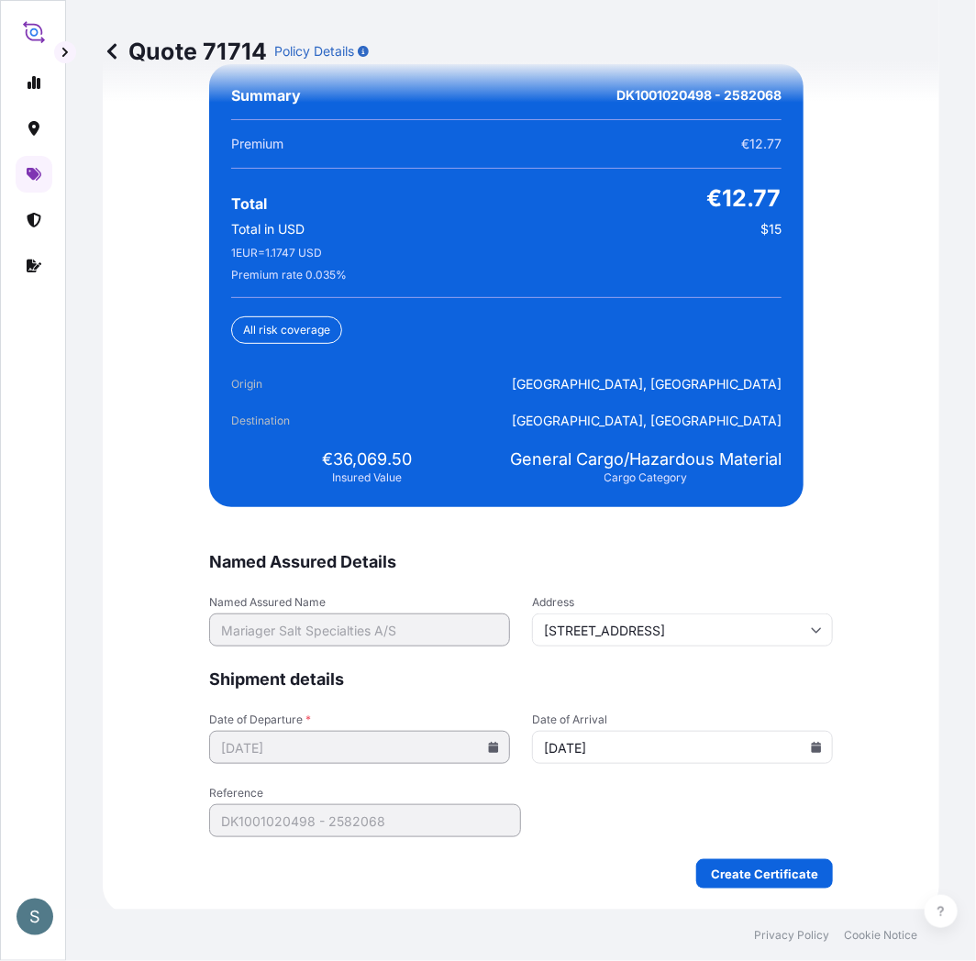
type input "[DATE]"
click at [546, 831] on form "Named Assured Details Named Assured Name Mariager Salt Specialties A/S Address …" at bounding box center [521, 720] width 624 height 338
click at [644, 869] on div "Create Certificate" at bounding box center [521, 873] width 624 height 29
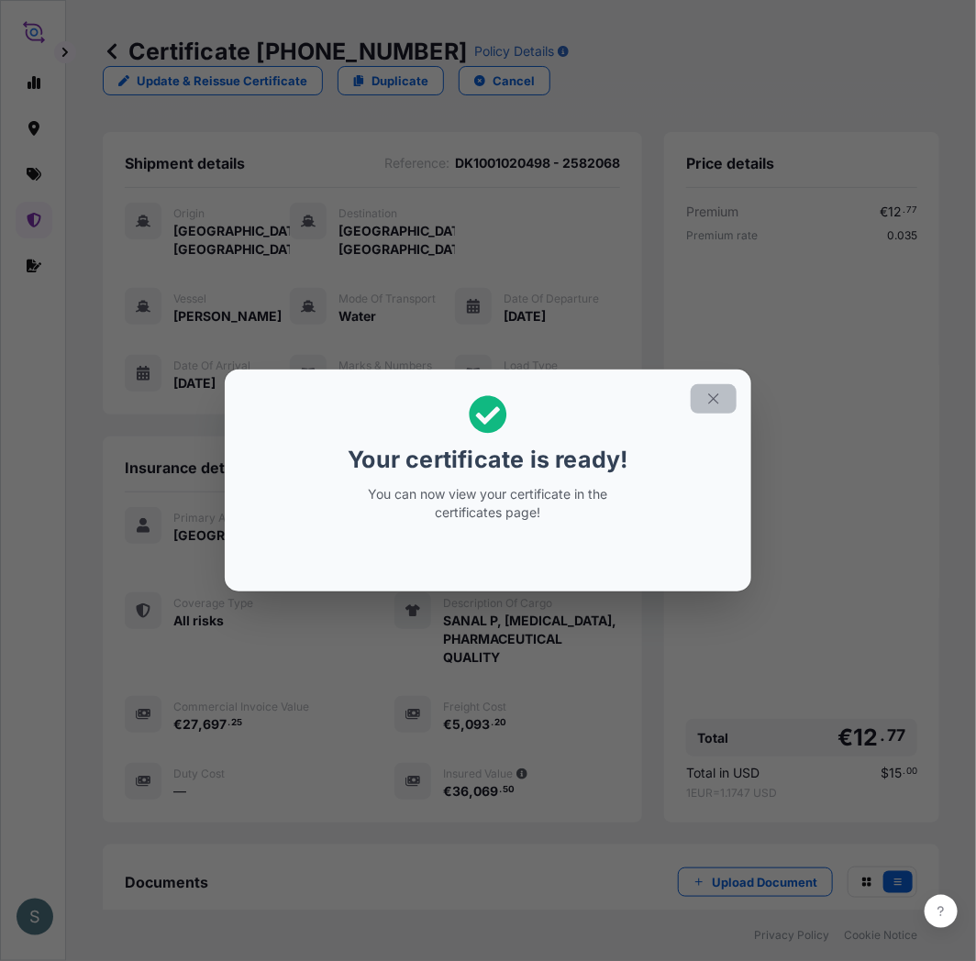
click at [731, 405] on button "button" at bounding box center [714, 398] width 46 height 29
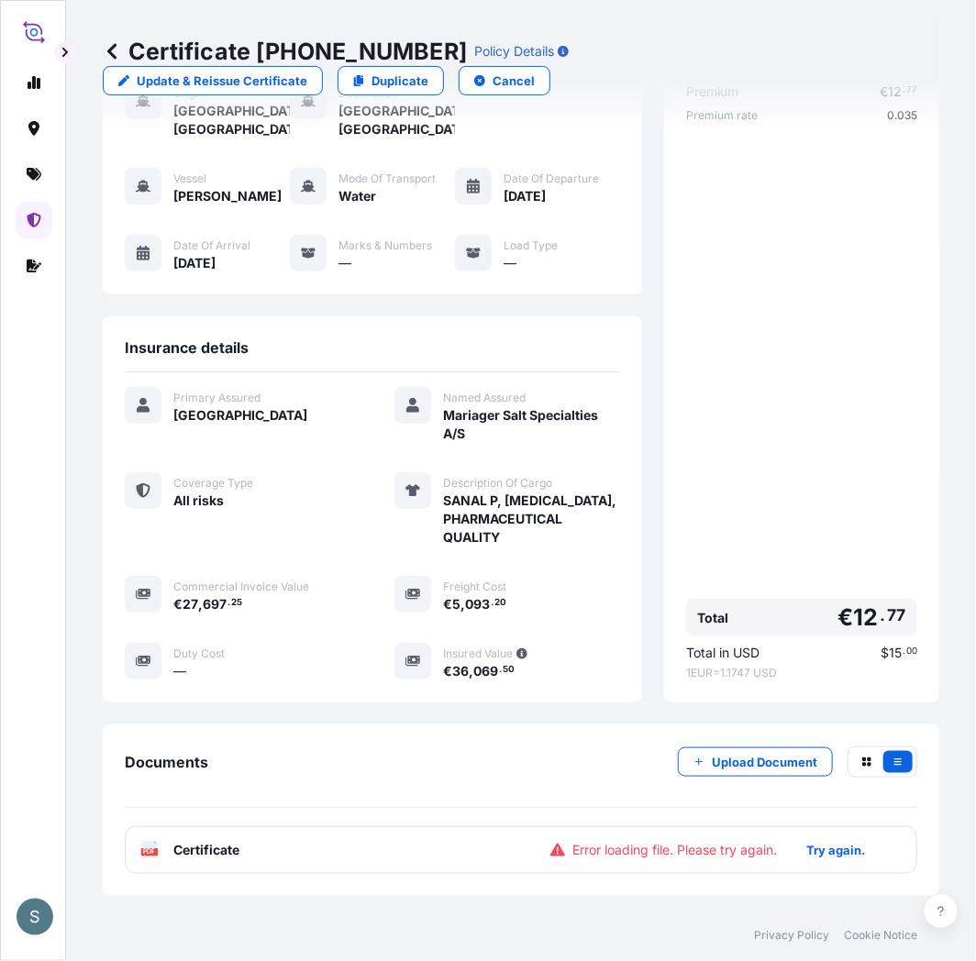
scroll to position [170, 0]
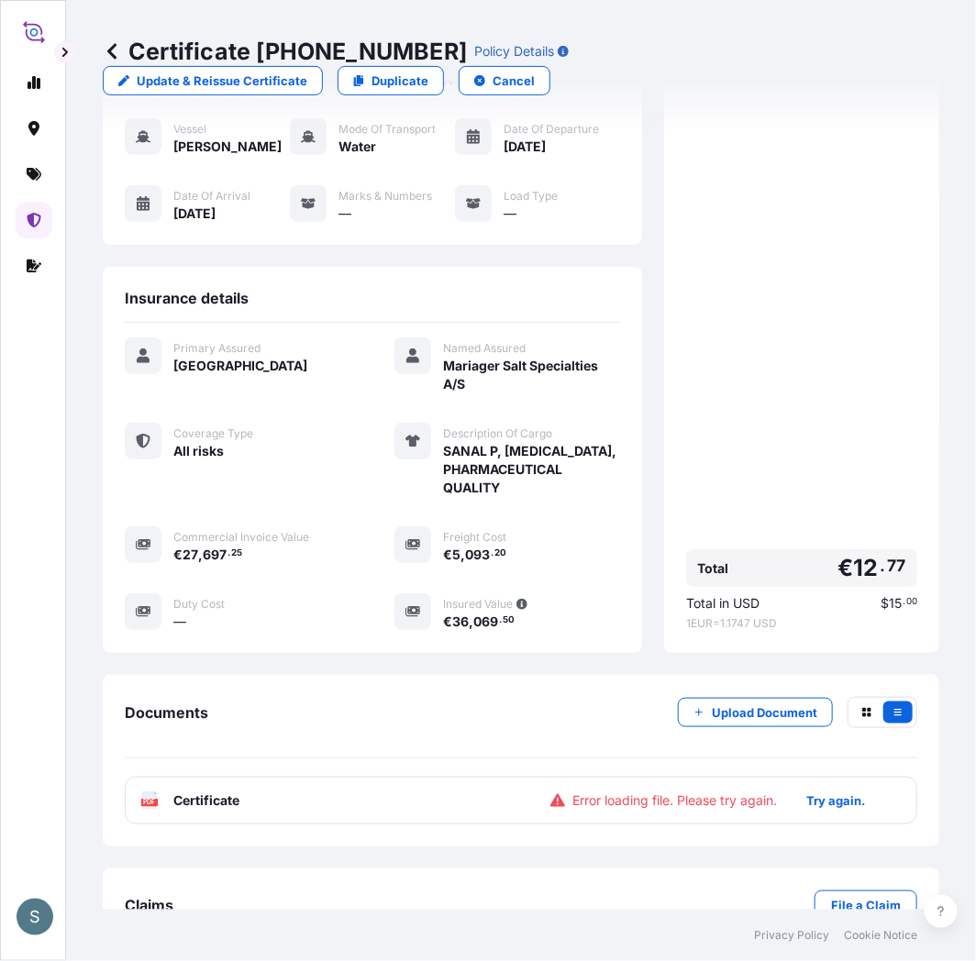
click at [550, 793] on div "Error loading file. Please try again. Try again." at bounding box center [718, 800] width 337 height 29
click at [808, 810] on p "Try again." at bounding box center [835, 801] width 59 height 18
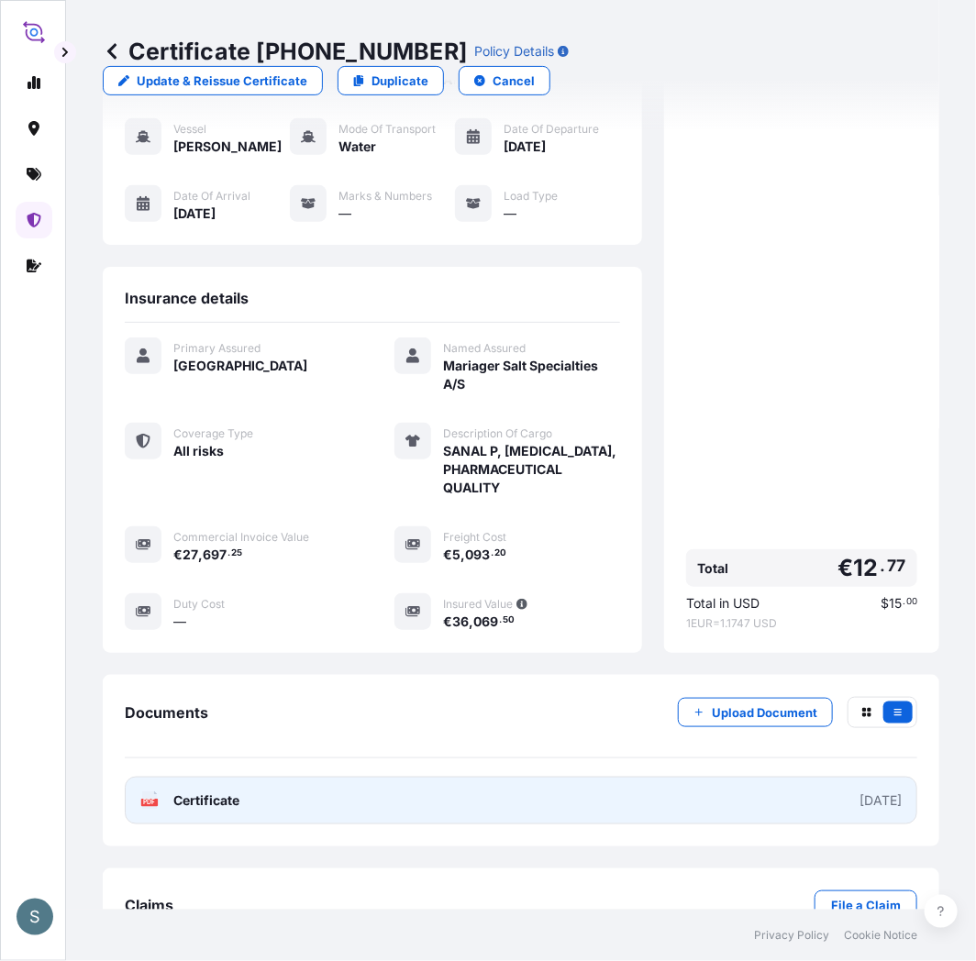
click at [573, 825] on link "PDF Certificate [DATE]" at bounding box center [521, 801] width 793 height 48
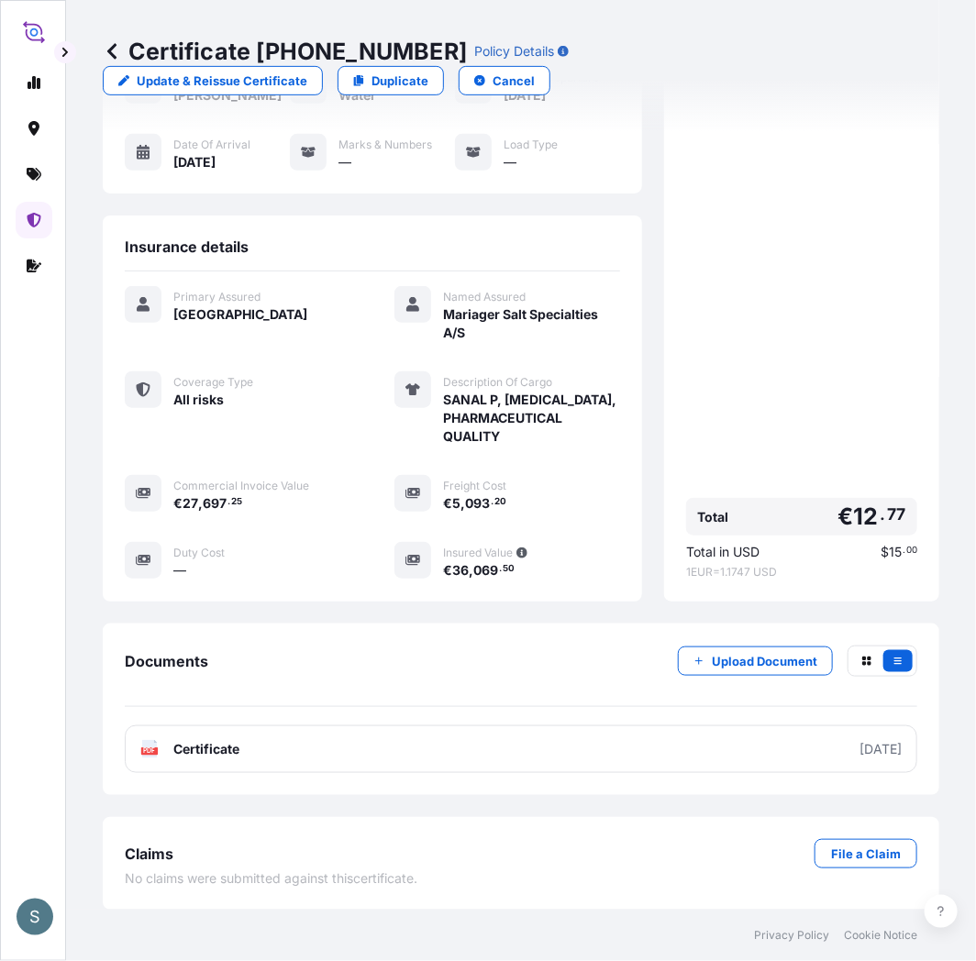
scroll to position [0, 0]
